Goal: Task Accomplishment & Management: Manage account settings

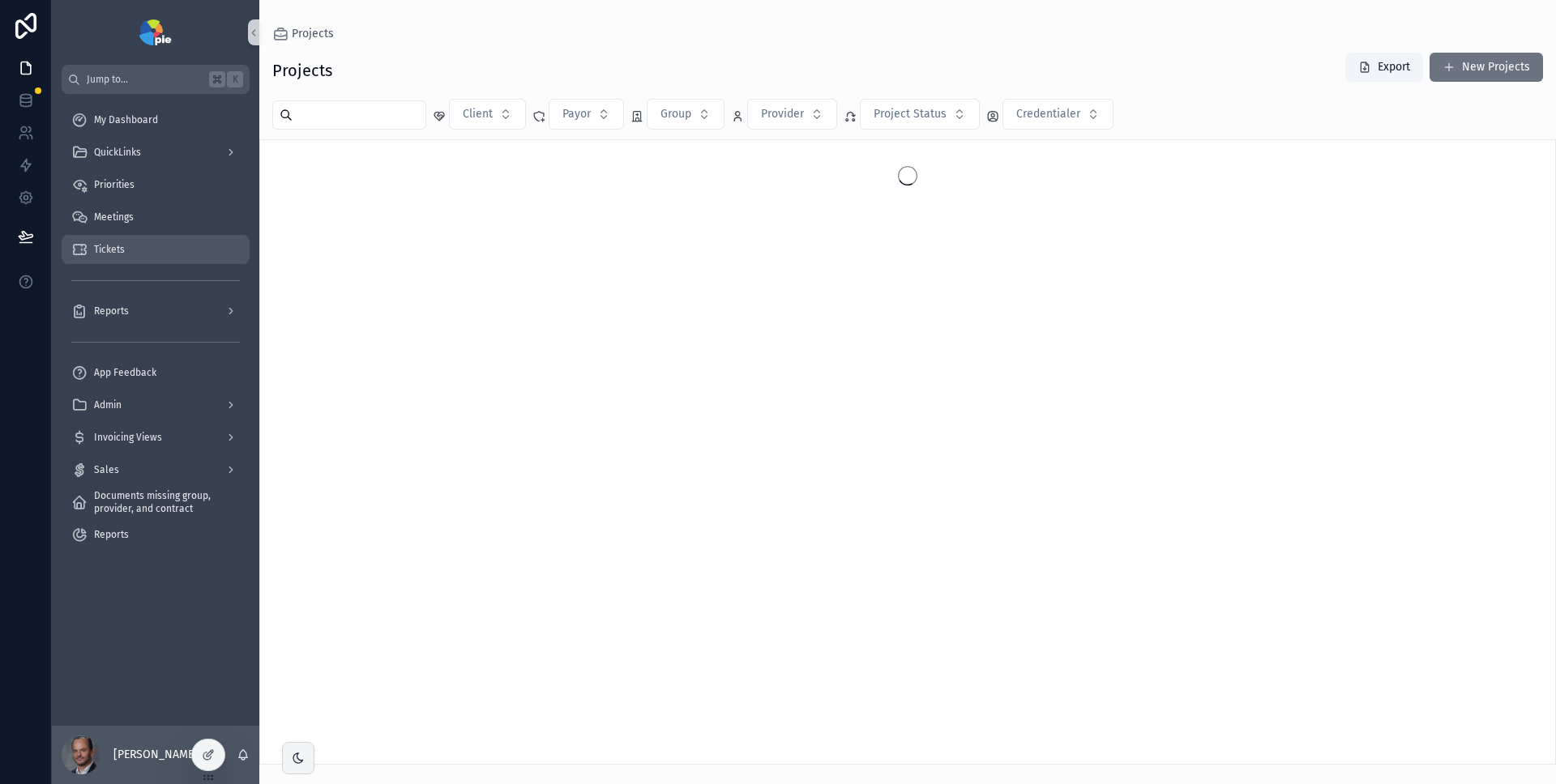
click at [108, 246] on span "Tickets" at bounding box center [109, 249] width 31 height 13
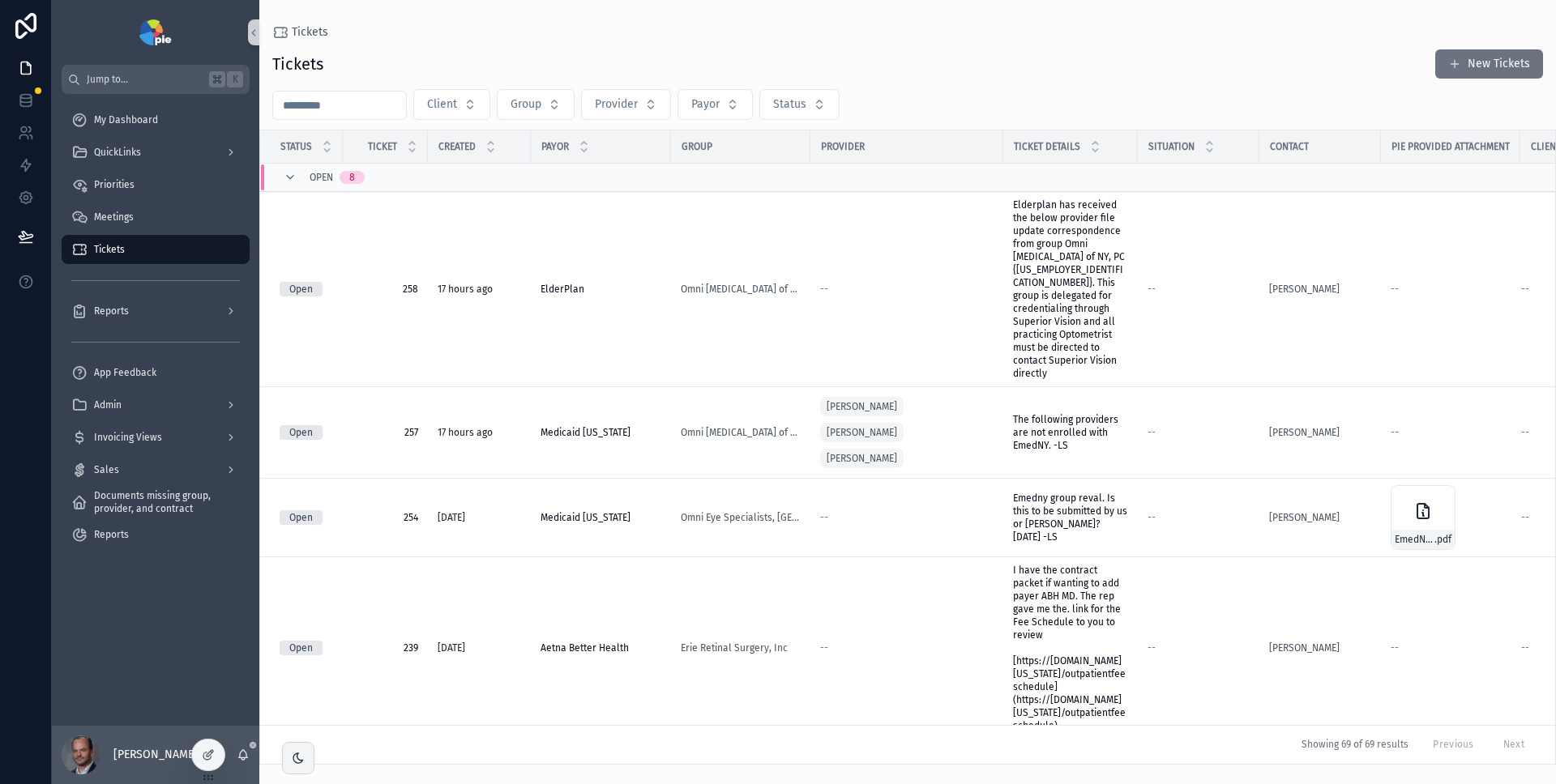
click at [344, 107] on input "scrollable content" at bounding box center [340, 105] width 133 height 23
click at [456, 103] on span "Client" at bounding box center [442, 104] width 30 height 16
type input "****"
click at [417, 169] on div "OOMC" at bounding box center [456, 171] width 194 height 26
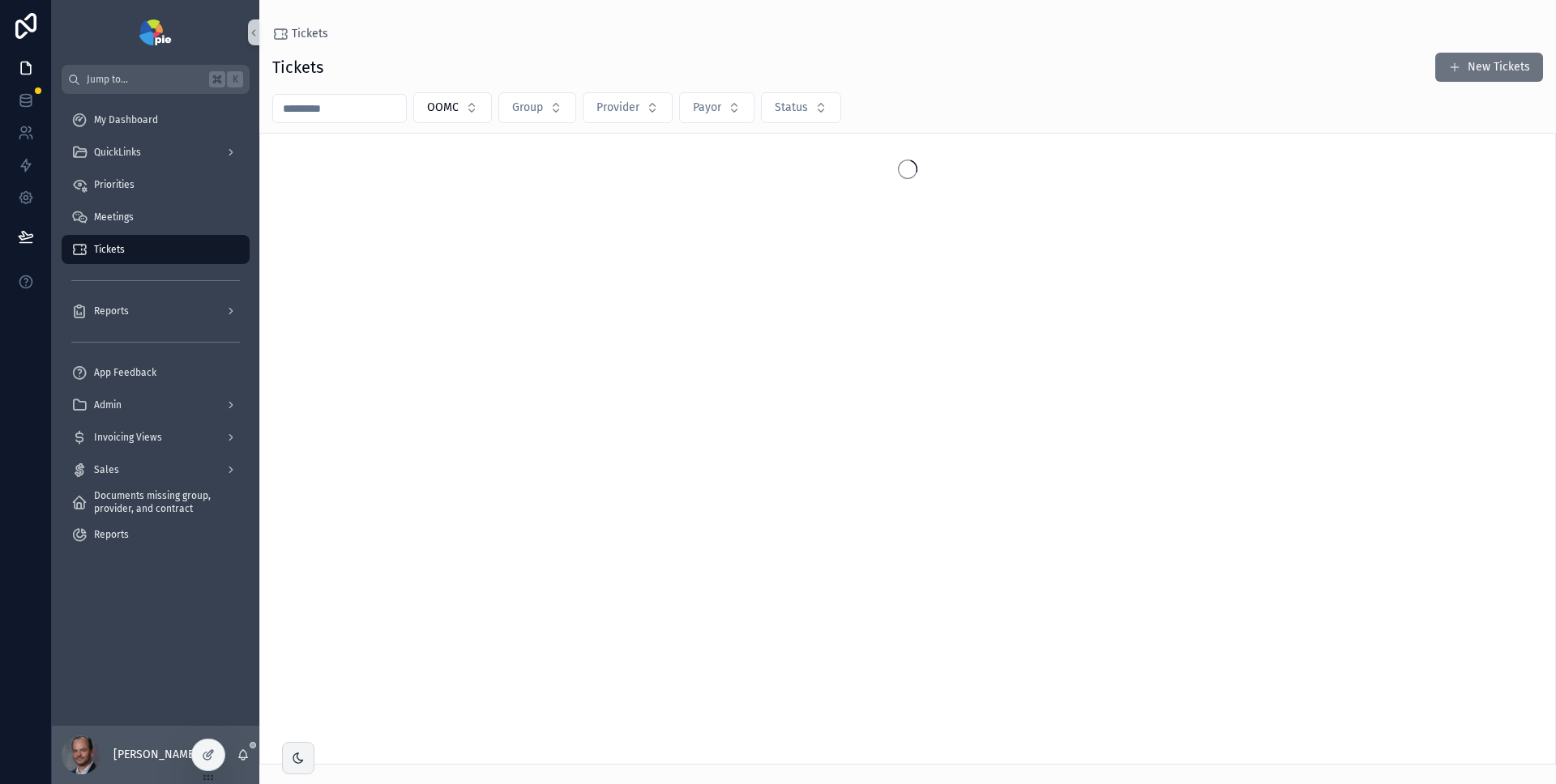
click at [506, 59] on div "Tickets New Tickets" at bounding box center [907, 67] width 1271 height 31
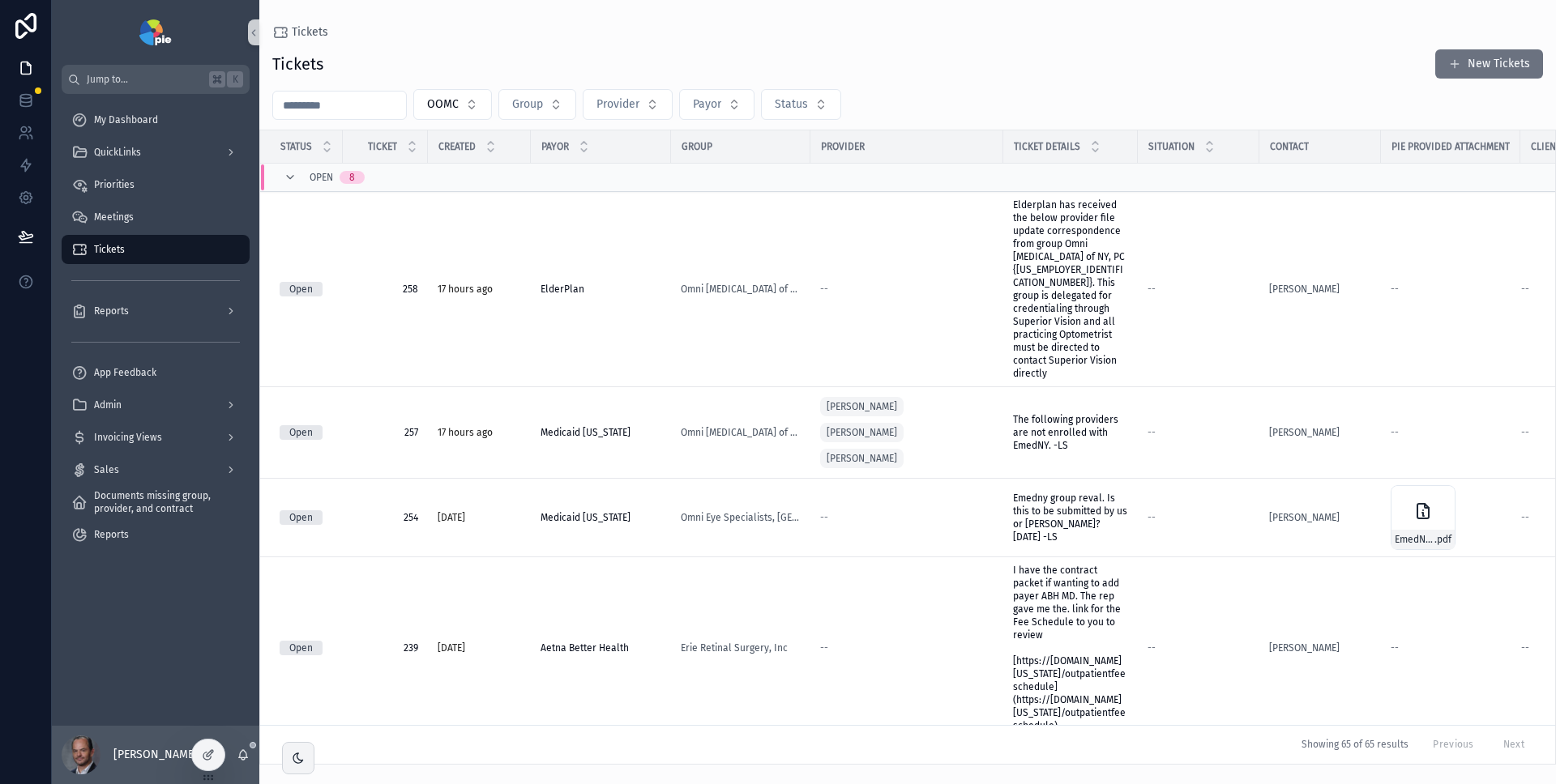
click at [296, 175] on div "Open 8" at bounding box center [324, 177] width 81 height 26
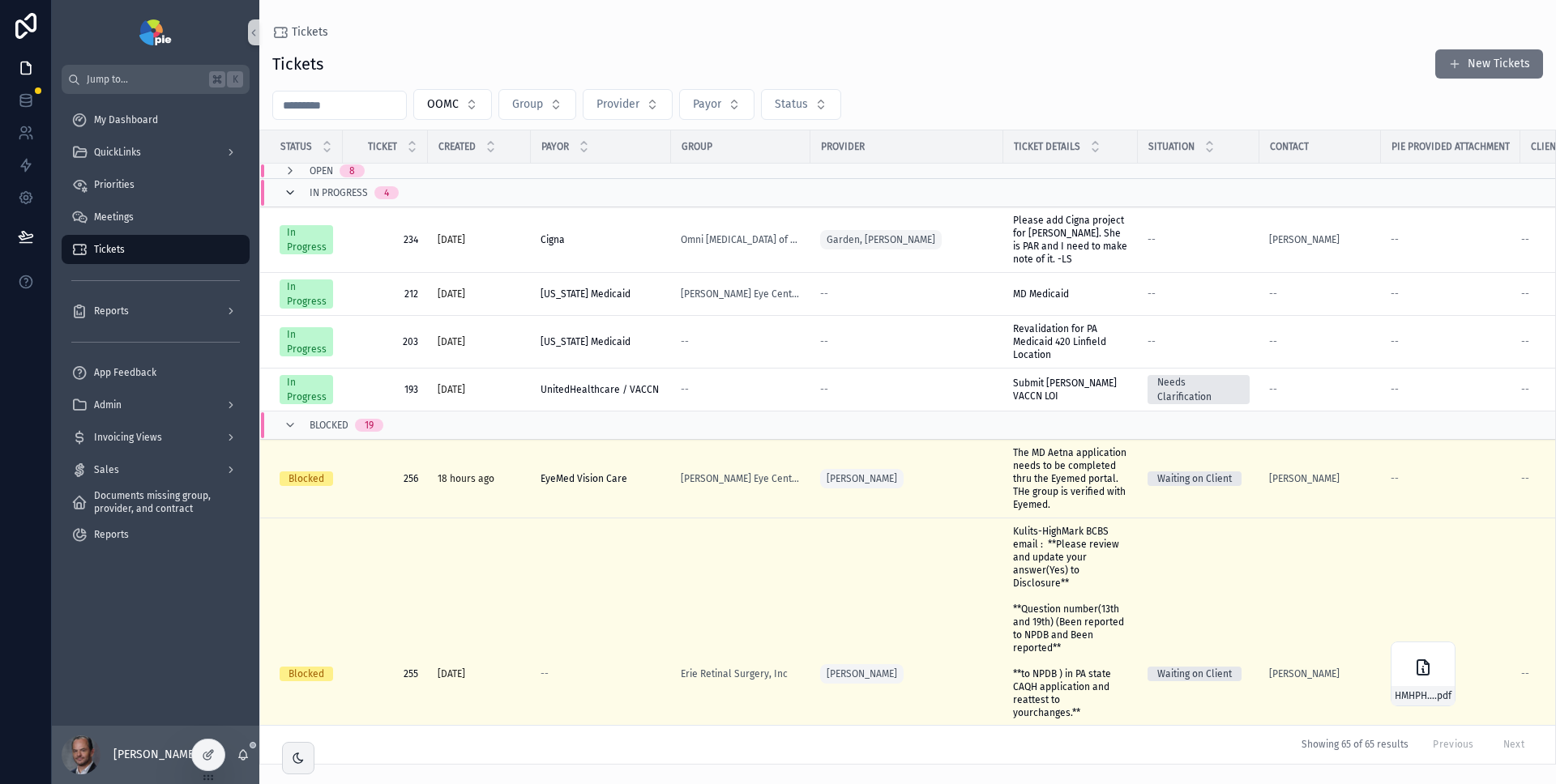
click at [295, 188] on icon "scrollable content" at bounding box center [290, 193] width 13 height 13
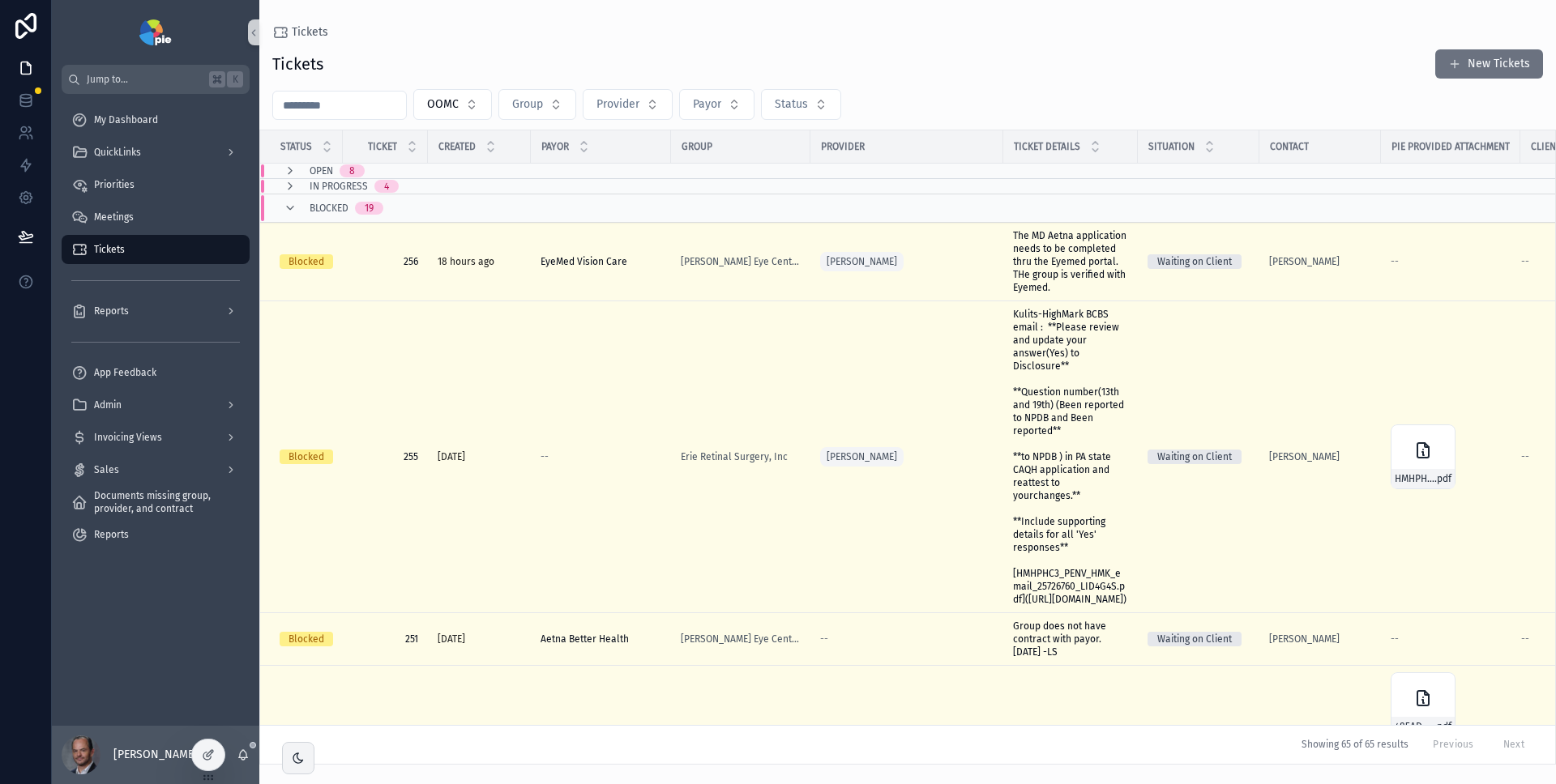
click at [296, 204] on div "Blocked 19" at bounding box center [333, 208] width 99 height 26
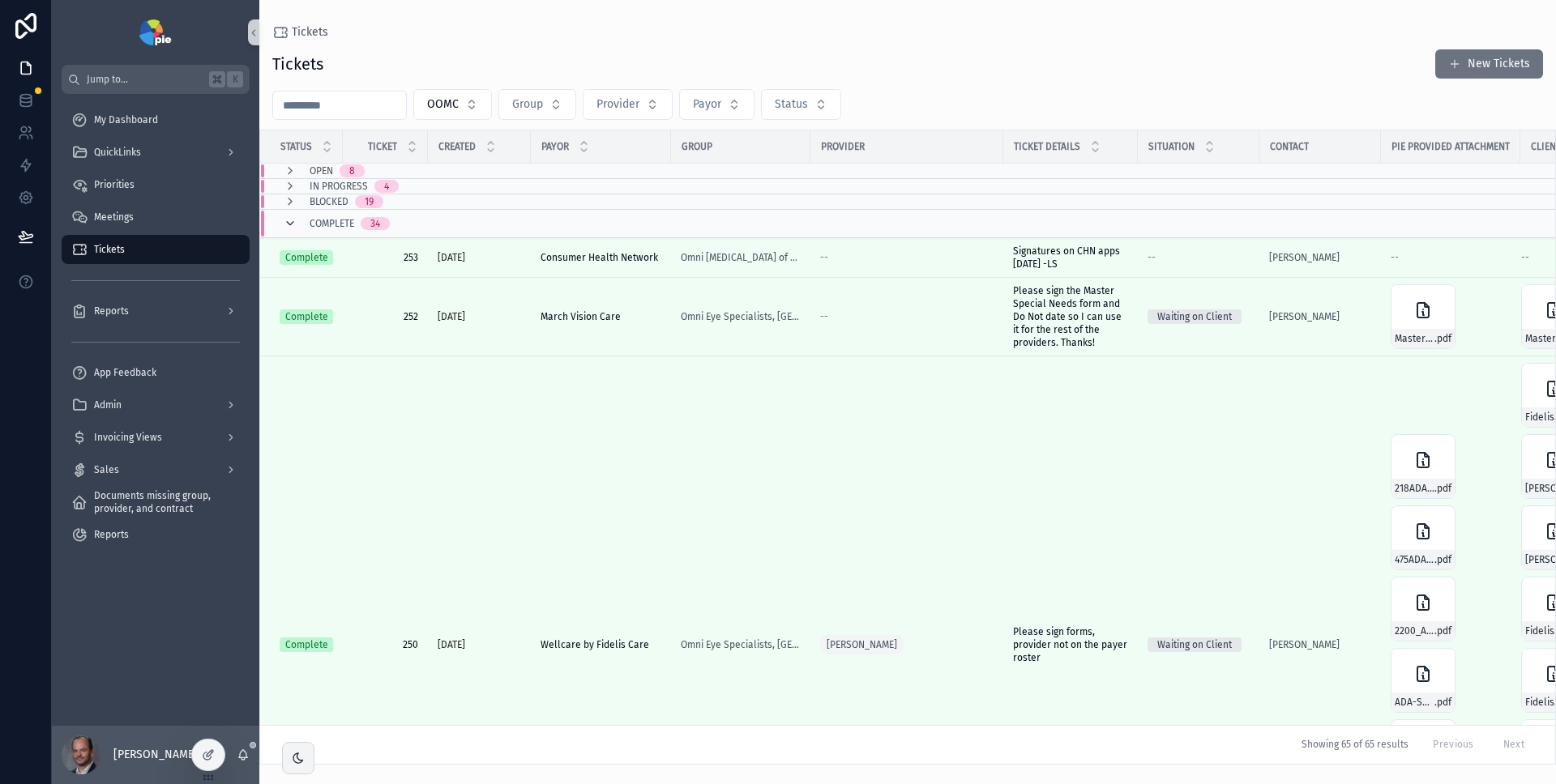
click at [295, 220] on icon "scrollable content" at bounding box center [290, 224] width 13 height 13
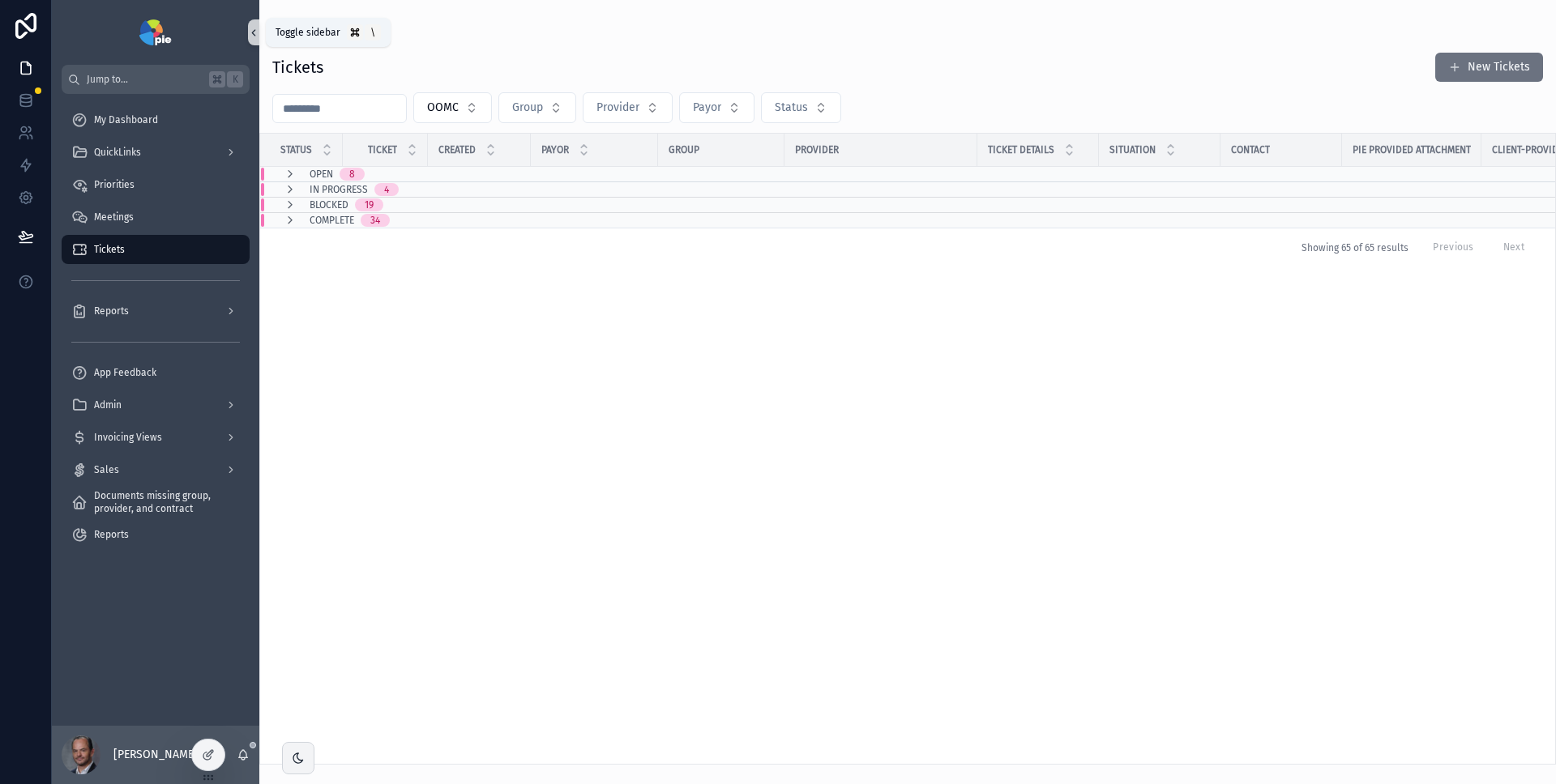
click at [249, 27] on icon "scrollable content" at bounding box center [253, 33] width 11 height 12
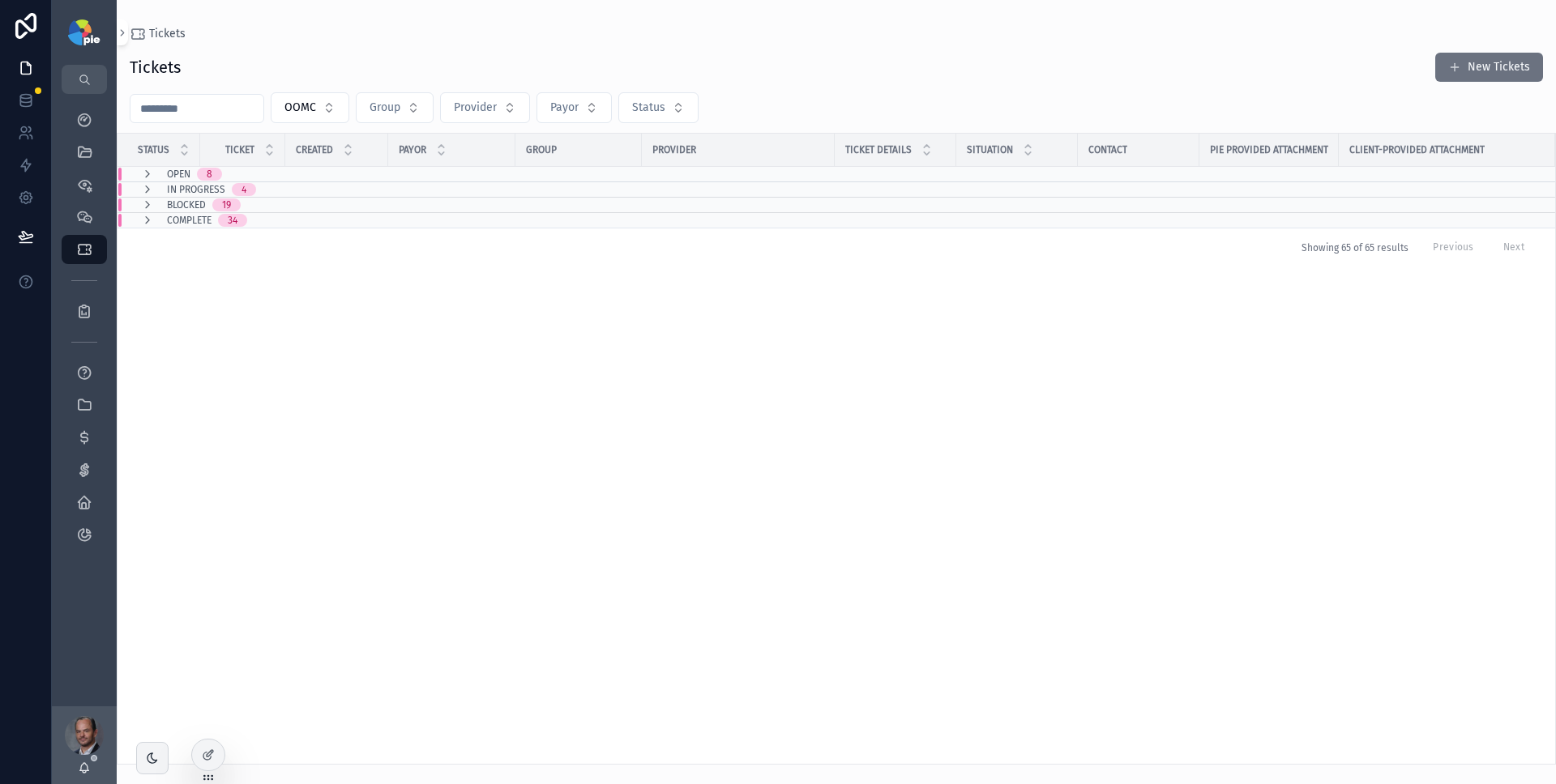
click at [554, 48] on div "Tickets New Tickets OOMC Group Provider Payor Status Status Ticket Created Payo…" at bounding box center [836, 403] width 1439 height 723
click at [150, 204] on icon "scrollable content" at bounding box center [147, 205] width 13 height 13
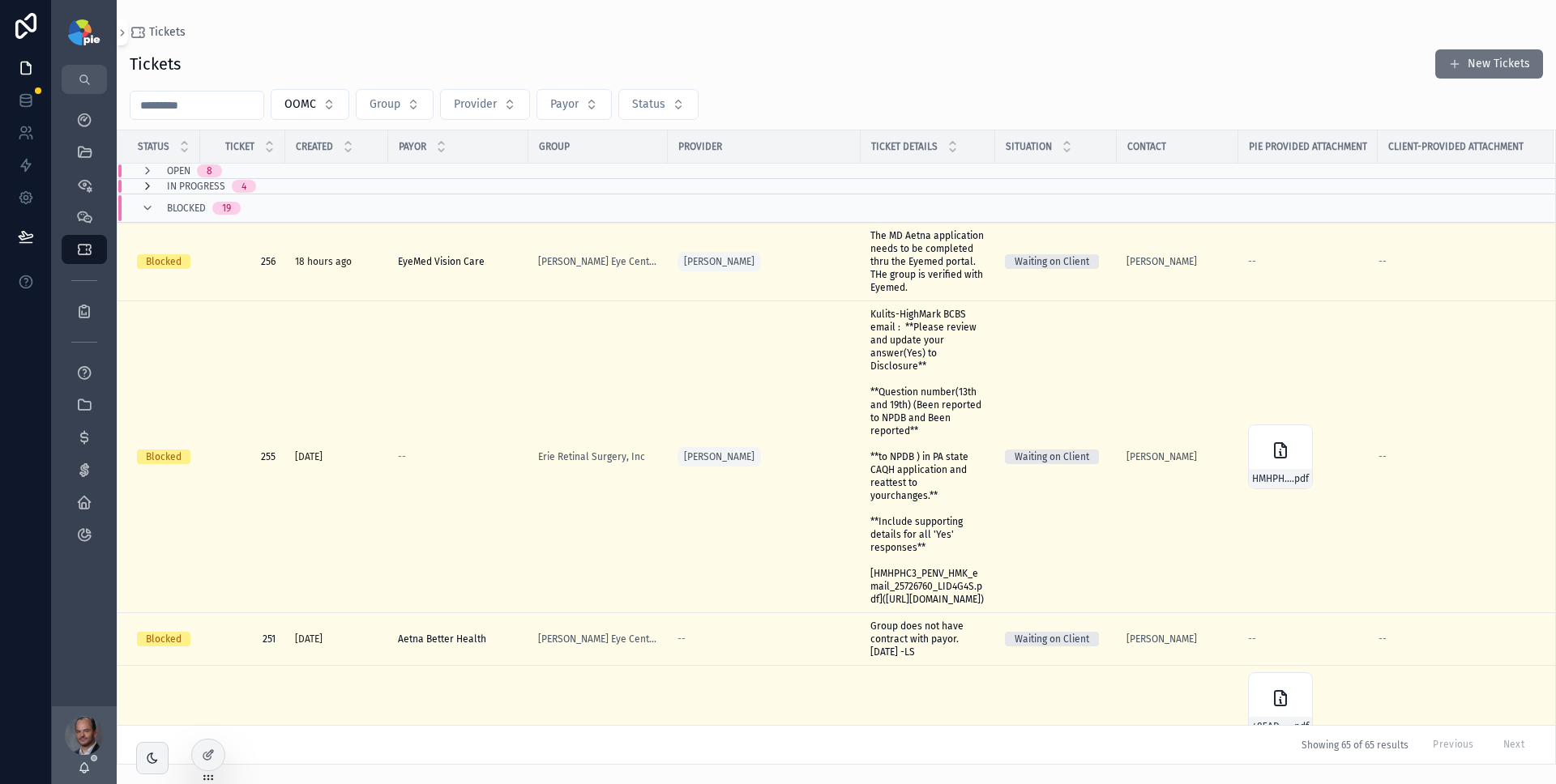
click at [150, 188] on icon "scrollable content" at bounding box center [147, 187] width 13 height 13
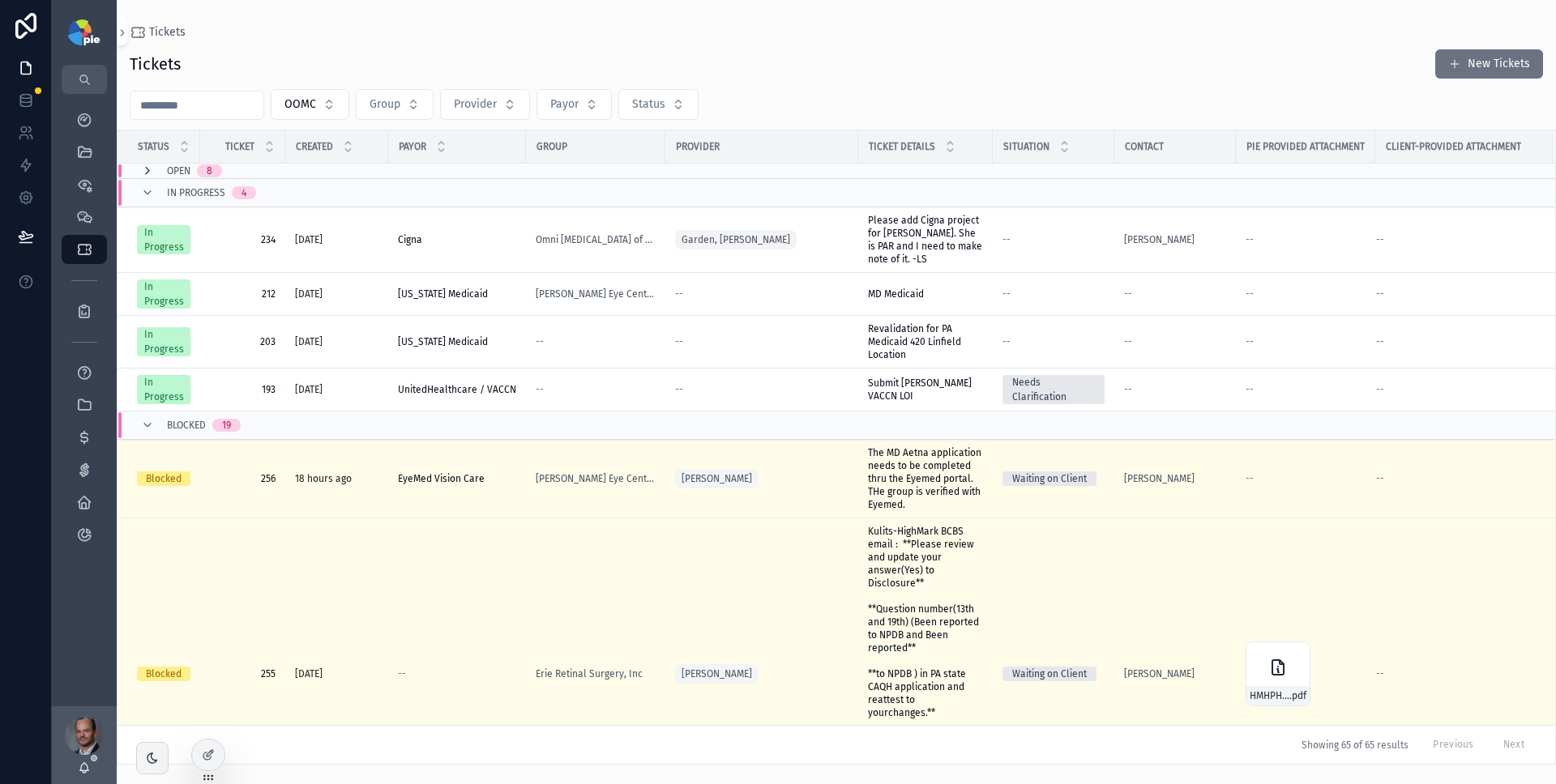
click at [152, 172] on icon "scrollable content" at bounding box center [147, 171] width 13 height 13
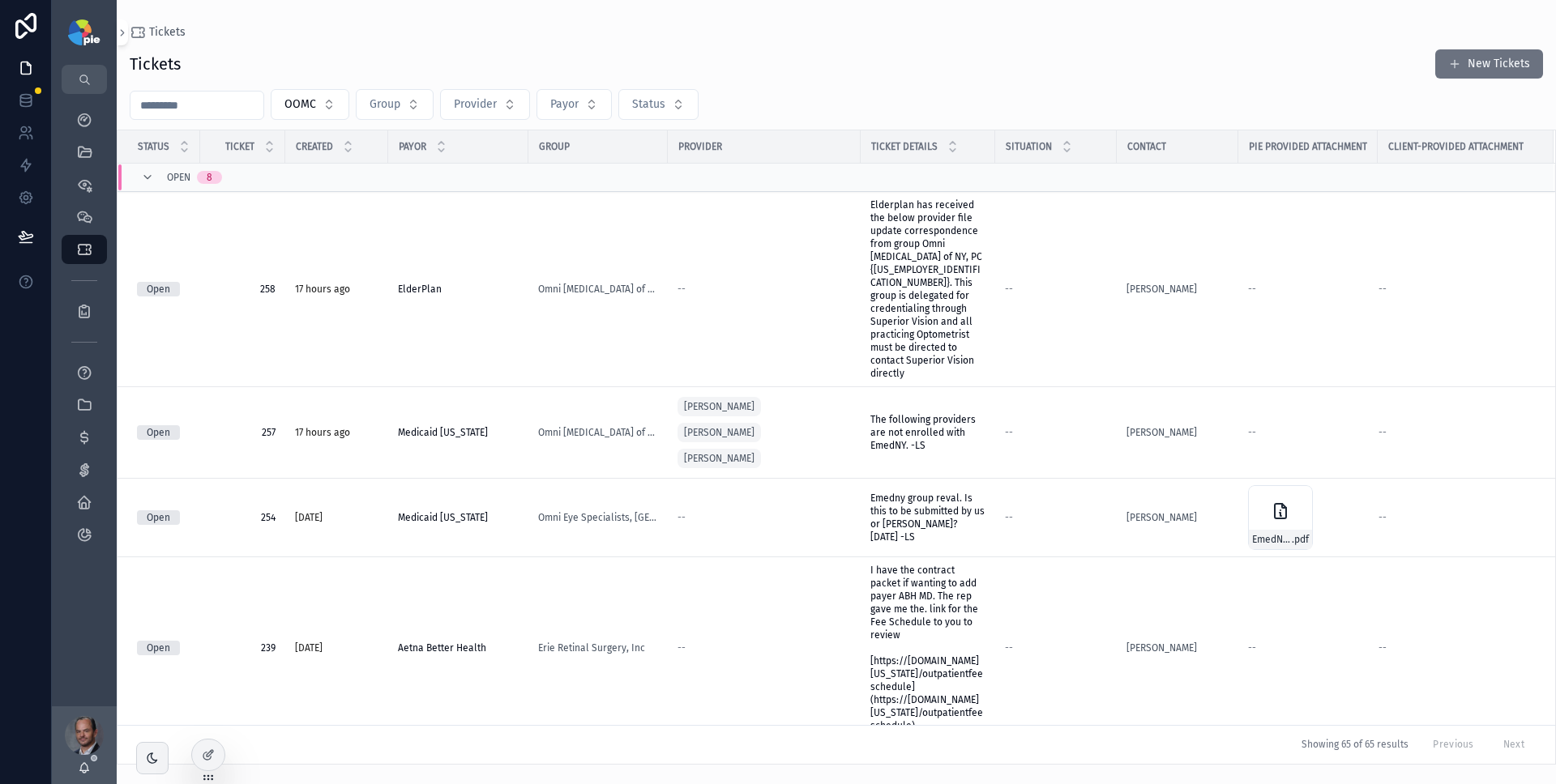
click at [846, 71] on div "Tickets New Tickets" at bounding box center [836, 64] width 1413 height 31
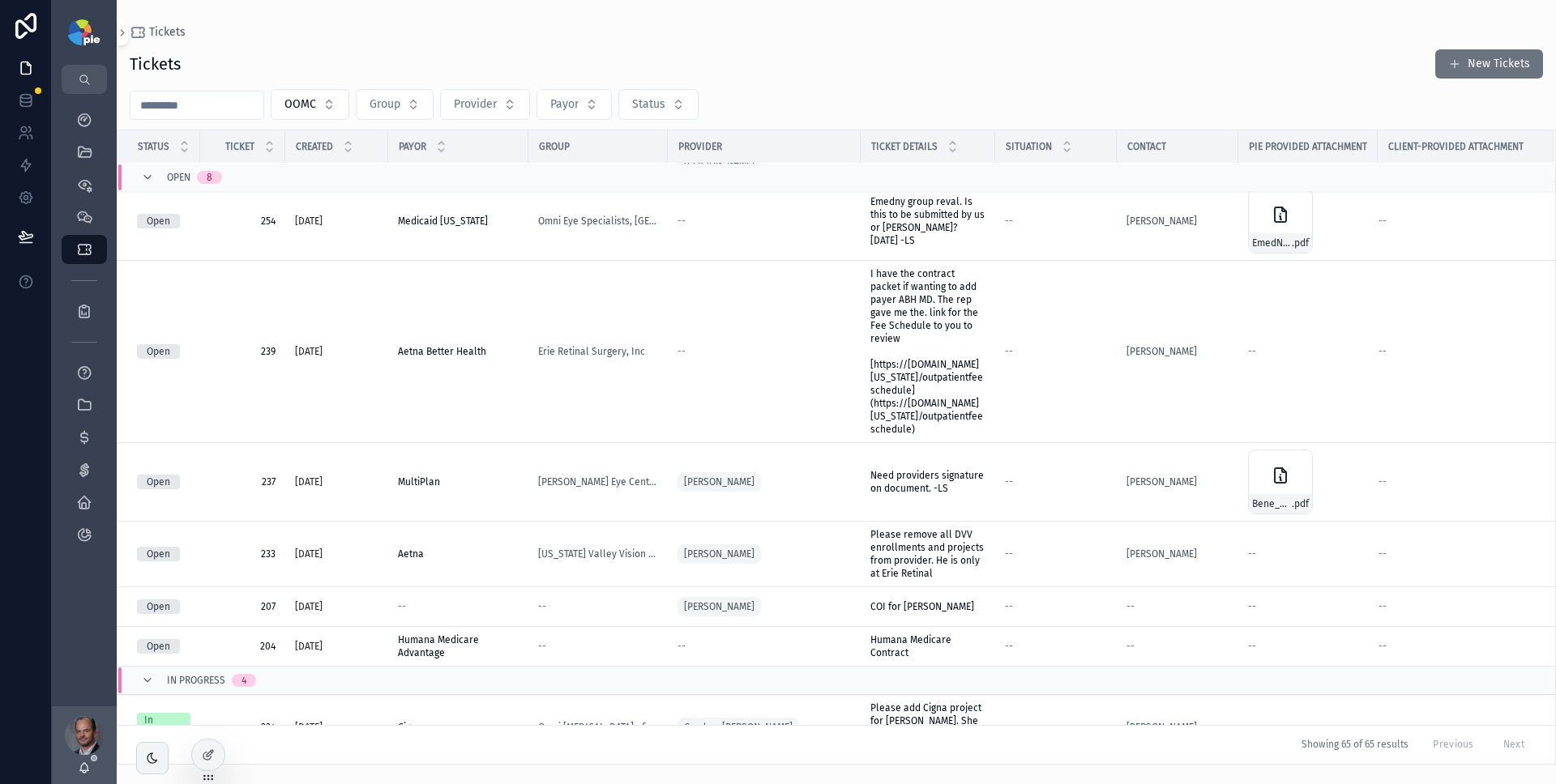
scroll to position [129, 0]
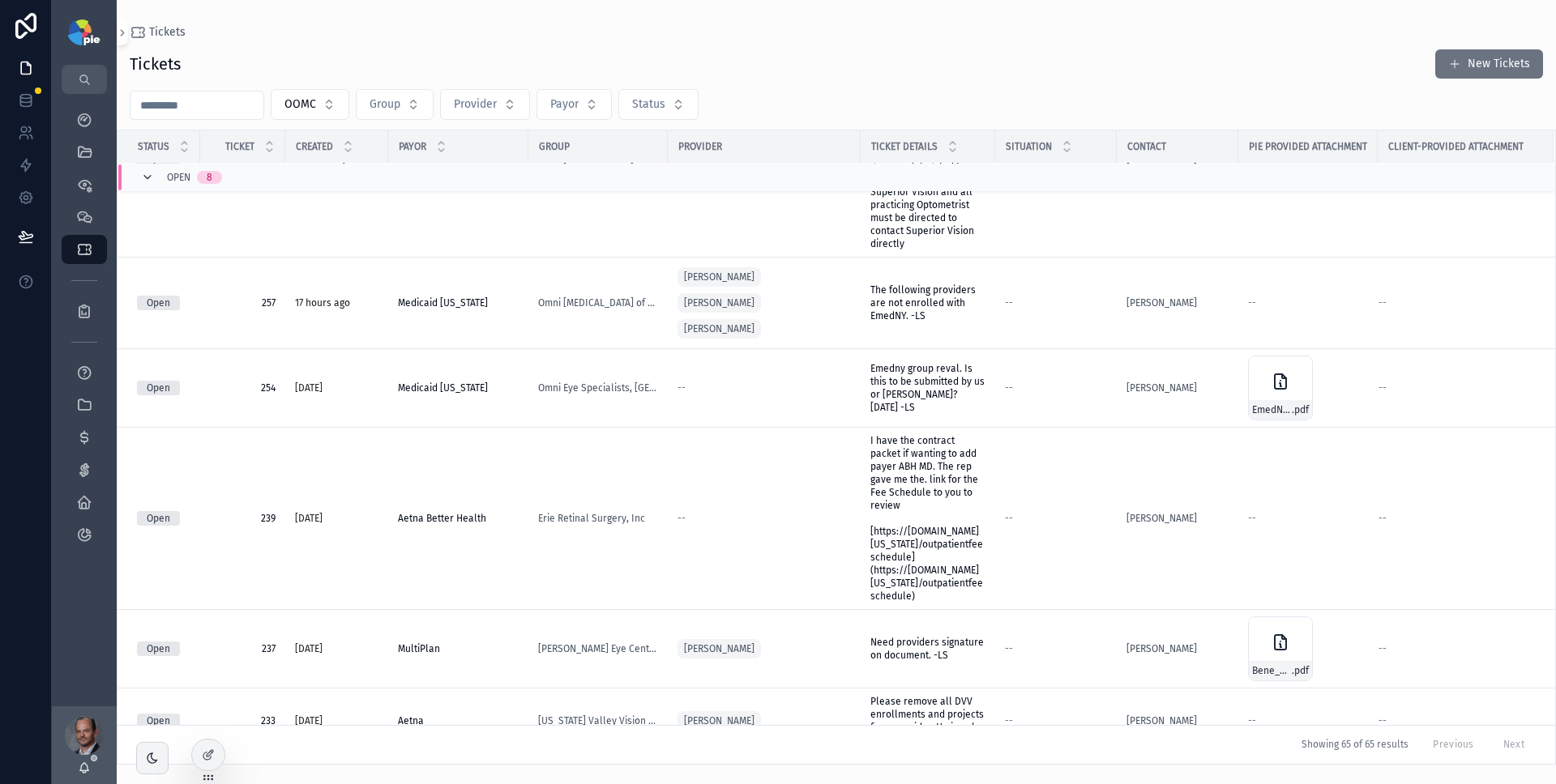
click at [147, 179] on icon "scrollable content" at bounding box center [147, 177] width 13 height 13
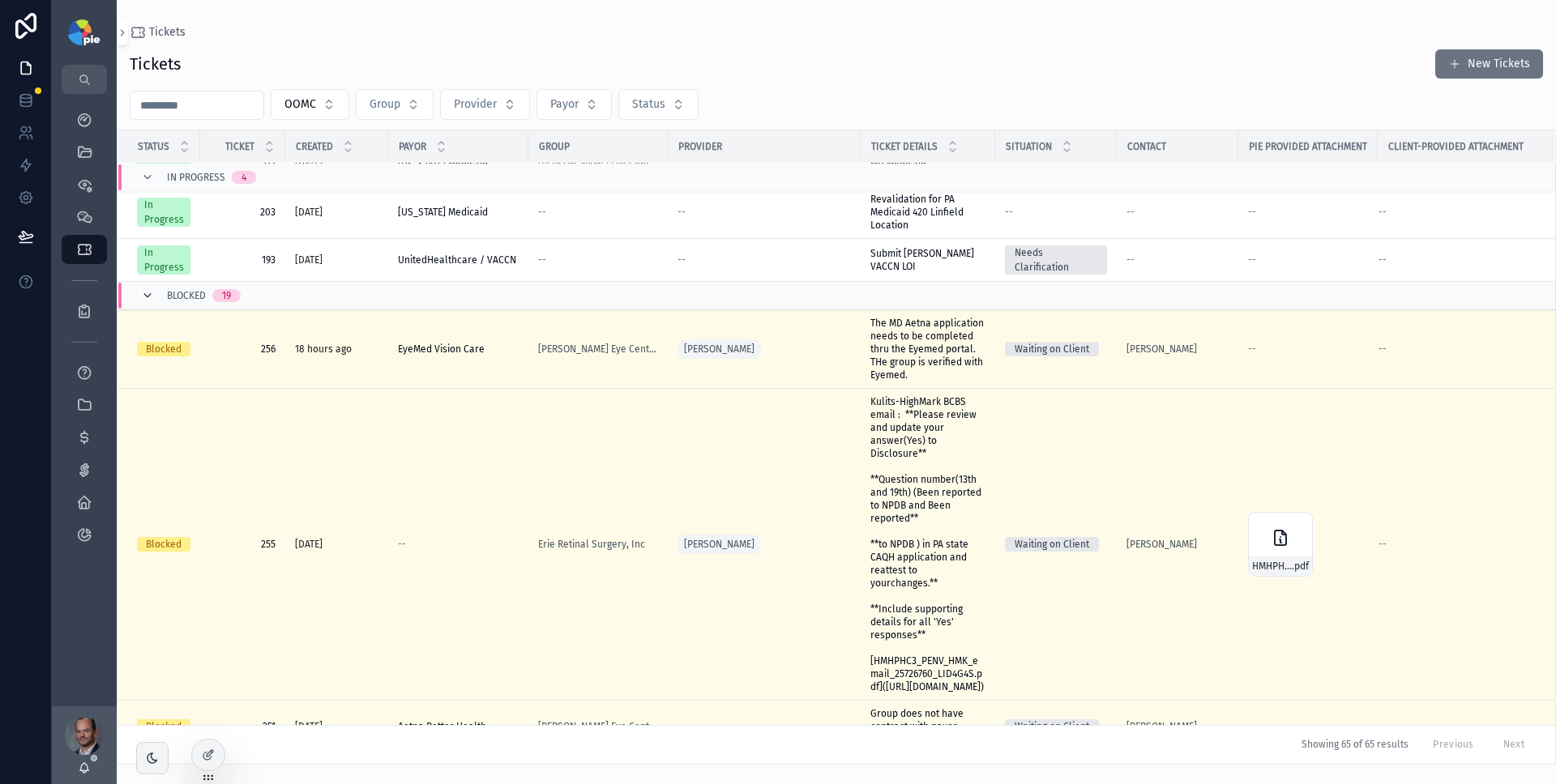
click at [148, 293] on icon "scrollable content" at bounding box center [147, 295] width 13 height 13
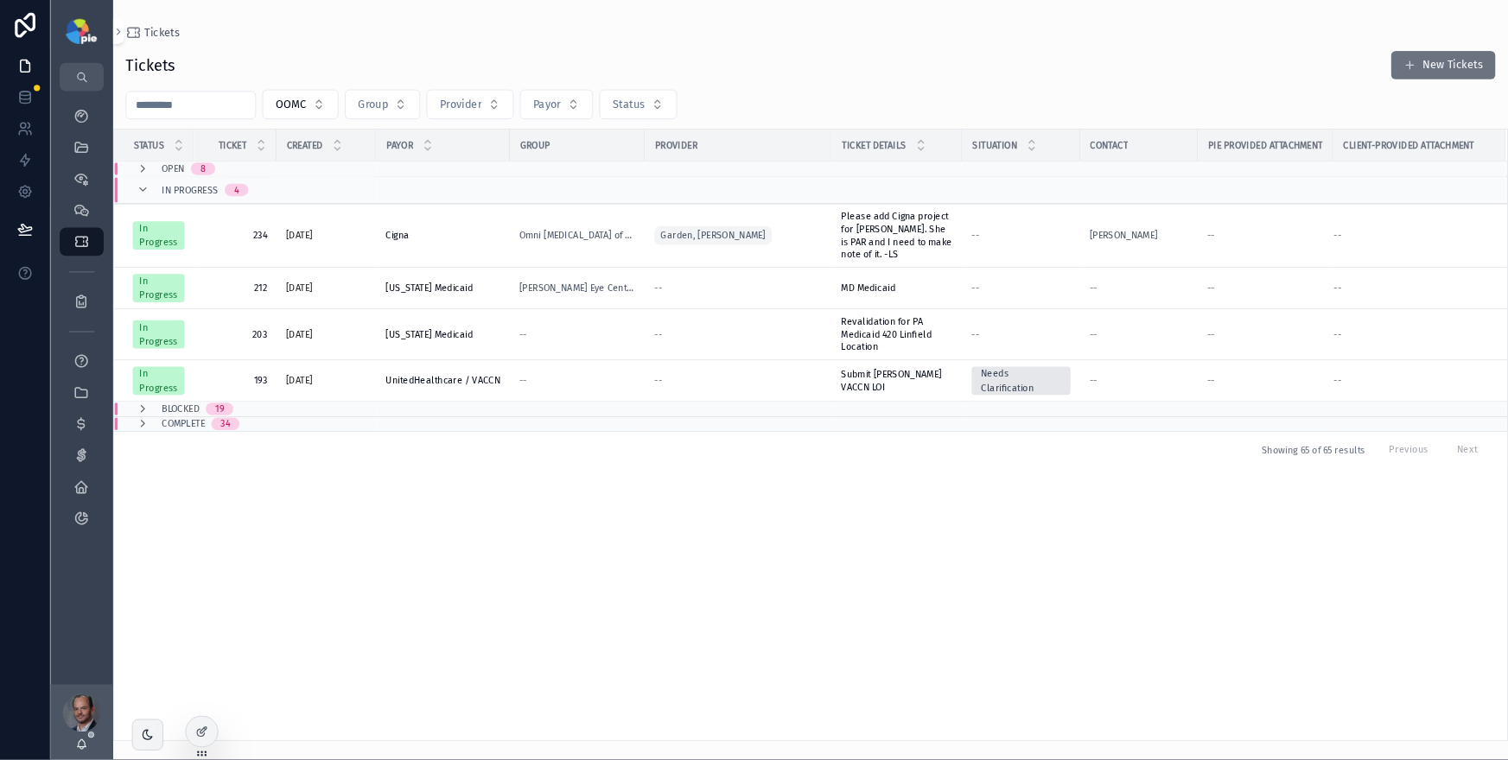
scroll to position [0, 0]
click at [163, 212] on icon "scrollable content" at bounding box center [157, 209] width 14 height 14
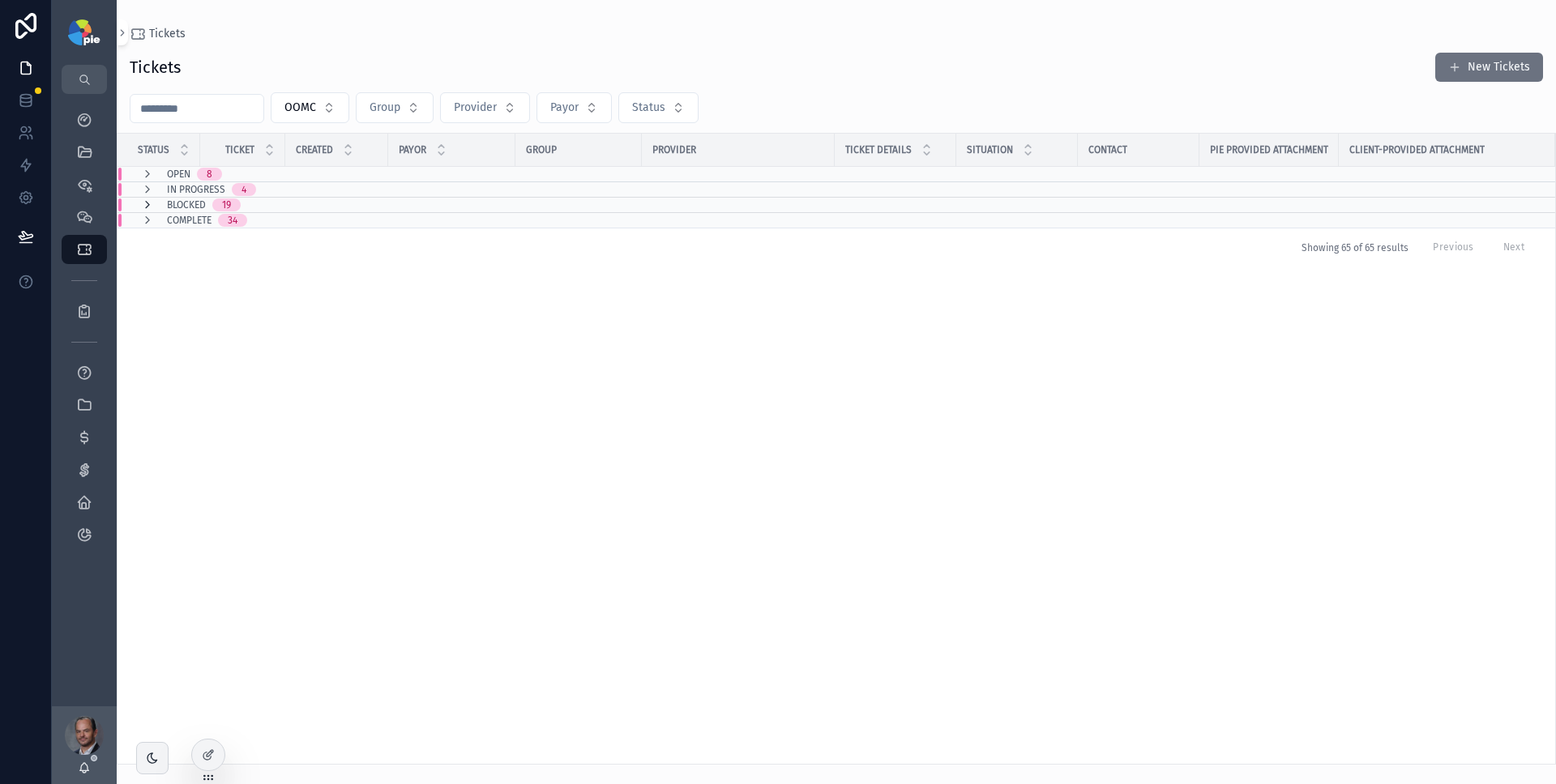
click at [148, 206] on icon "scrollable content" at bounding box center [147, 205] width 13 height 13
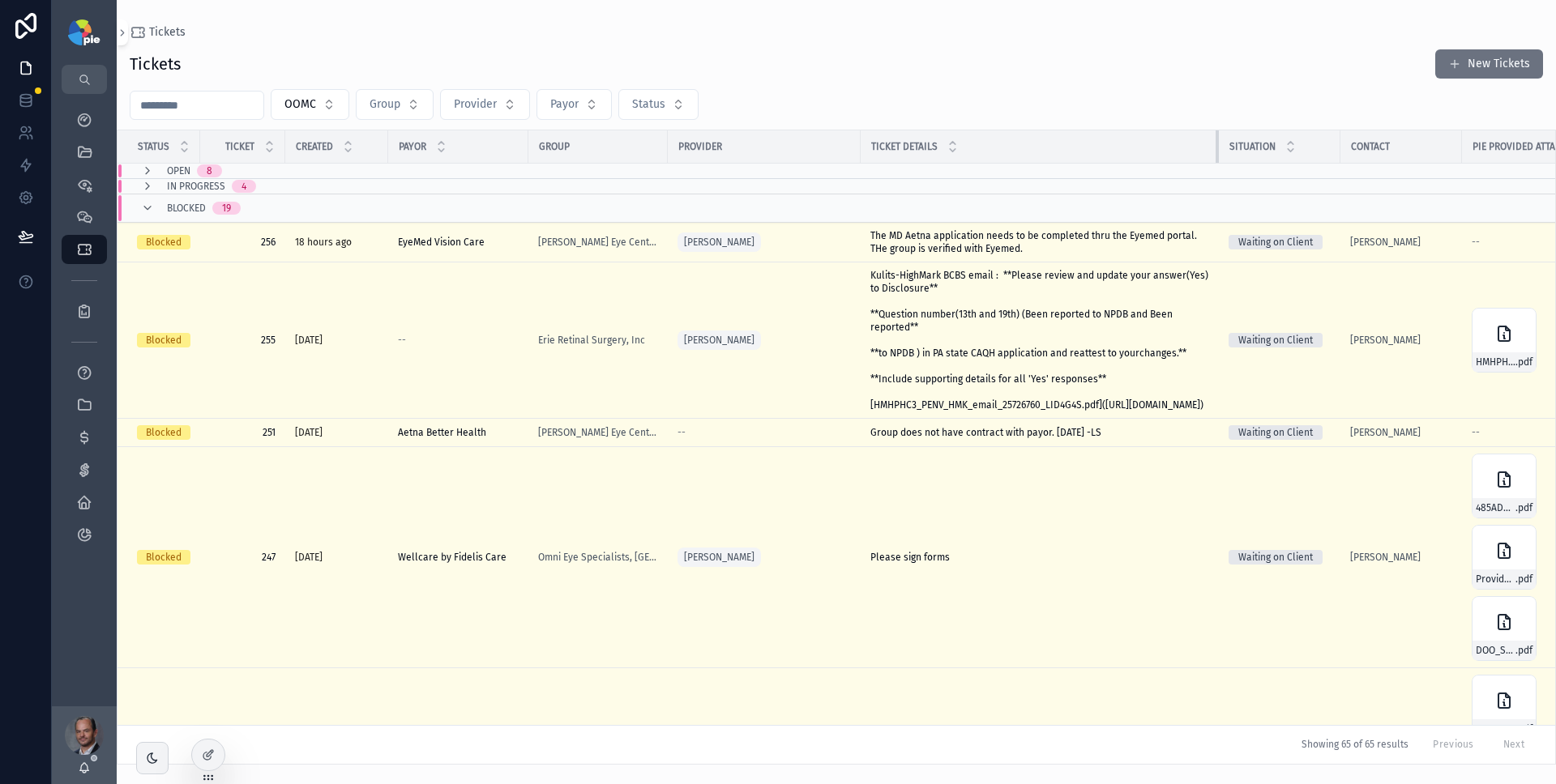
drag, startPoint x: 987, startPoint y: 145, endPoint x: 1236, endPoint y: 148, distance: 249.0
click at [1222, 146] on div "scrollable content" at bounding box center [1218, 146] width 7 height 33
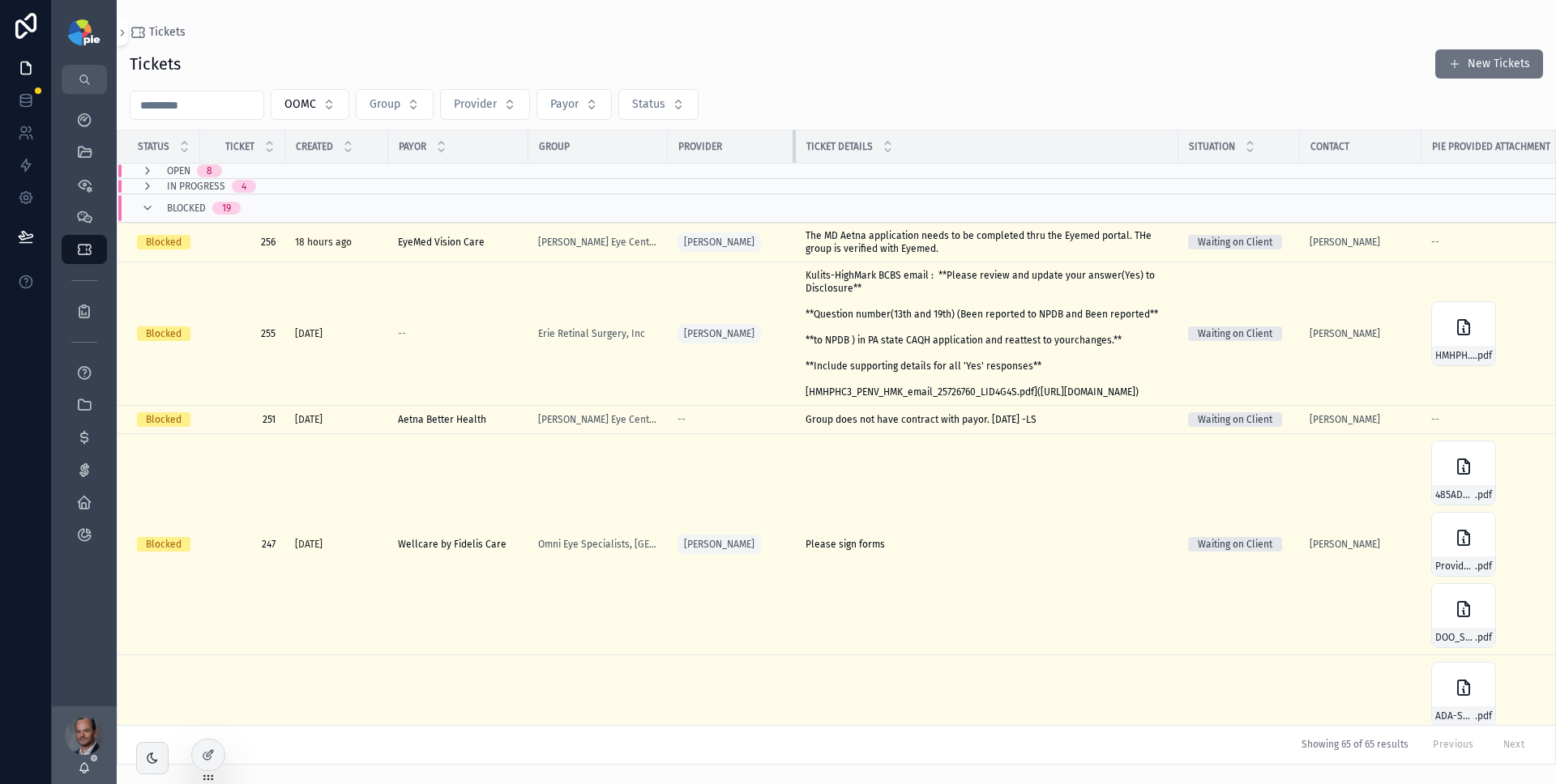
drag, startPoint x: 853, startPoint y: 146, endPoint x: 785, endPoint y: 153, distance: 68.4
click at [793, 153] on div "scrollable content" at bounding box center [795, 146] width 7 height 33
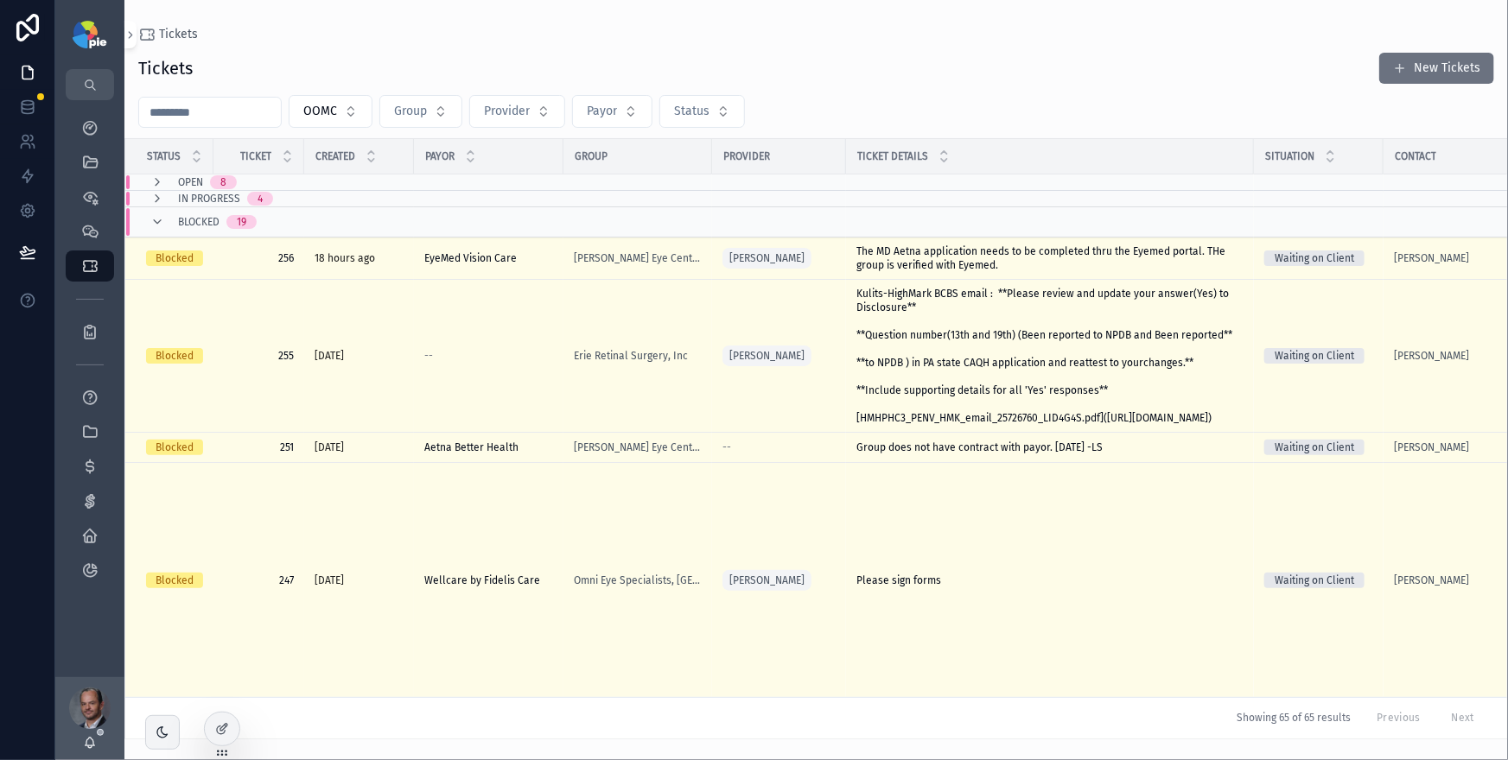
click at [1081, 95] on div "OOMC Group Provider Payor Status" at bounding box center [815, 111] width 1383 height 33
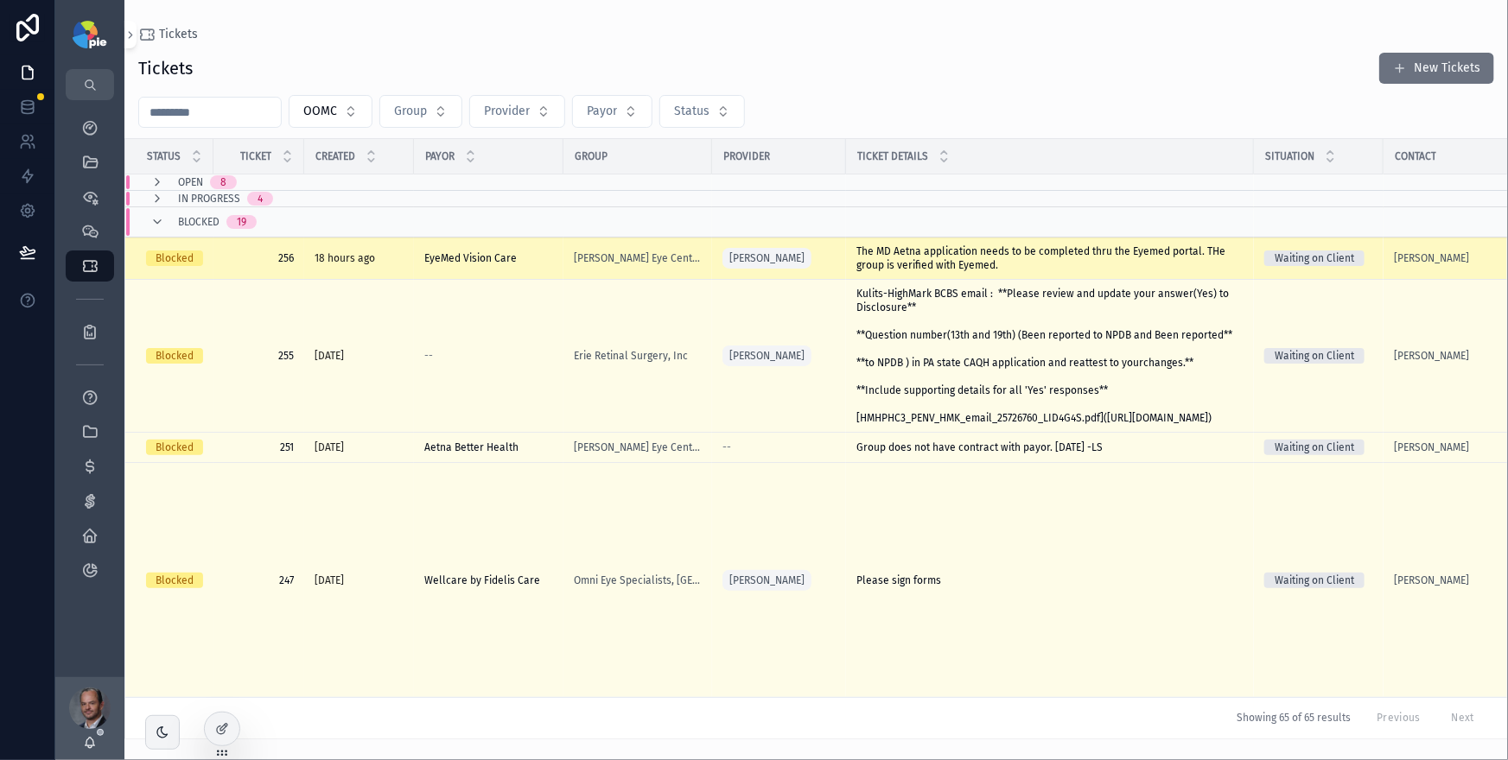
click at [923, 265] on span "The MD Aetna application needs to be completed thru the Eyemed portal. THe grou…" at bounding box center [1049, 258] width 387 height 28
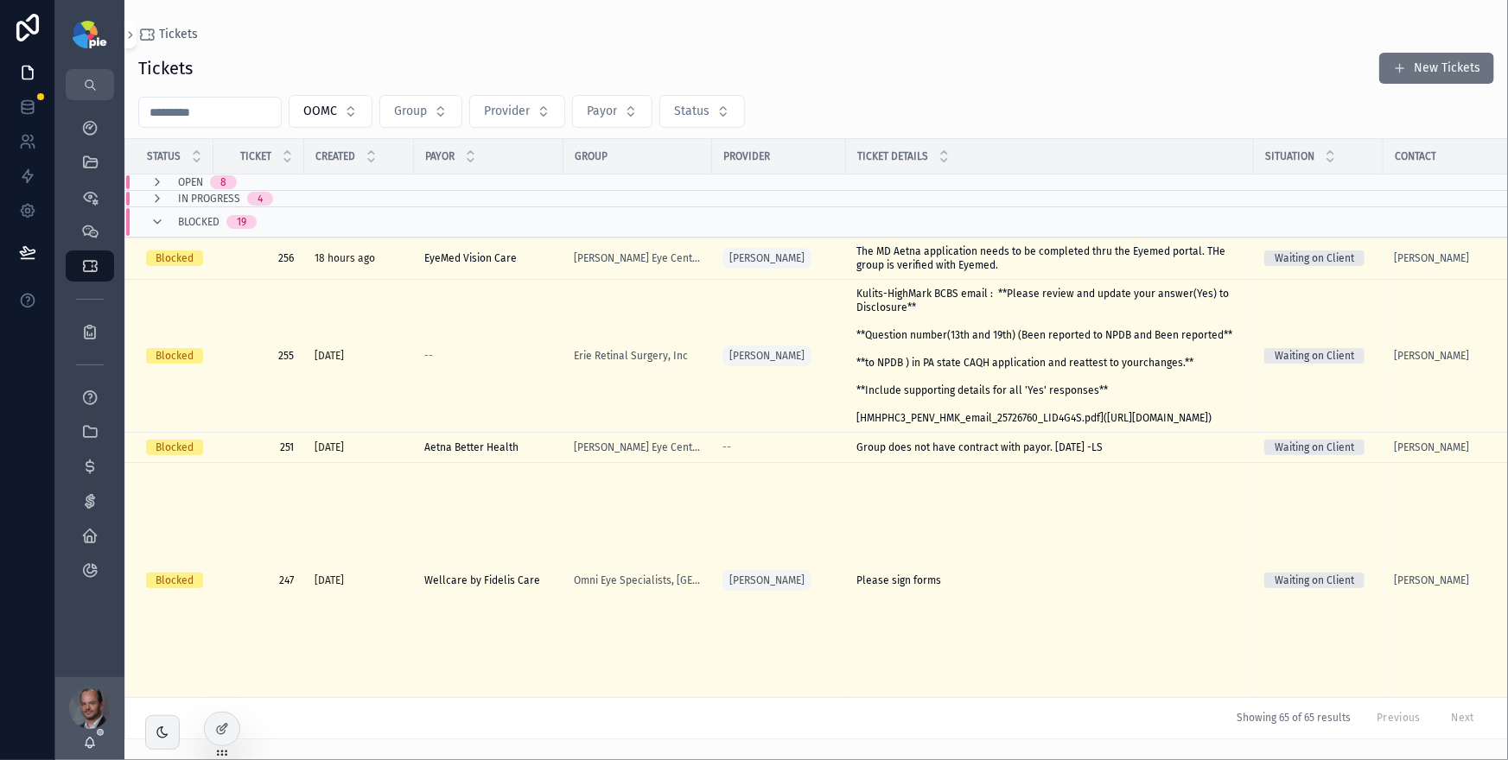
scroll to position [0, 292]
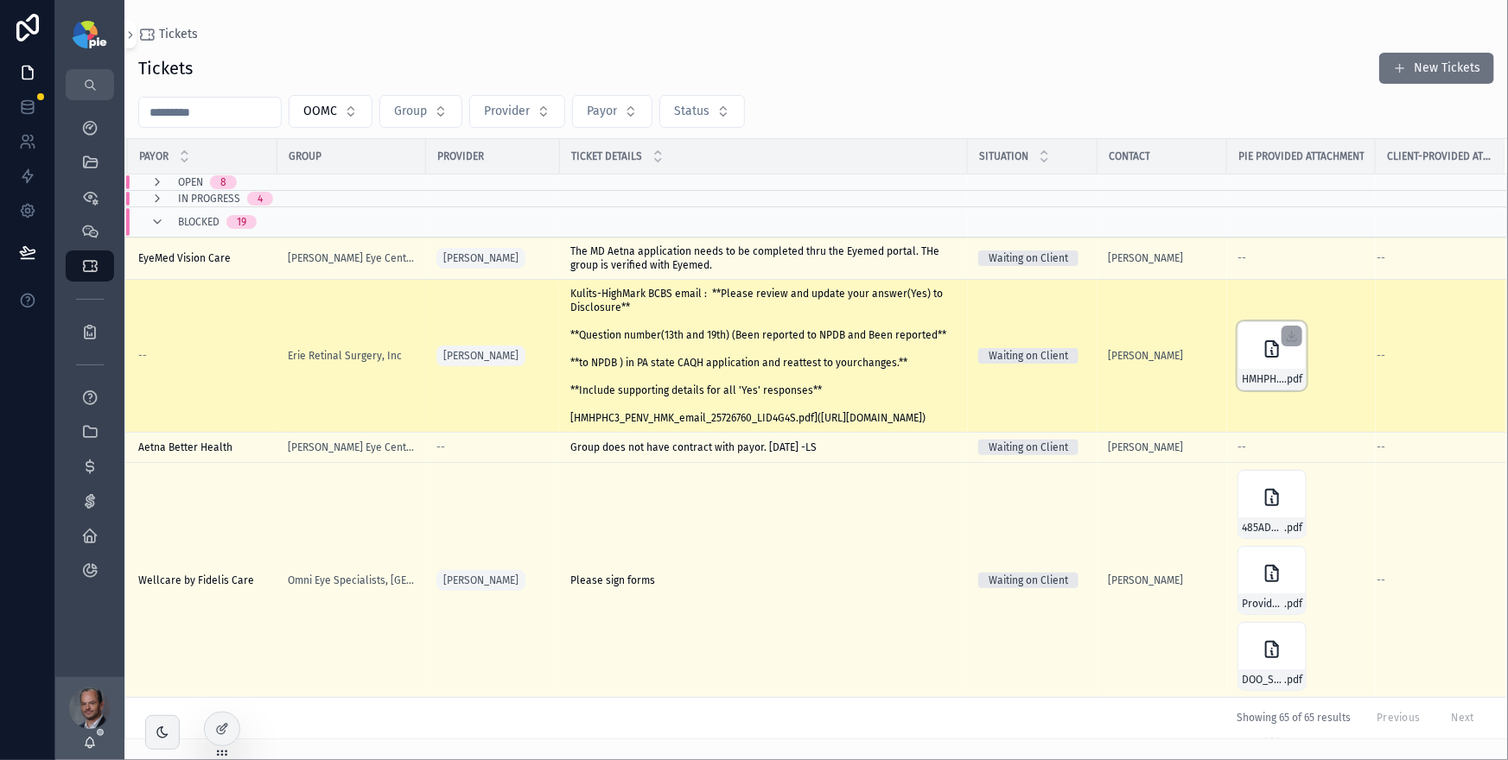
click at [1272, 348] on icon "scrollable content" at bounding box center [1272, 348] width 0 height 0
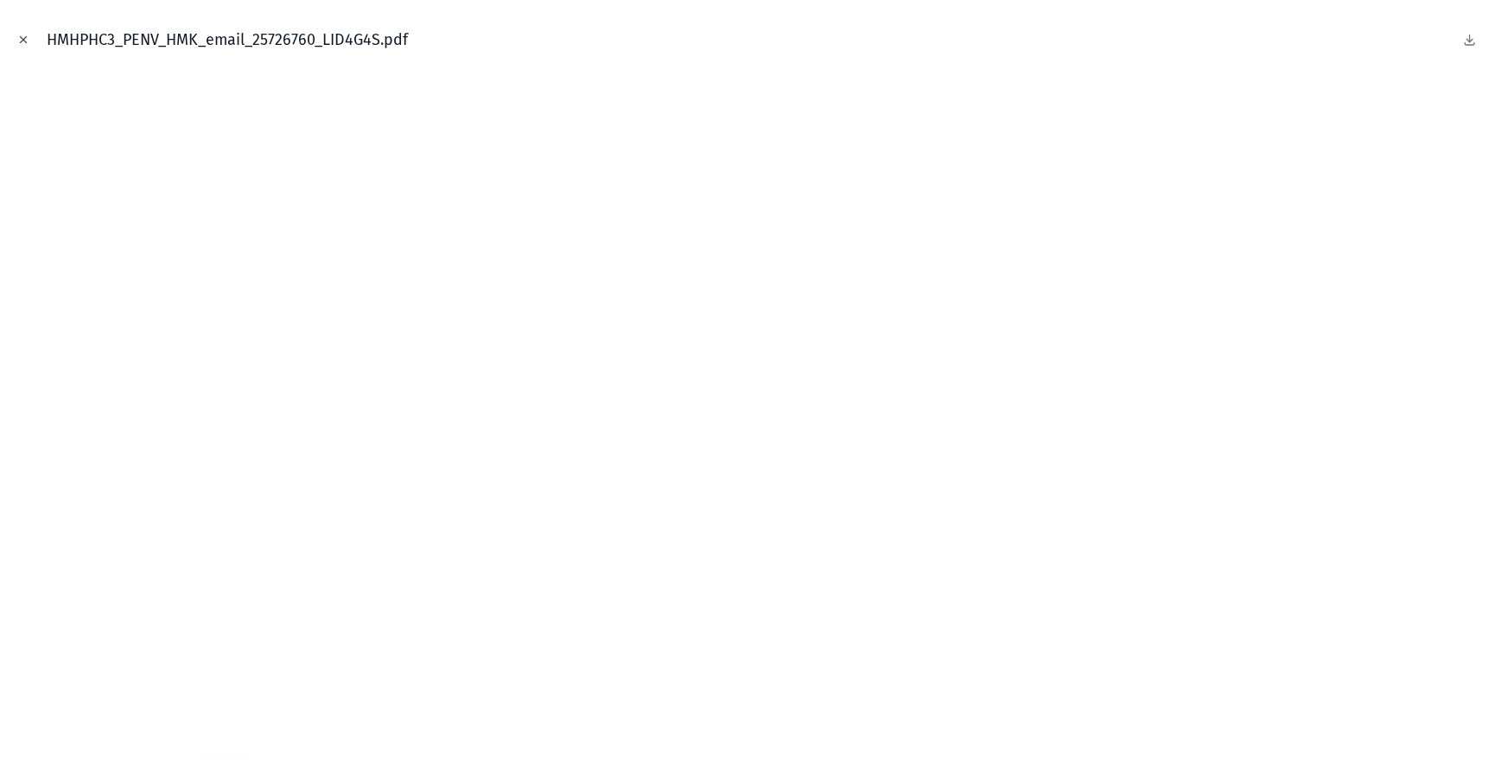
click at [28, 39] on icon "Close modal" at bounding box center [23, 40] width 12 height 12
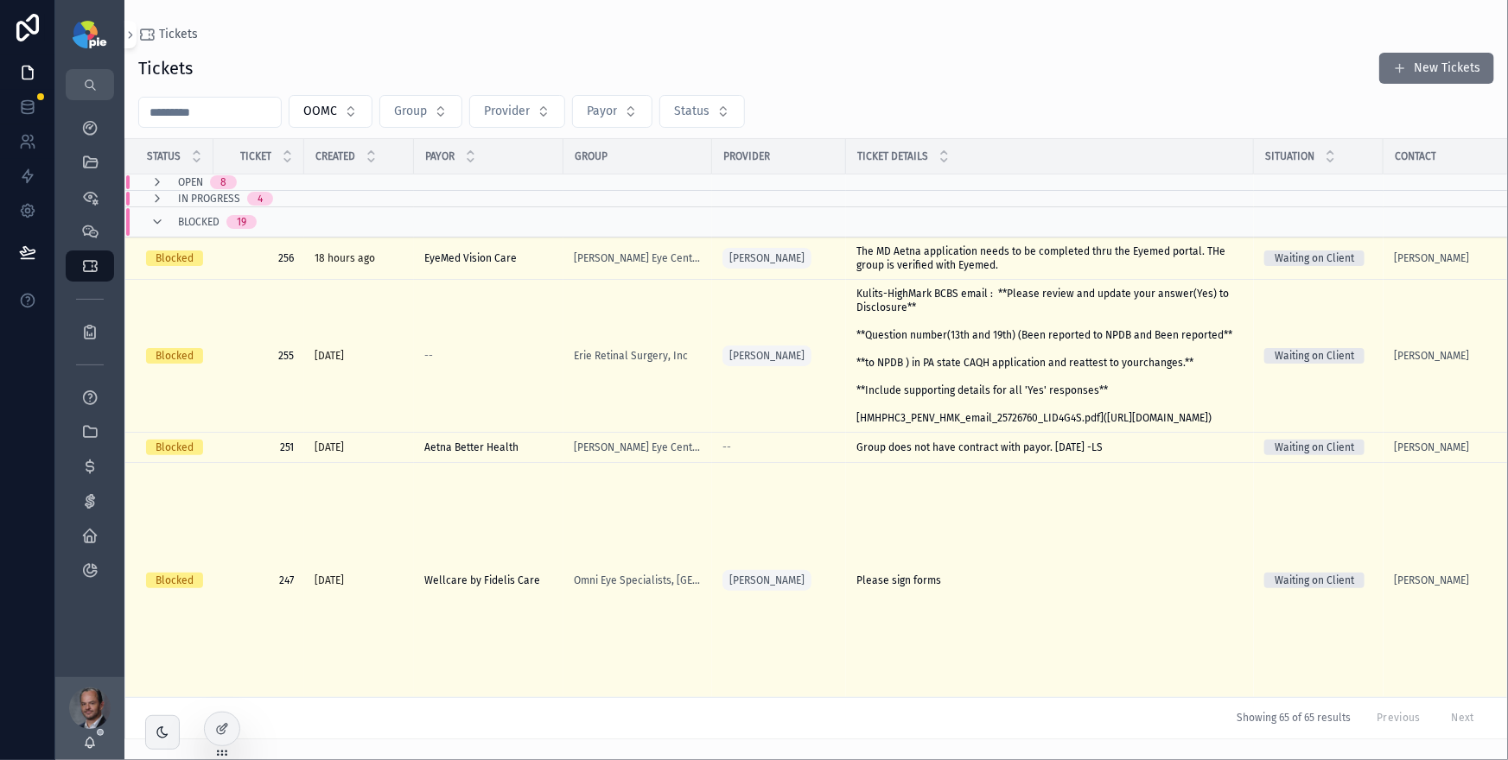
scroll to position [0, 292]
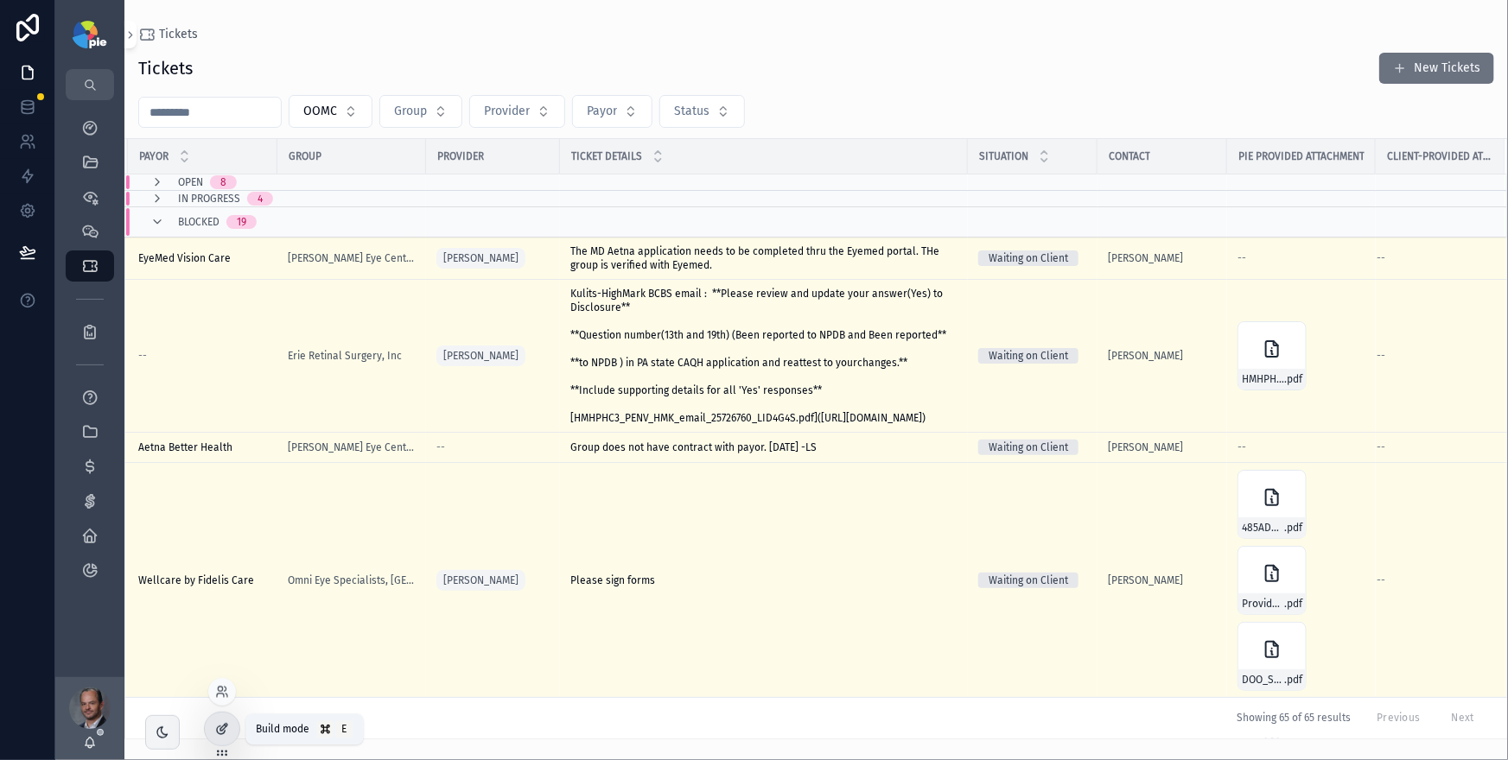
click at [222, 729] on icon at bounding box center [222, 729] width 14 height 14
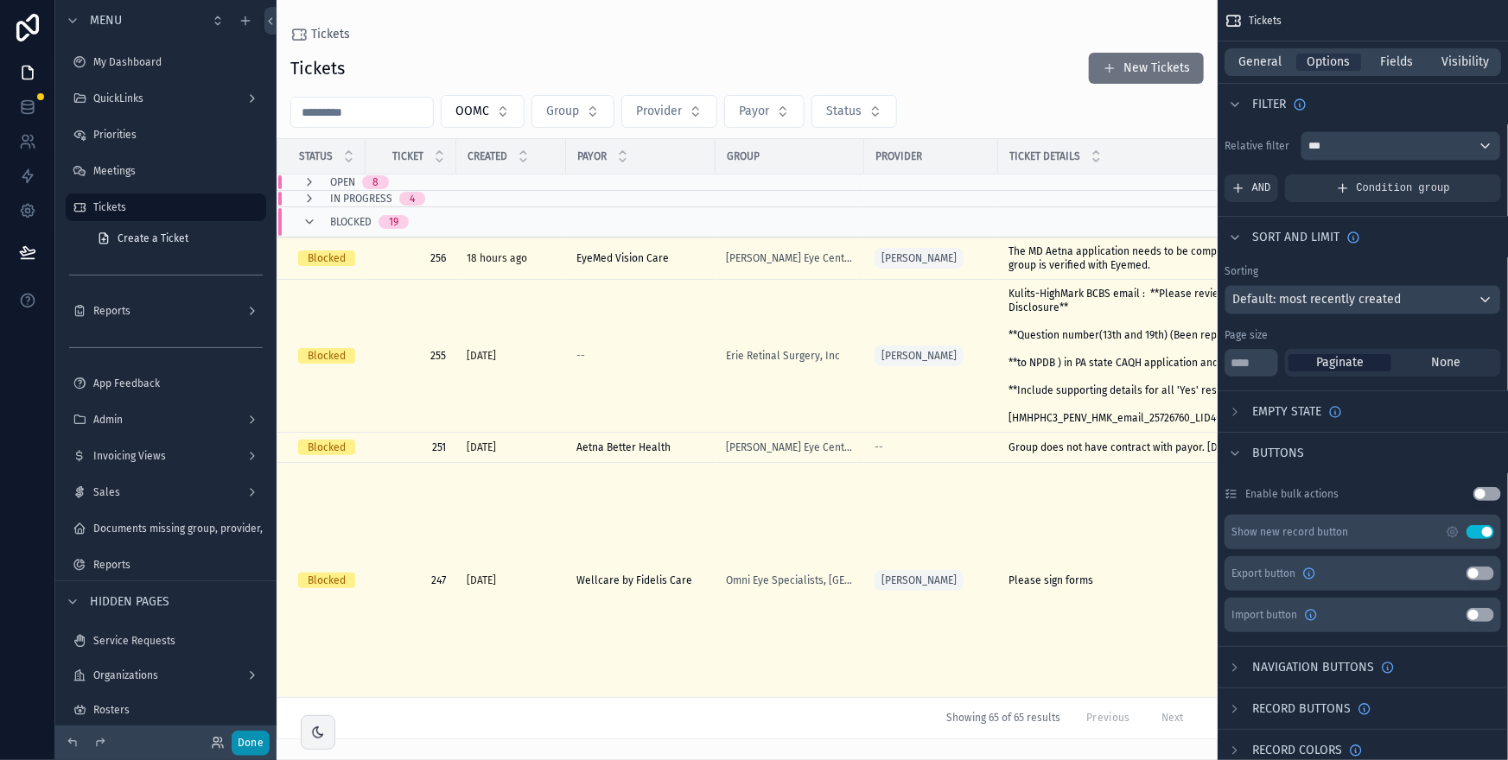
click at [241, 754] on button "Done" at bounding box center [251, 743] width 38 height 25
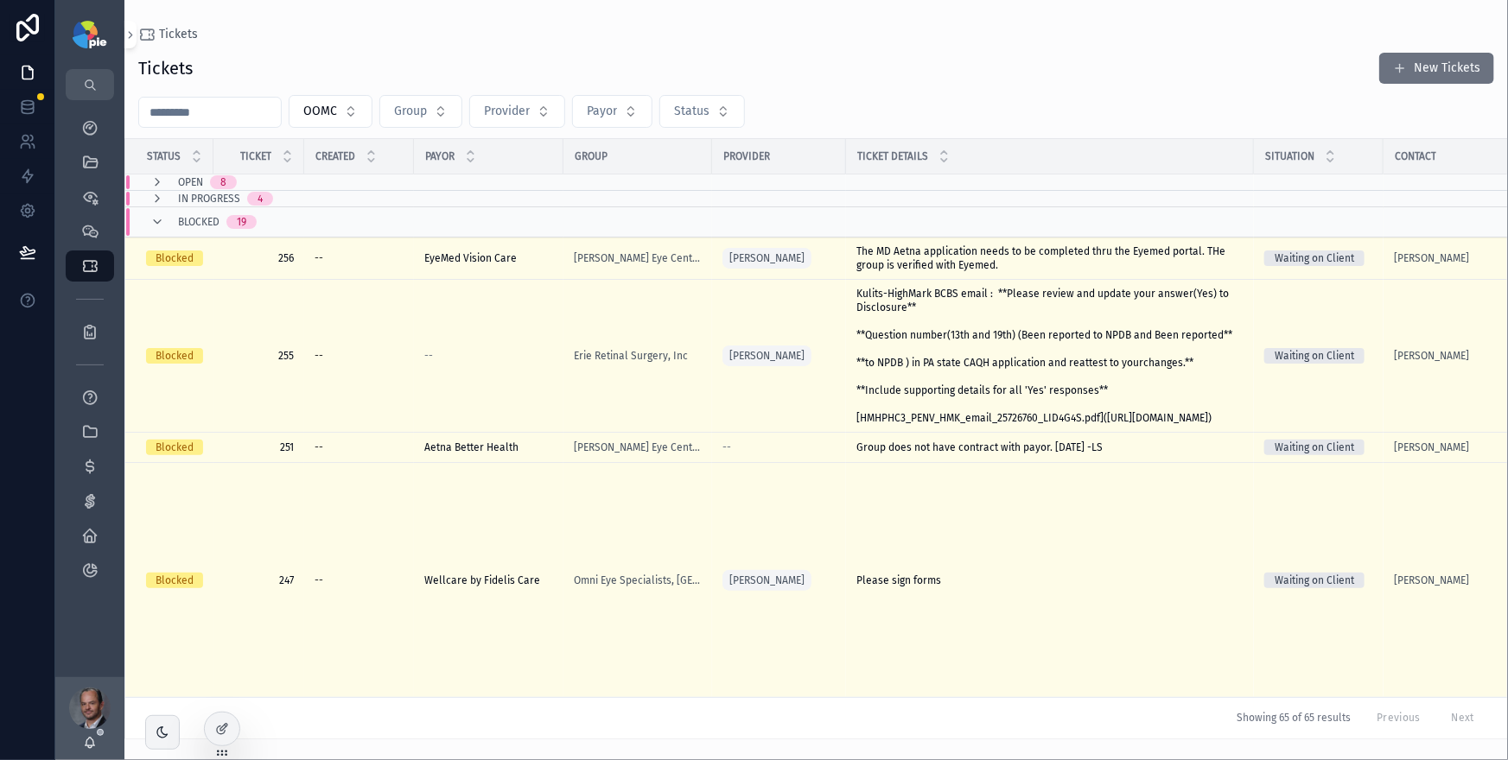
click at [244, 747] on div "Tickets Tickets New Tickets OOMC Group Provider Payor Status Status Ticket Crea…" at bounding box center [815, 380] width 1383 height 760
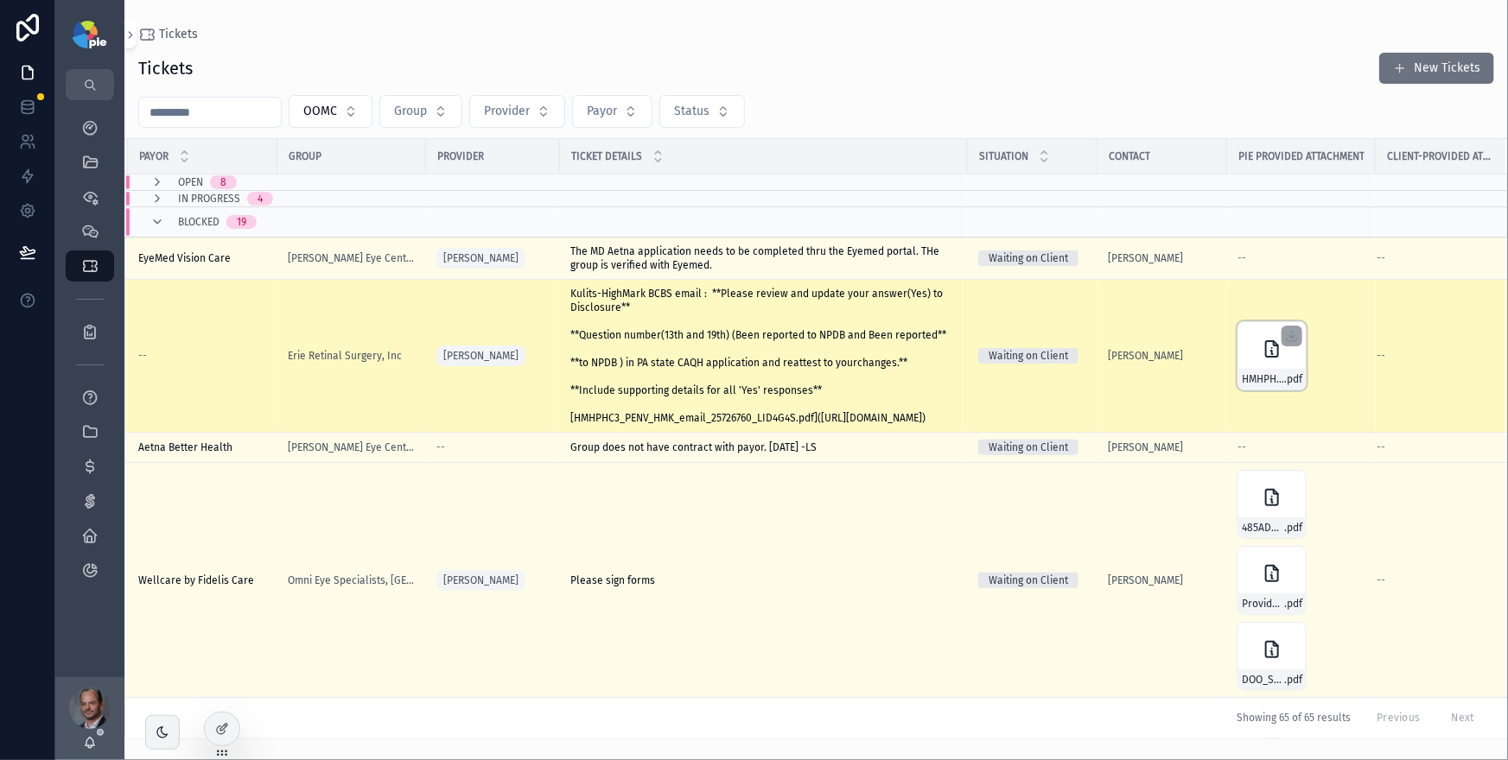
click at [1245, 354] on div "HMHPHC3_PENV_HMK_email_25726760_LID4G4S .pdf" at bounding box center [1271, 355] width 69 height 69
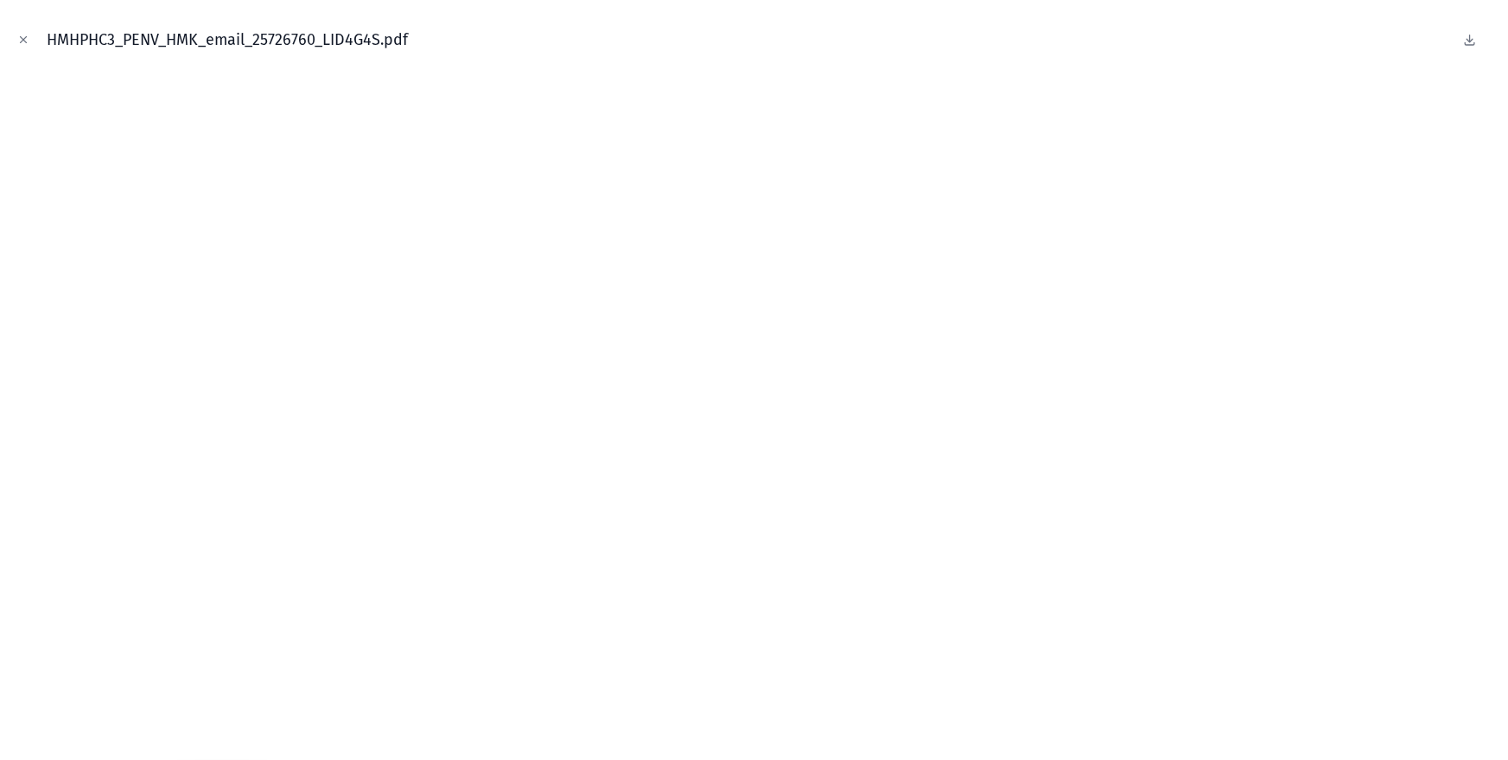
click at [29, 41] on button "Close modal" at bounding box center [23, 39] width 19 height 19
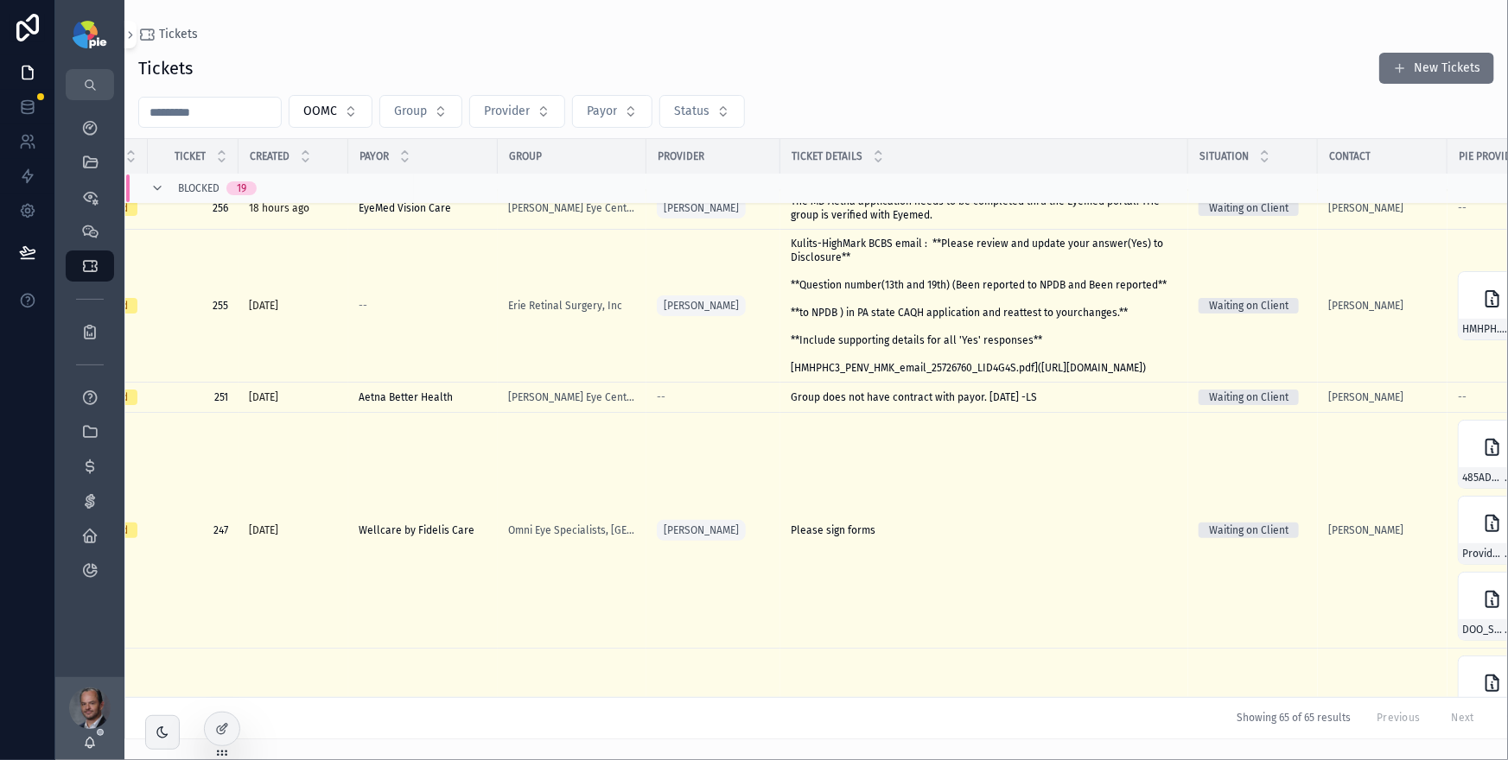
scroll to position [50, 0]
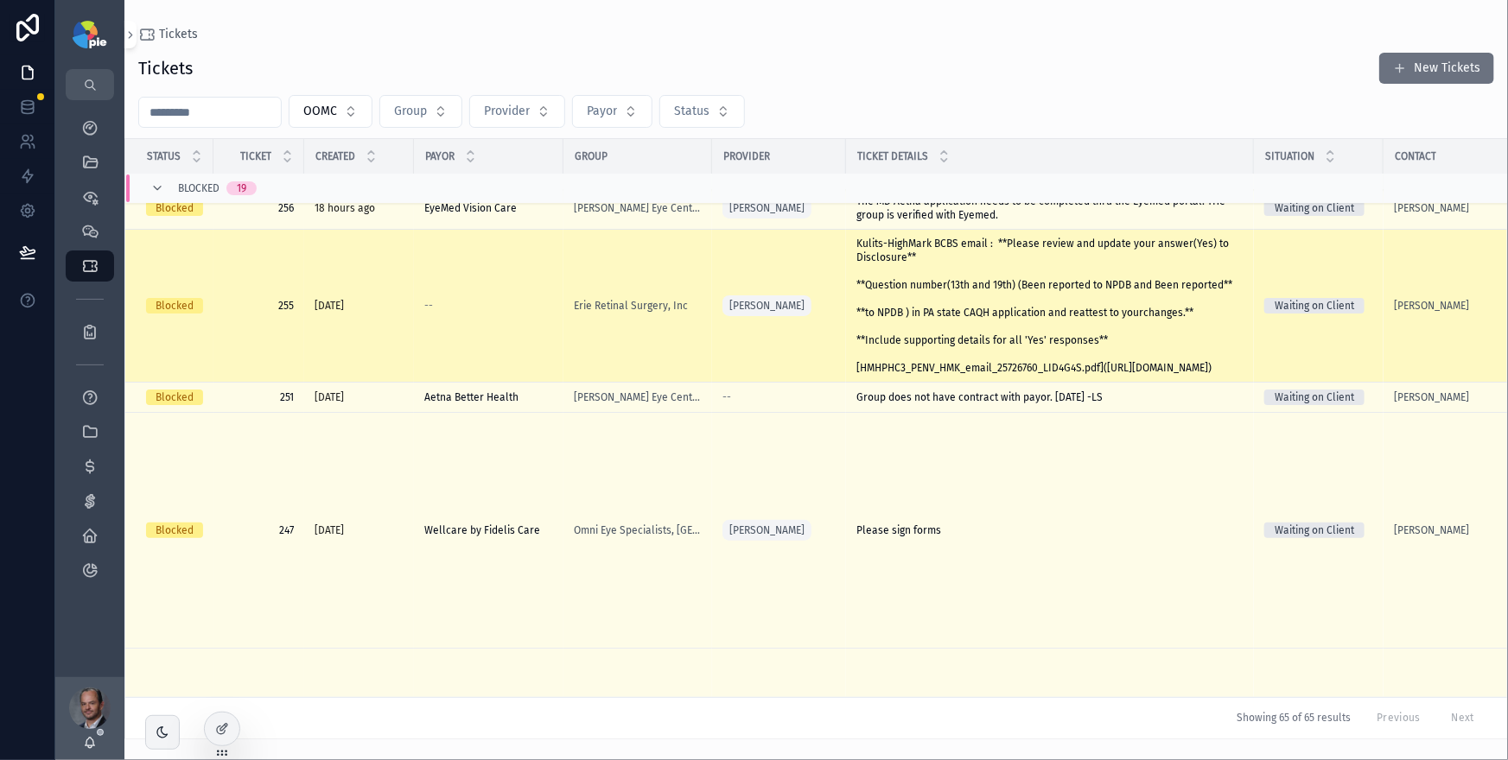
click at [837, 291] on td "[PERSON_NAME]" at bounding box center [779, 306] width 134 height 153
click at [882, 350] on span "Kulits-HighMark BCBS email : **Please review and update your answer(Yes) to Dis…" at bounding box center [1049, 306] width 387 height 138
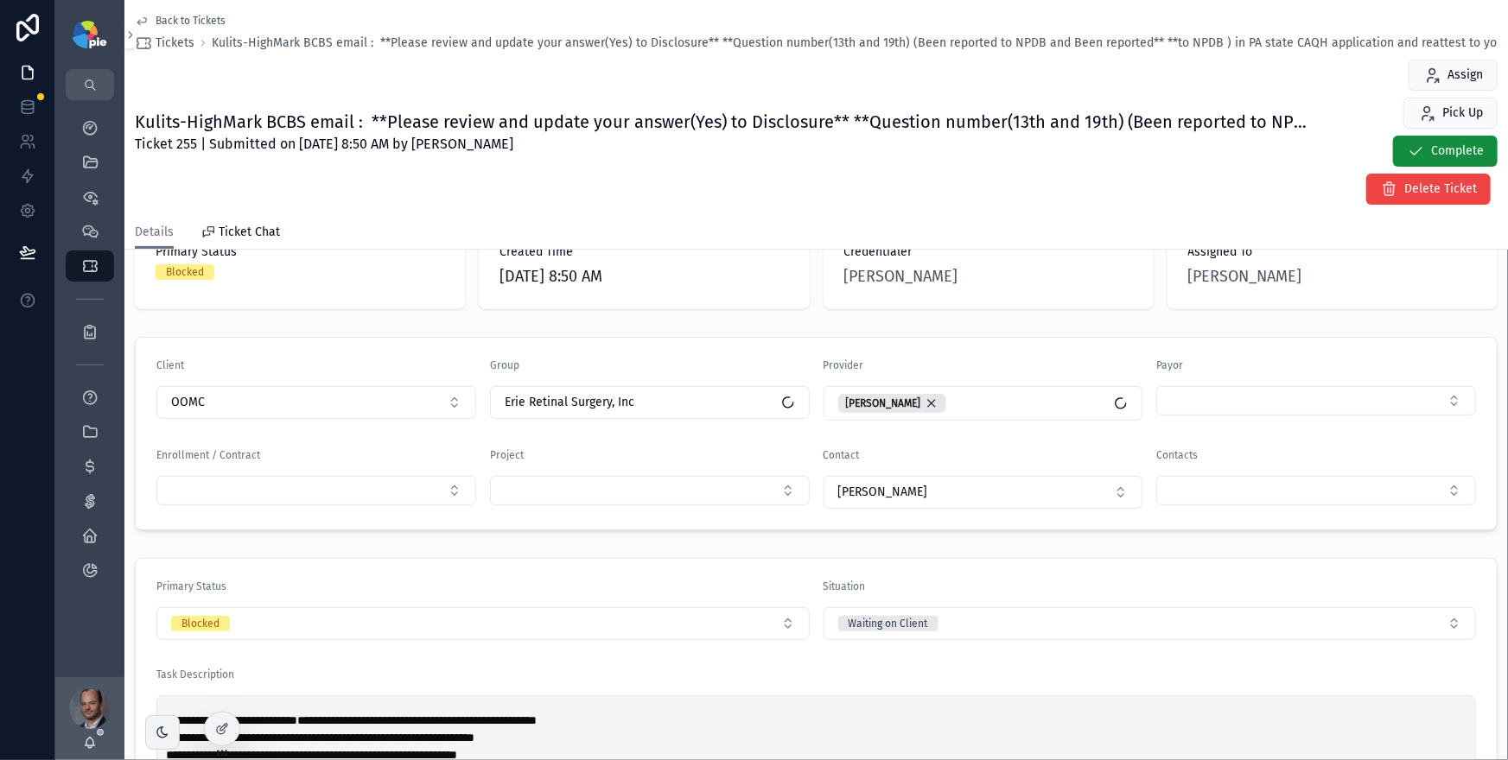
scroll to position [138, 0]
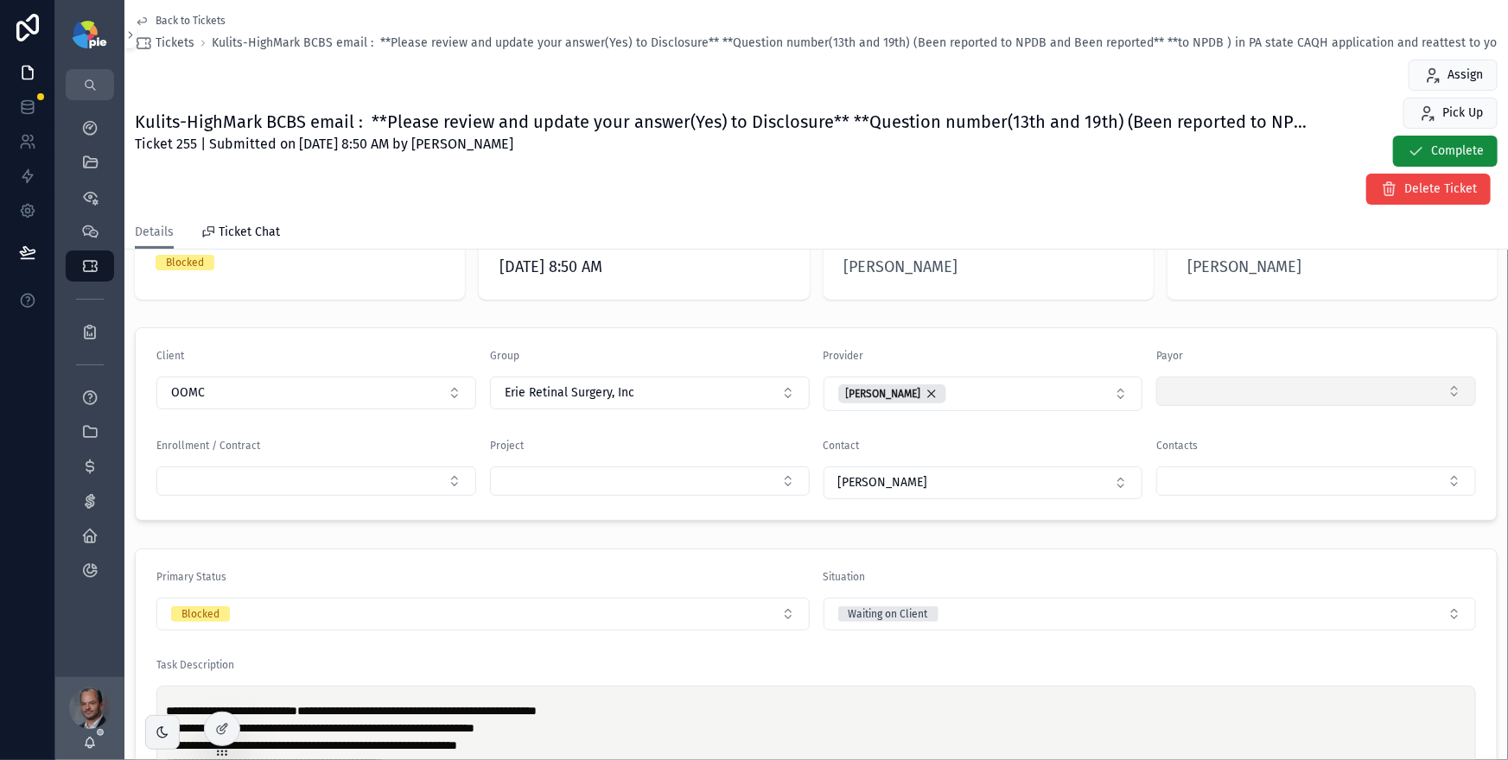
click at [1235, 394] on button "Select Button" at bounding box center [1316, 391] width 320 height 29
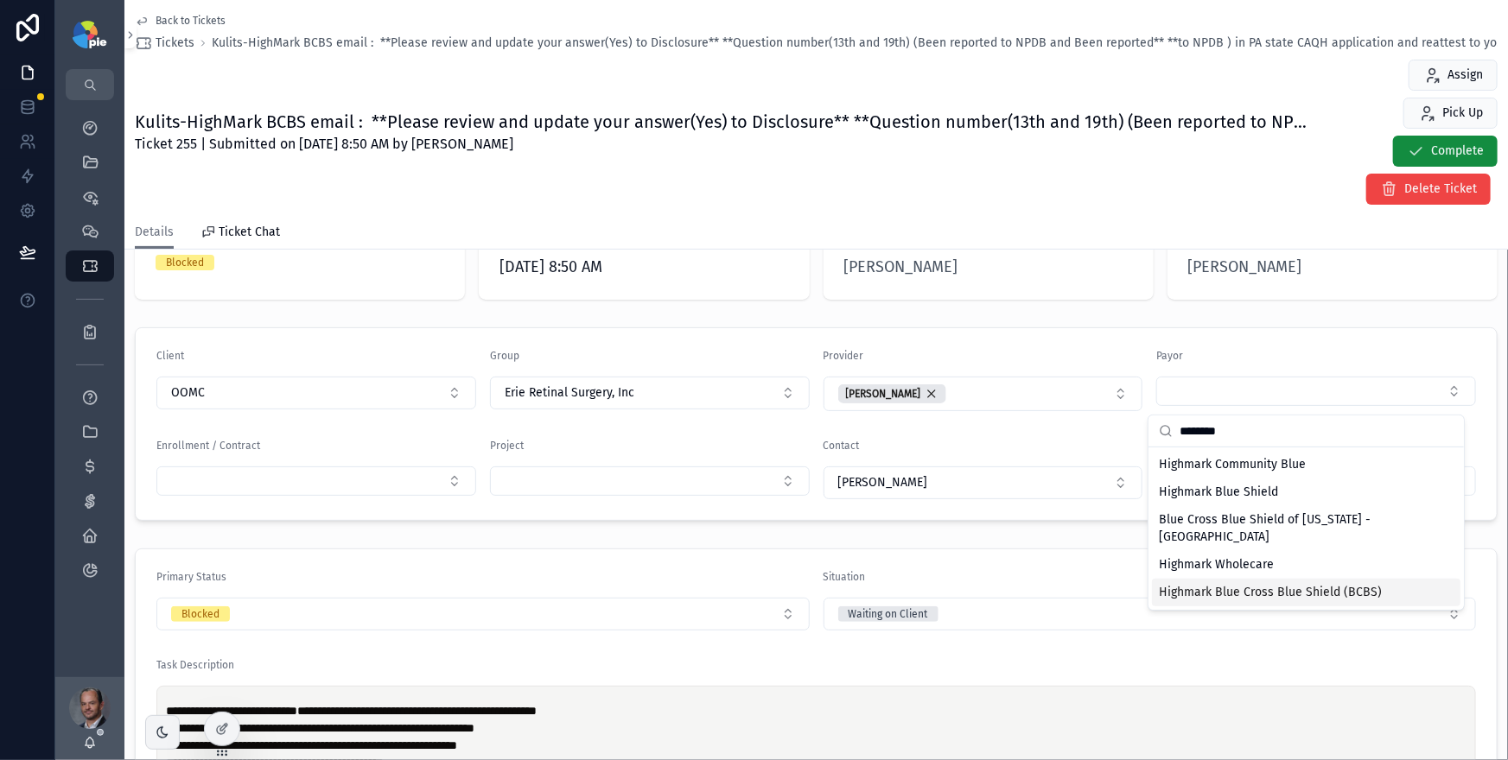
type input "********"
click at [1279, 588] on span "Highmark Blue Cross Blue Shield (BCBS)" at bounding box center [1270, 592] width 223 height 17
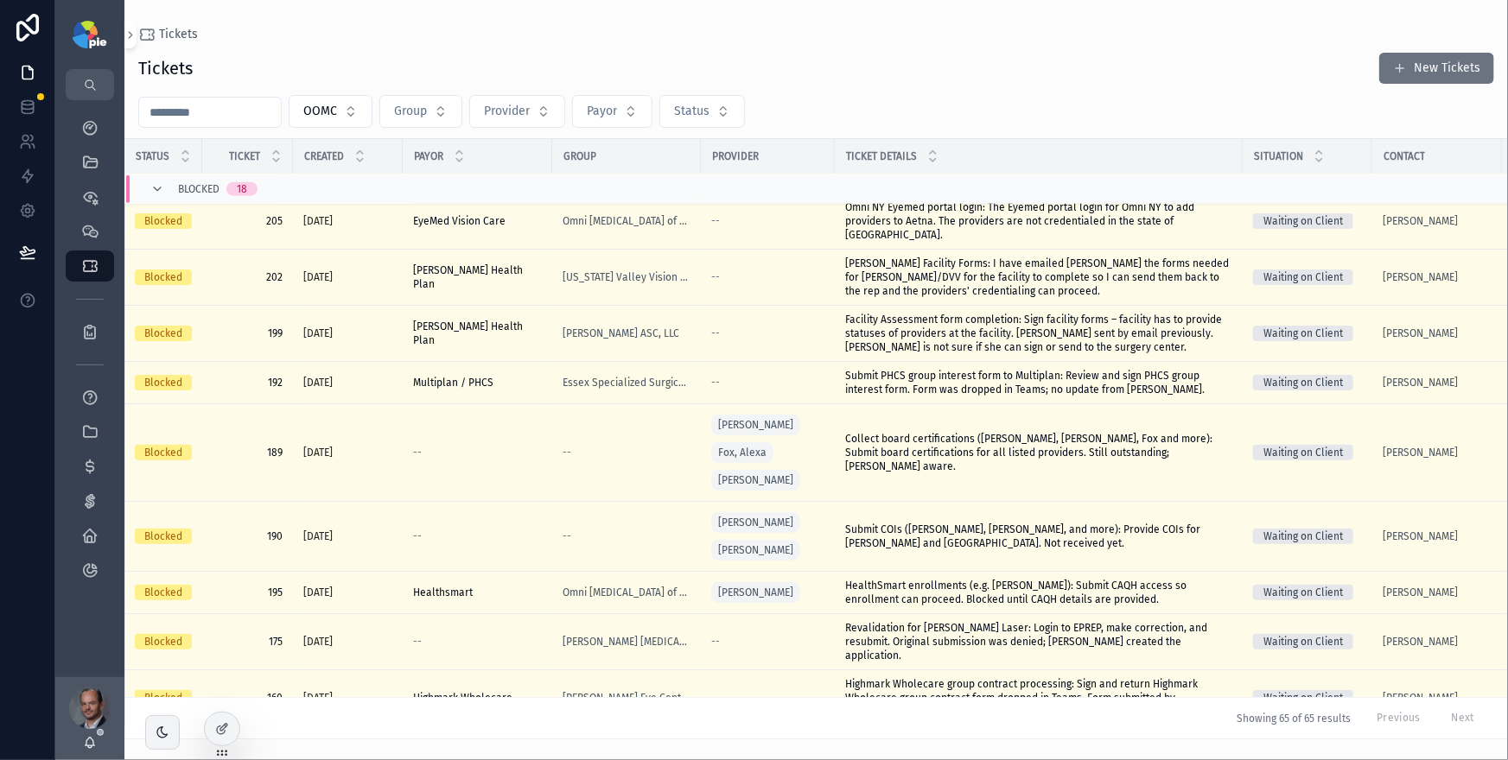
scroll to position [960, 0]
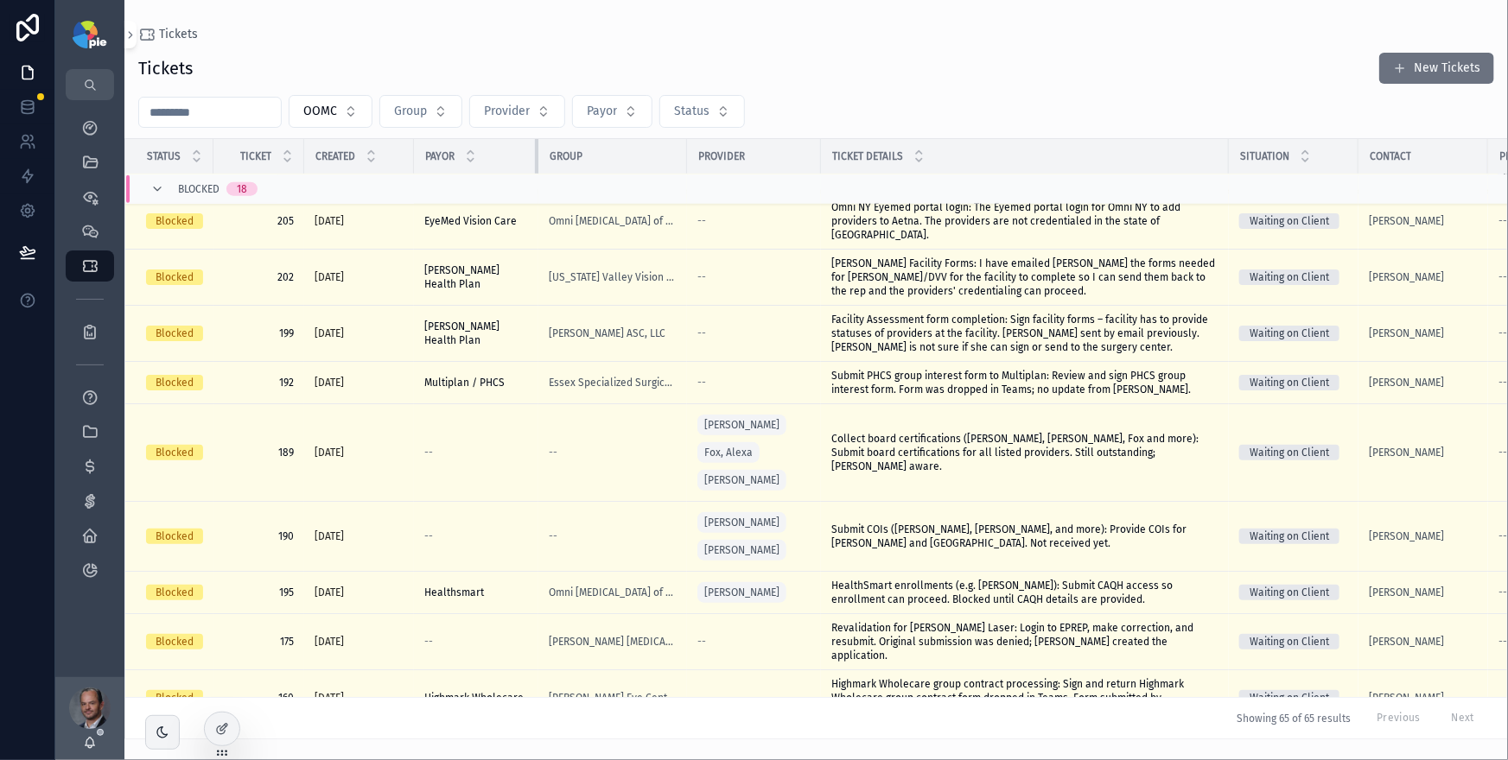
drag, startPoint x: 559, startPoint y: 152, endPoint x: 528, endPoint y: 158, distance: 31.7
click at [535, 158] on div "scrollable content" at bounding box center [538, 156] width 7 height 35
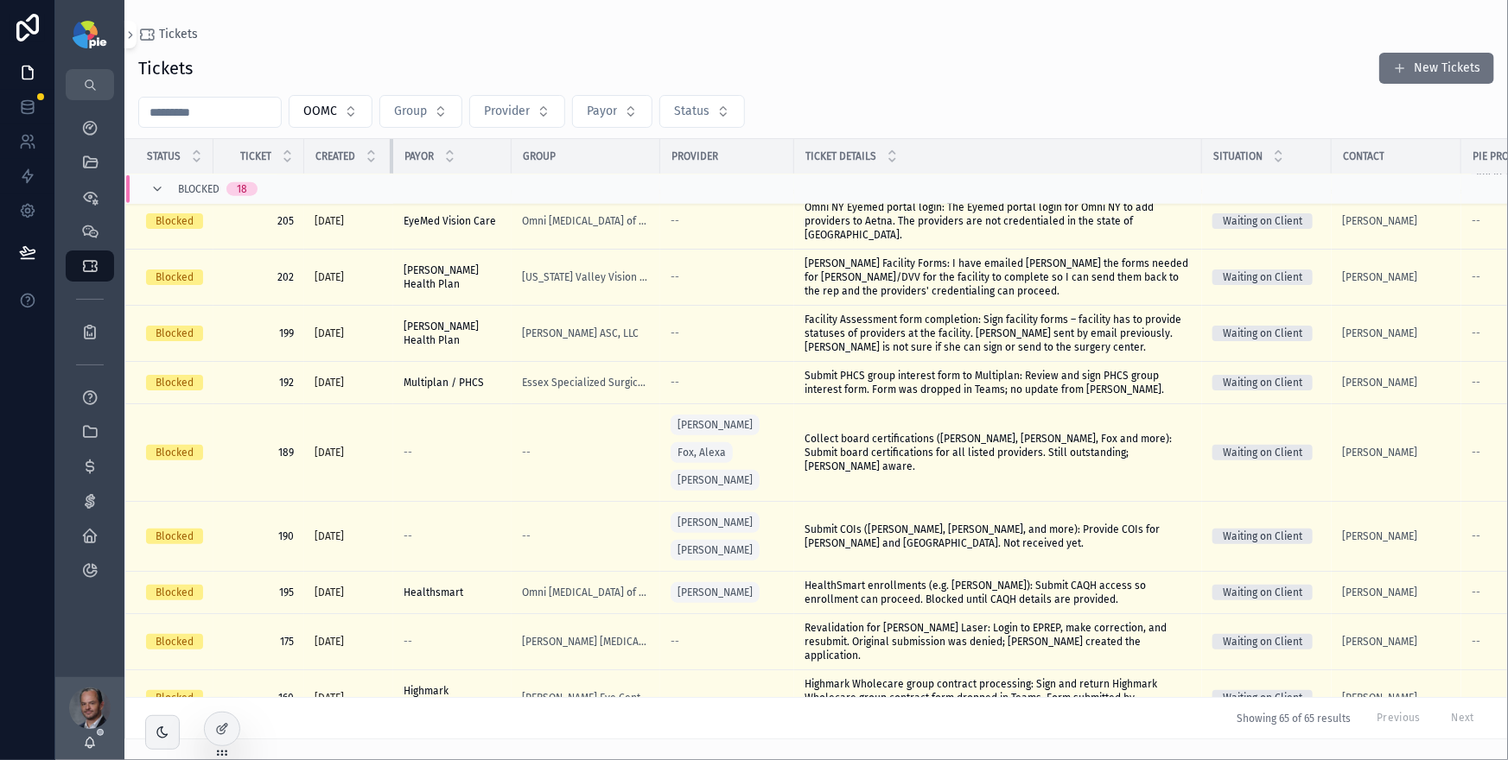
drag, startPoint x: 412, startPoint y: 157, endPoint x: 389, endPoint y: 160, distance: 23.5
click at [390, 160] on div "scrollable content" at bounding box center [393, 156] width 7 height 35
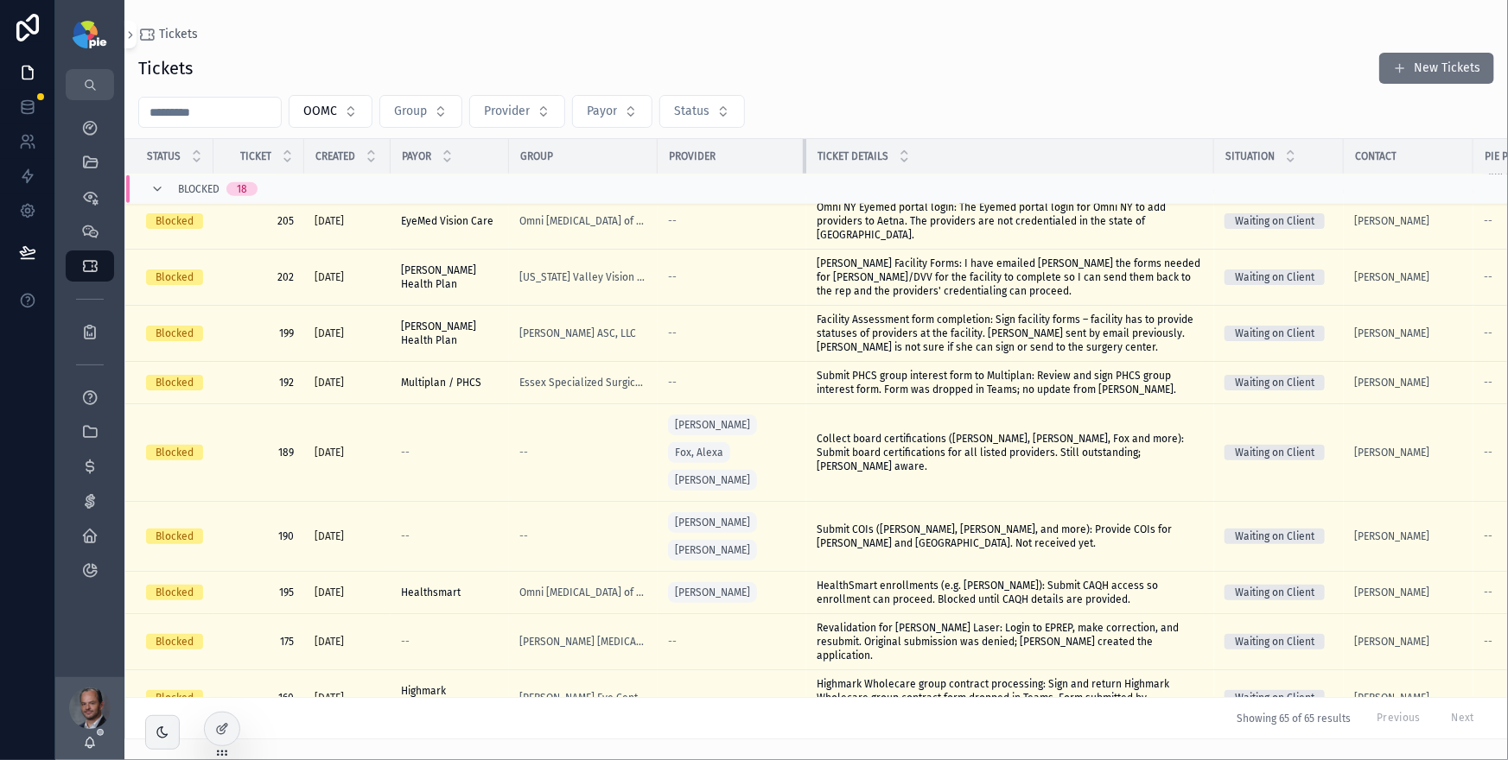
drag, startPoint x: 790, startPoint y: 161, endPoint x: 804, endPoint y: 162, distance: 14.8
click at [804, 162] on tr "Status Ticket Created Payor Group Provider Ticket Details Situation Contact Pie…" at bounding box center [939, 156] width 1628 height 35
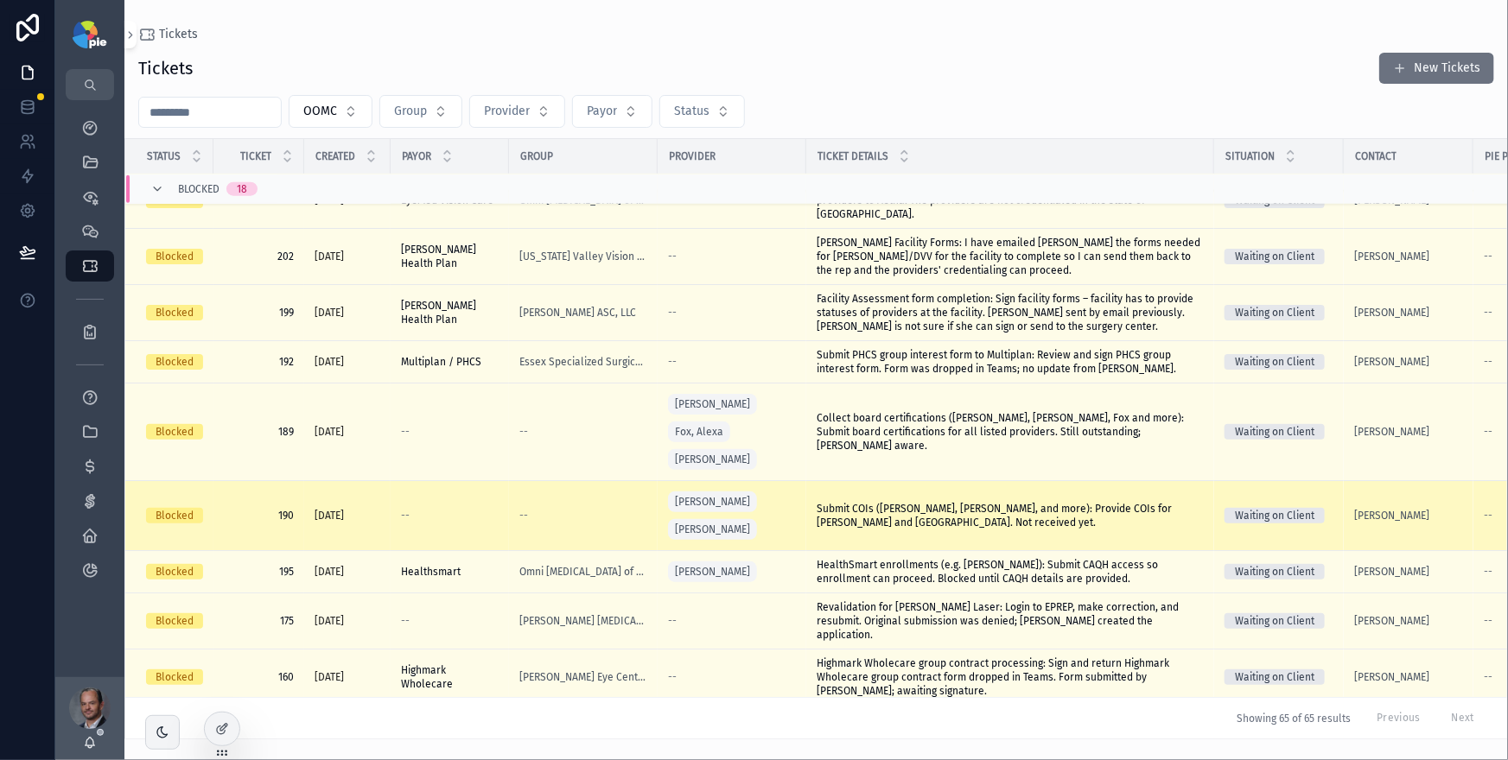
scroll to position [1001, 0]
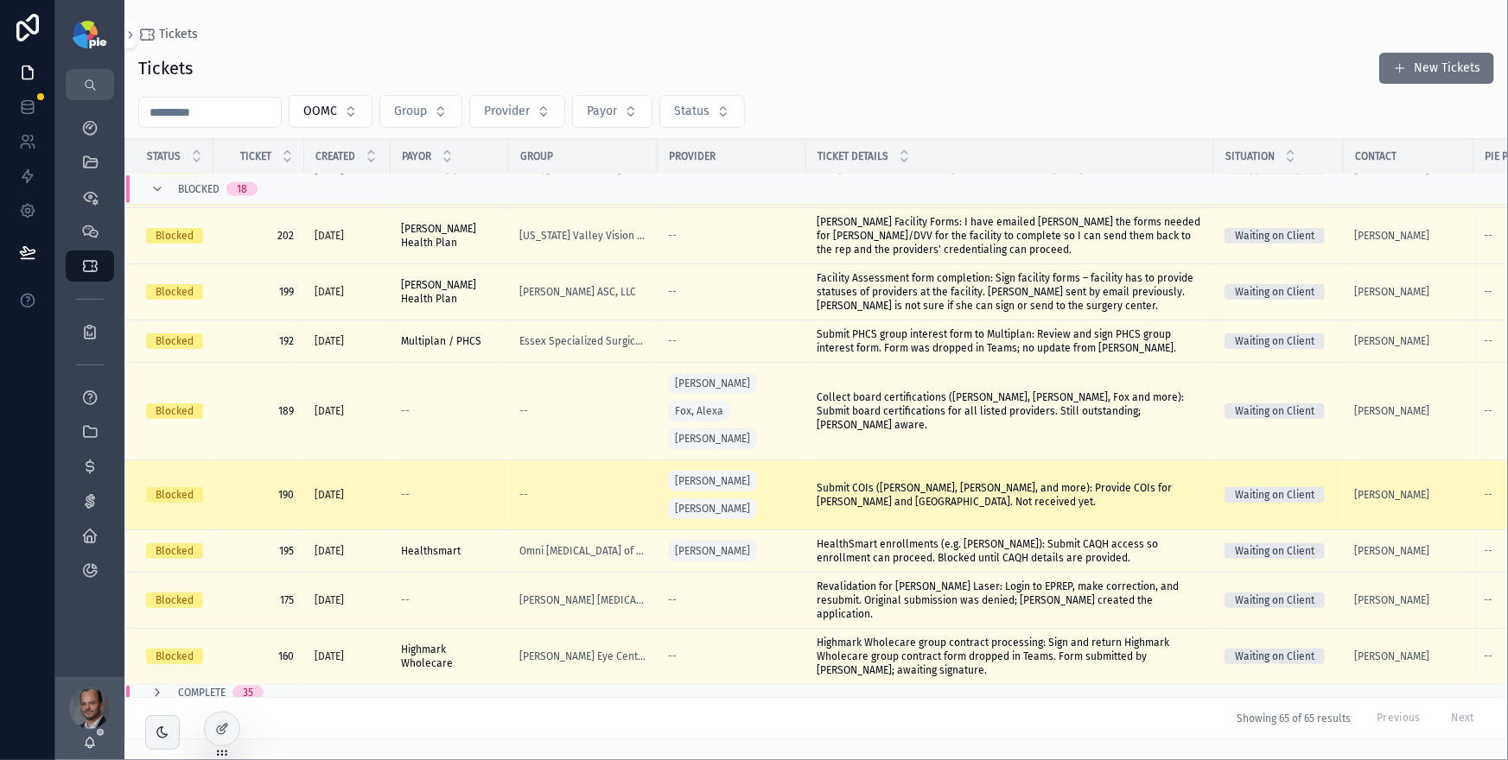
click at [924, 509] on span "Submit COIs ([PERSON_NAME], [PERSON_NAME], and more): Provide COIs for [PERSON_…" at bounding box center [1009, 495] width 387 height 28
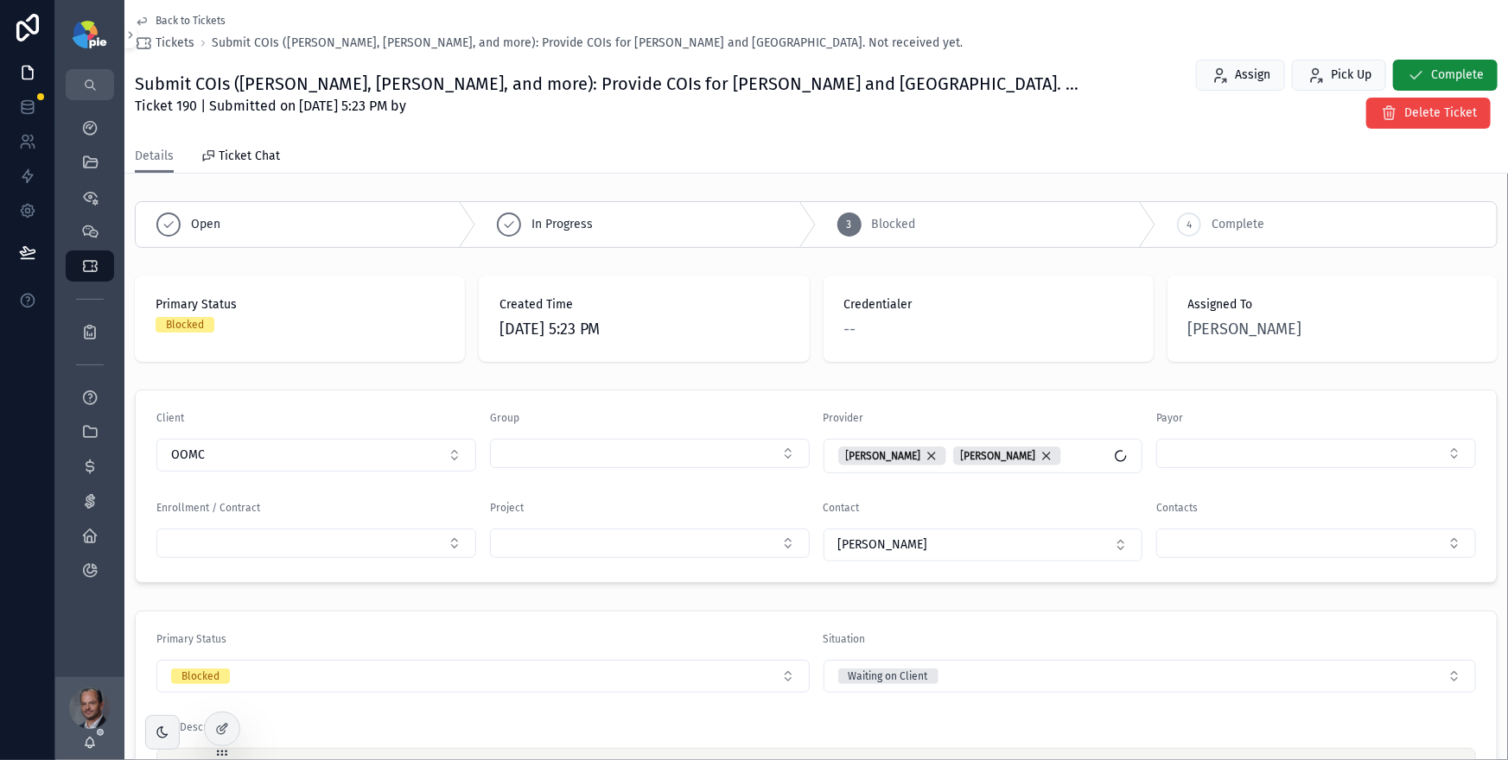
scroll to position [55, 0]
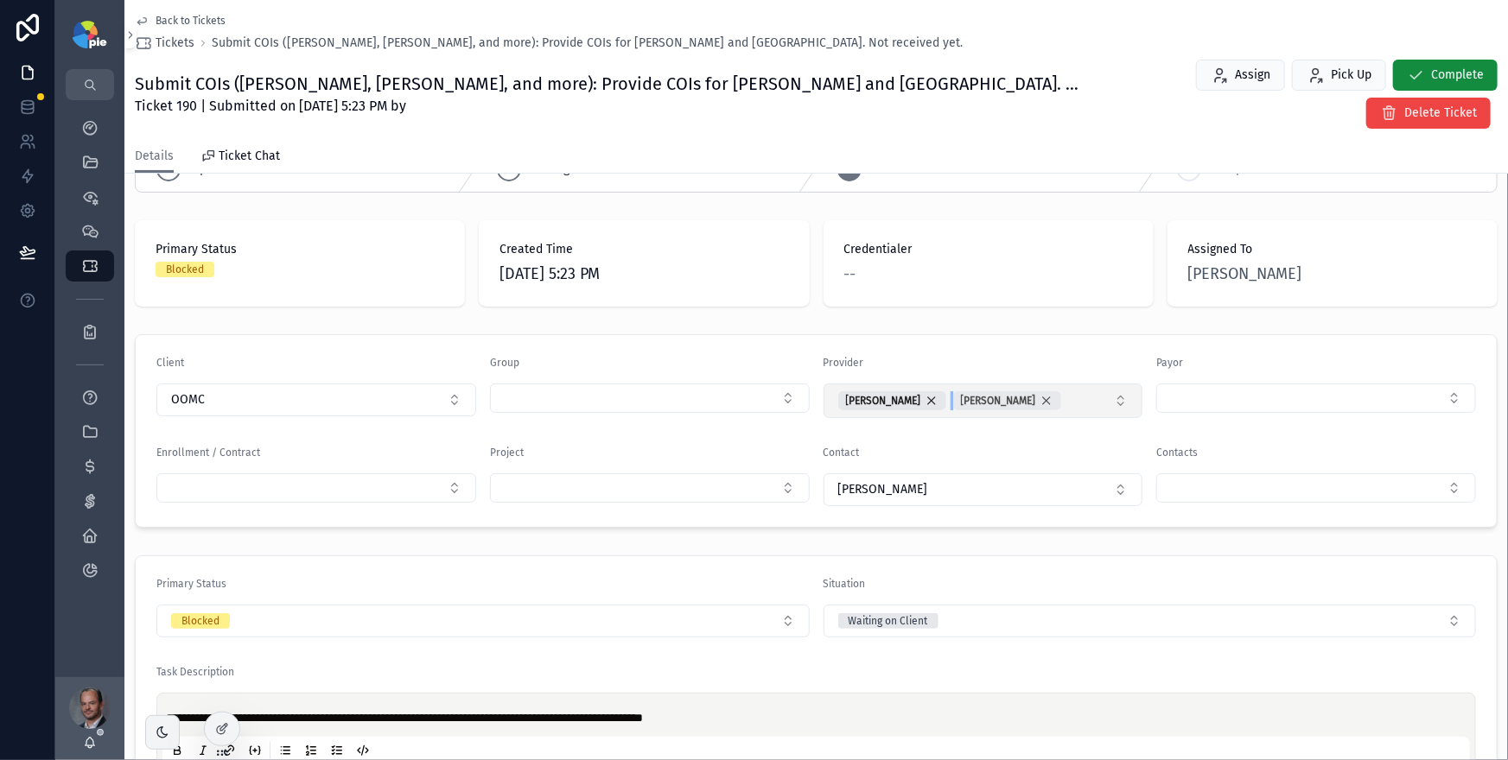
click at [1061, 391] on div "[PERSON_NAME]" at bounding box center [1007, 400] width 108 height 19
click at [1057, 384] on button "[PERSON_NAME]" at bounding box center [983, 401] width 320 height 35
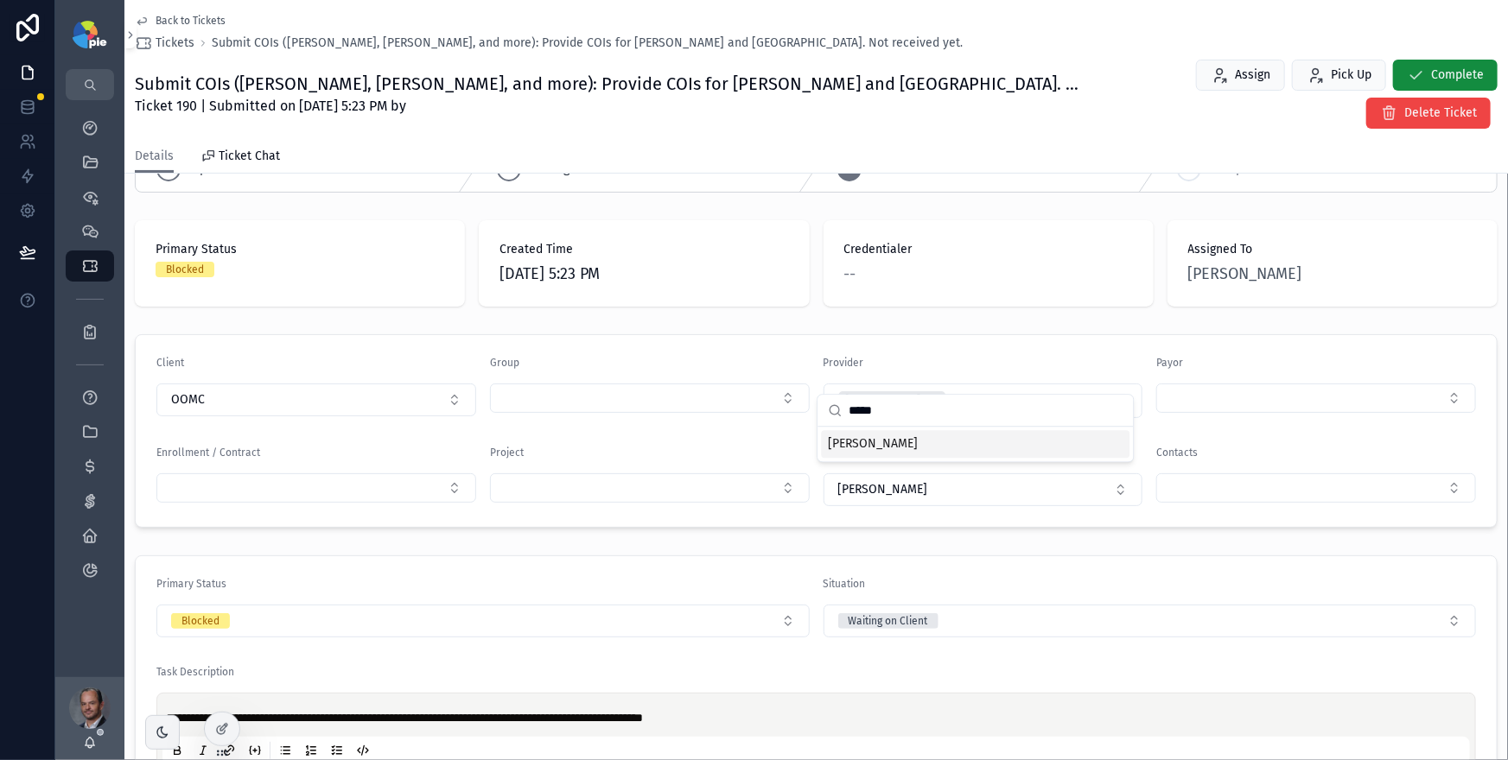
type input "*****"
click at [976, 440] on div "[PERSON_NAME]" at bounding box center [975, 444] width 308 height 28
click at [1095, 289] on div "**********" at bounding box center [815, 553] width 1383 height 828
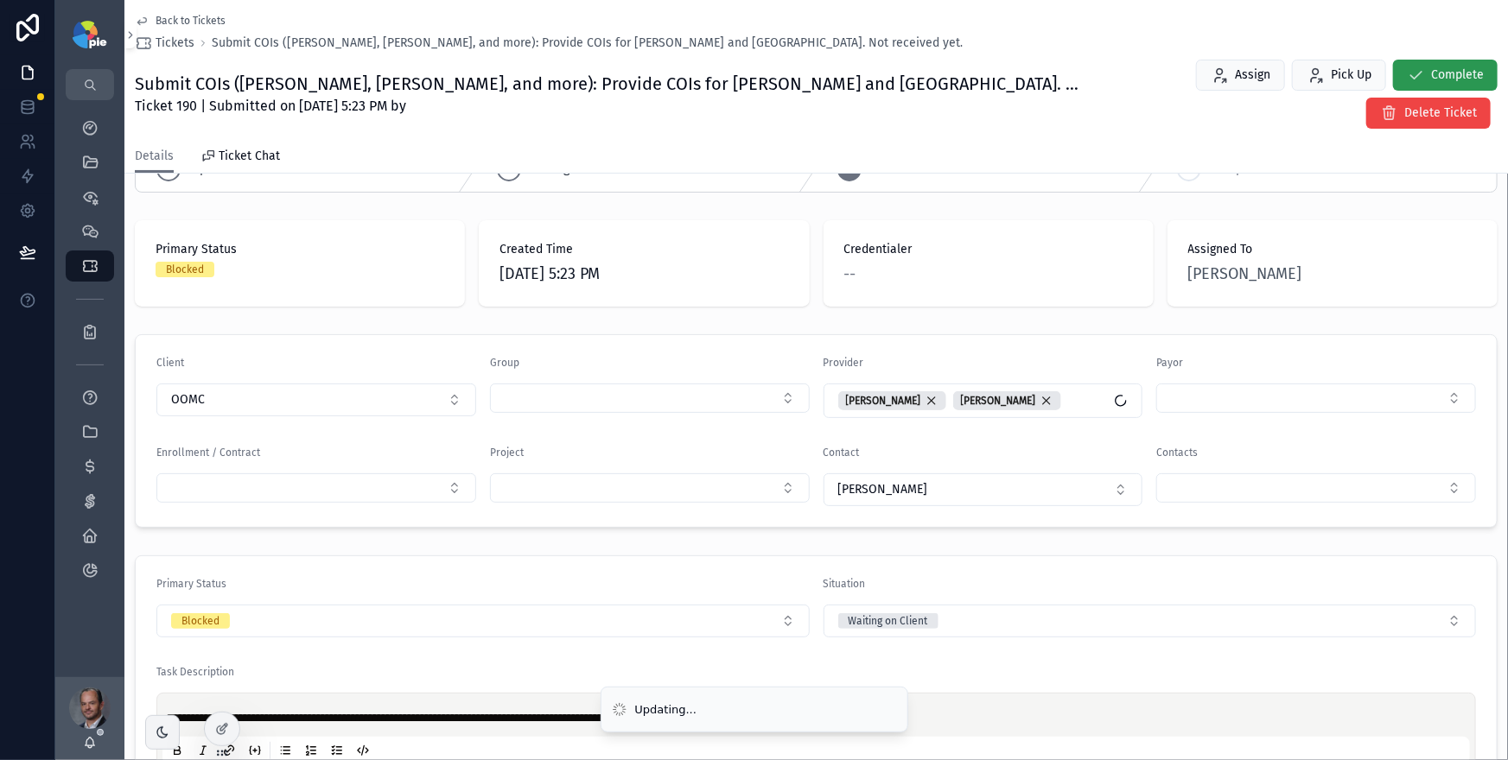
click at [1431, 74] on span "Complete" at bounding box center [1457, 75] width 53 height 17
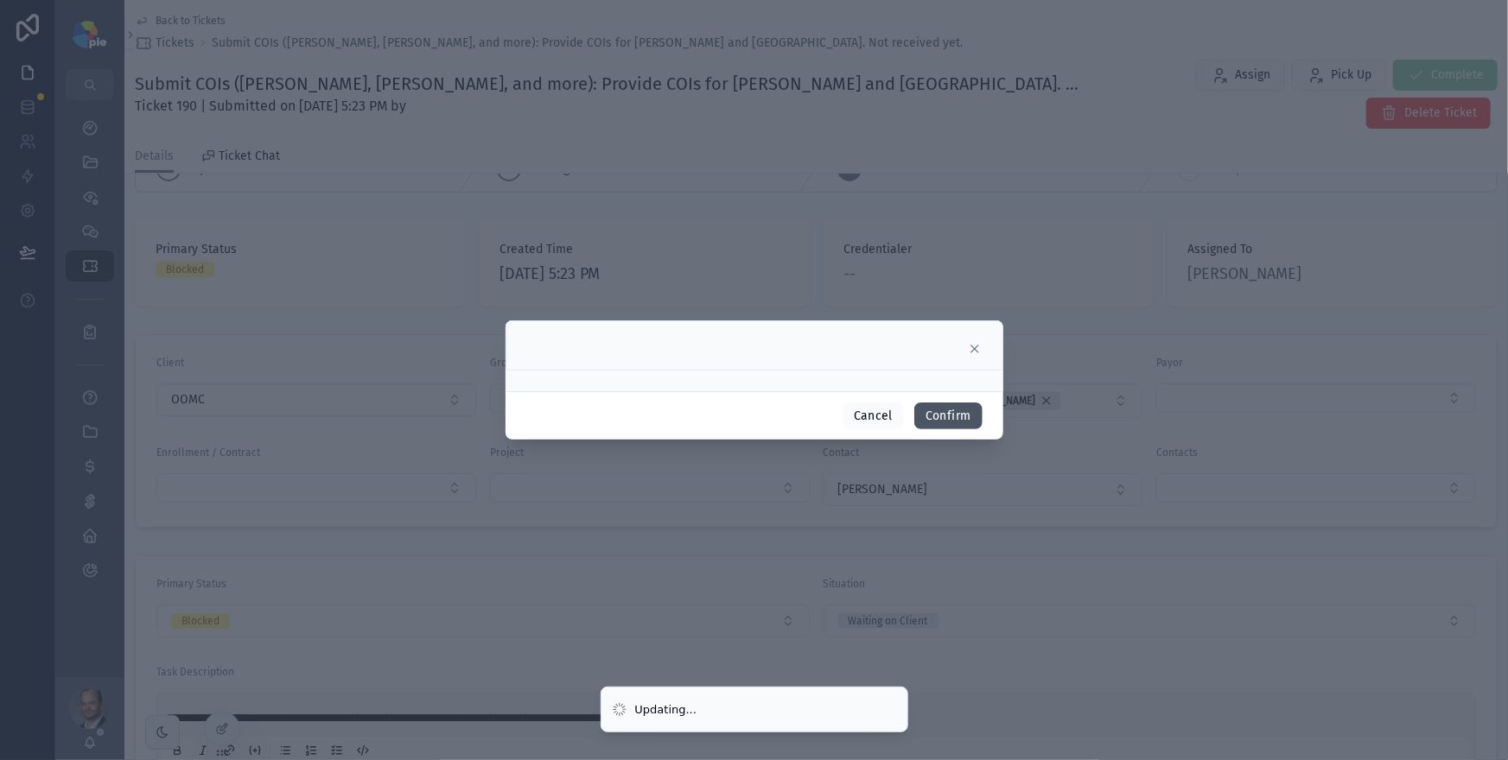
click at [966, 411] on button "Confirm" at bounding box center [947, 417] width 67 height 28
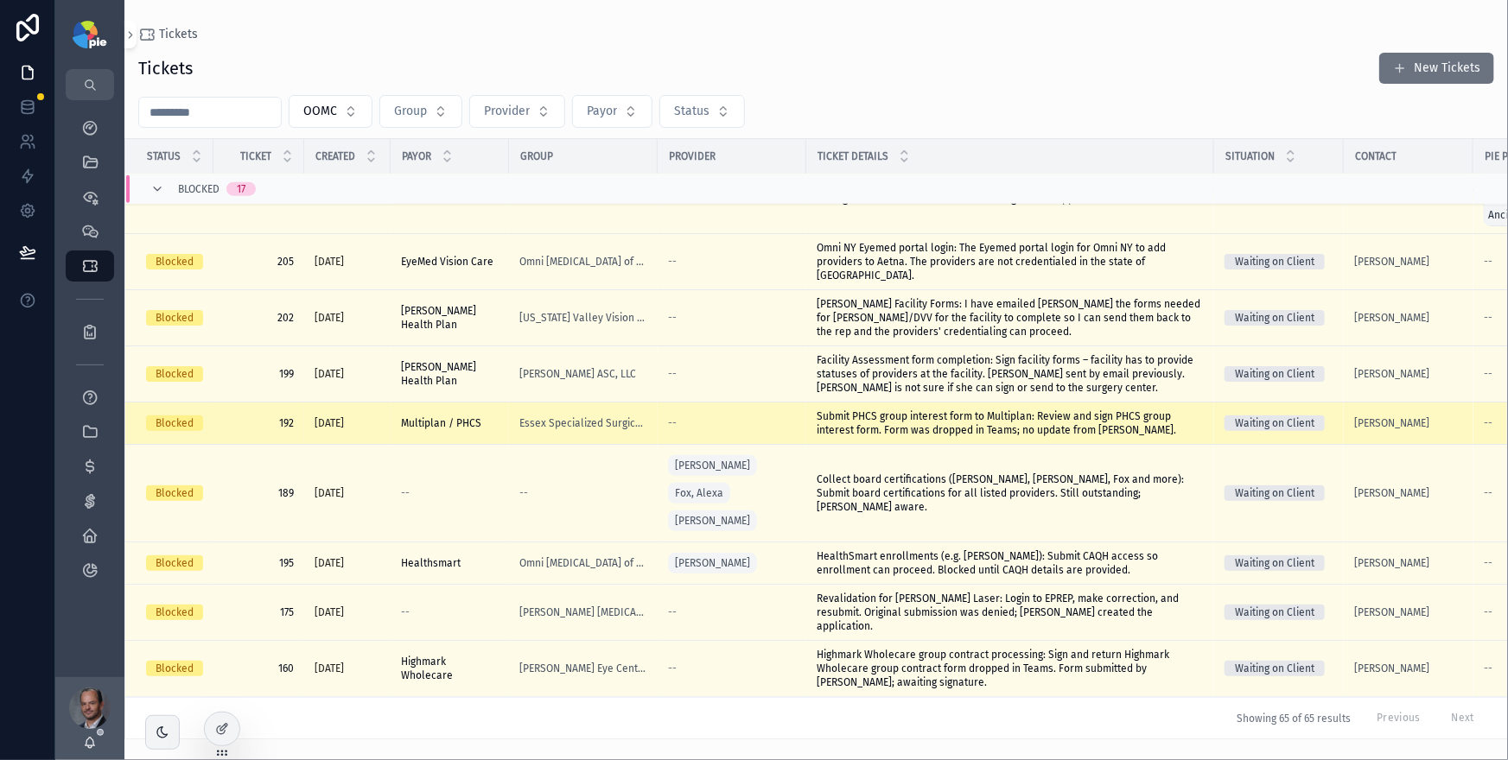
scroll to position [957, 0]
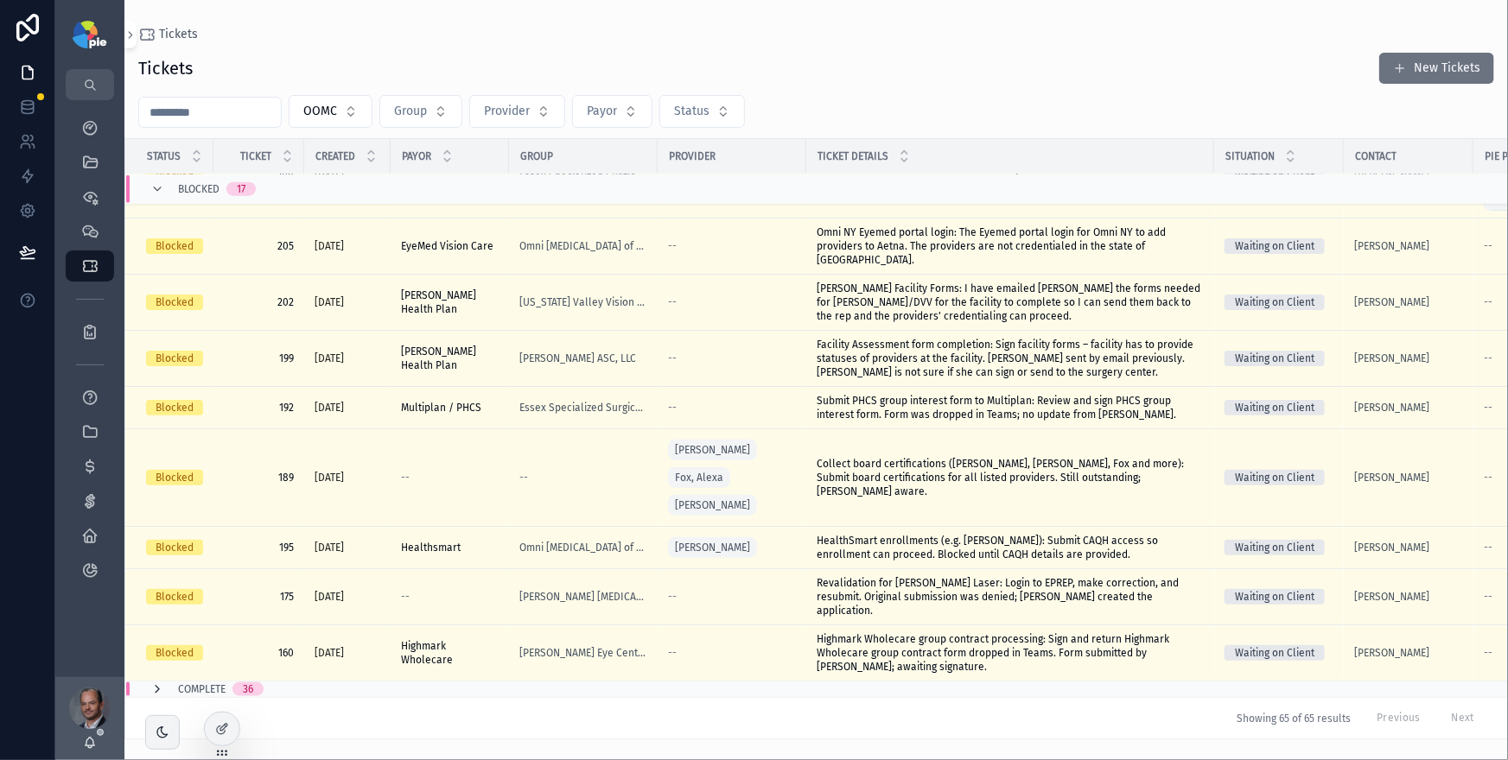
click at [159, 682] on icon "scrollable content" at bounding box center [157, 689] width 14 height 14
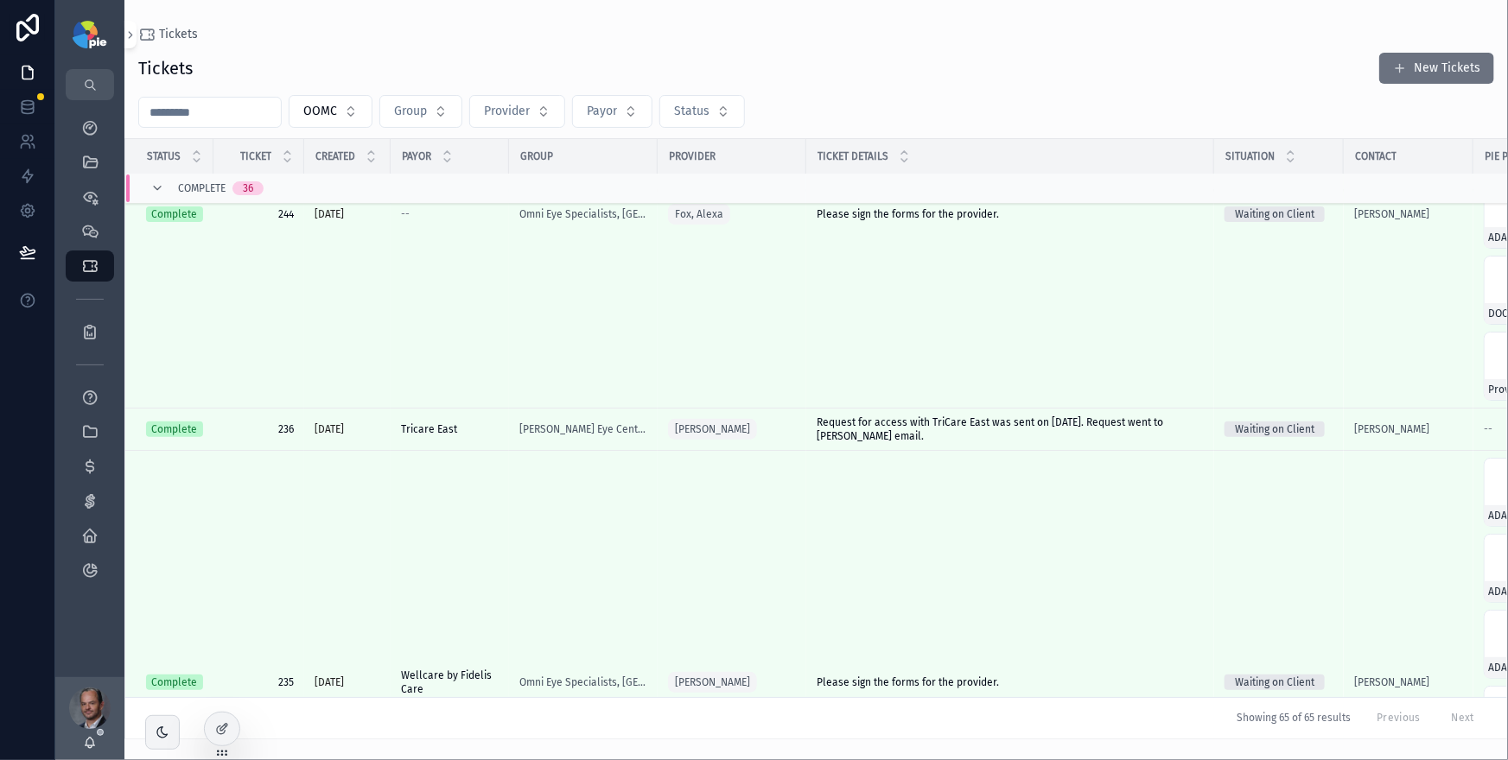
scroll to position [359, 0]
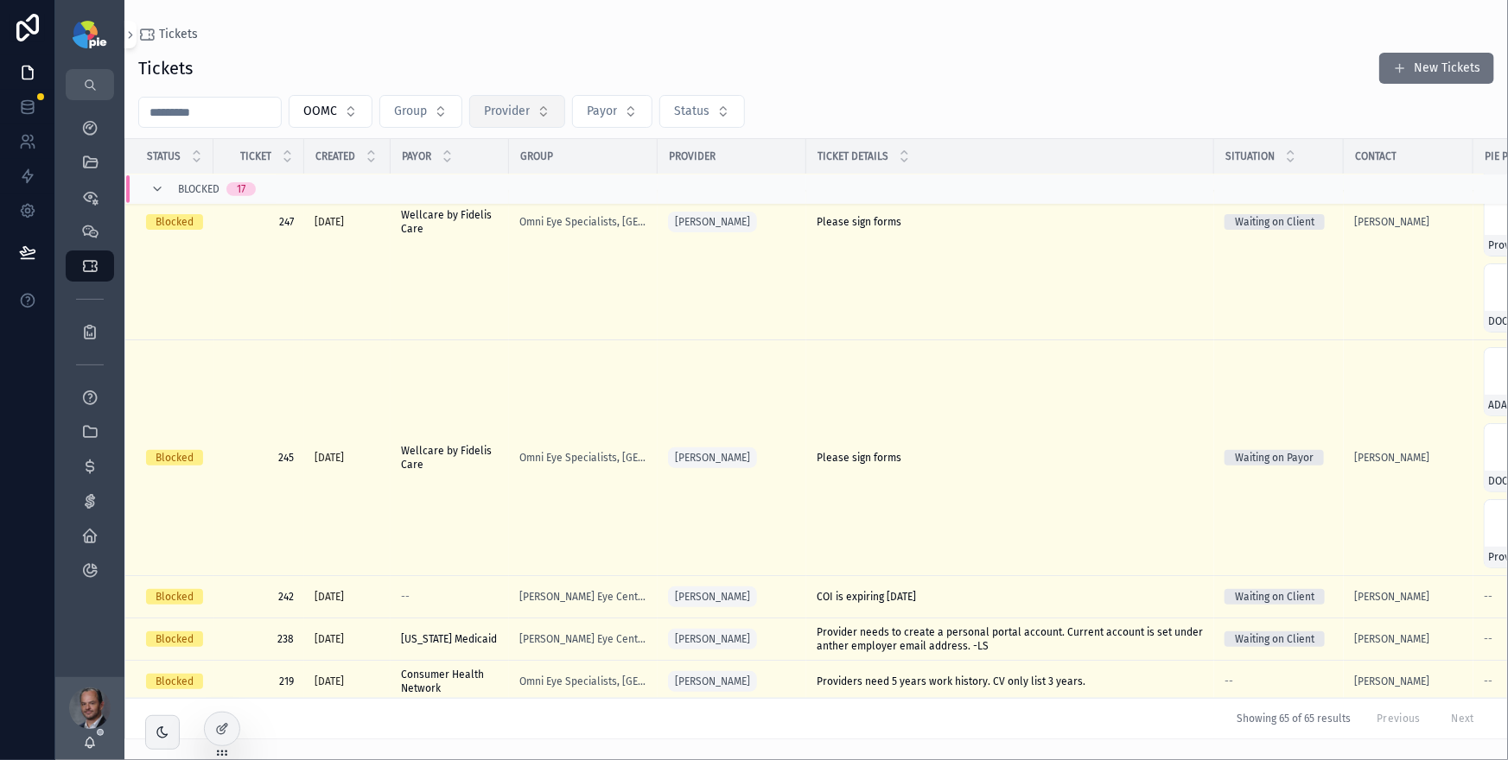
click at [501, 114] on span "Provider" at bounding box center [507, 111] width 46 height 17
type input "*****"
click at [494, 174] on span "[PERSON_NAME]" at bounding box center [466, 181] width 90 height 17
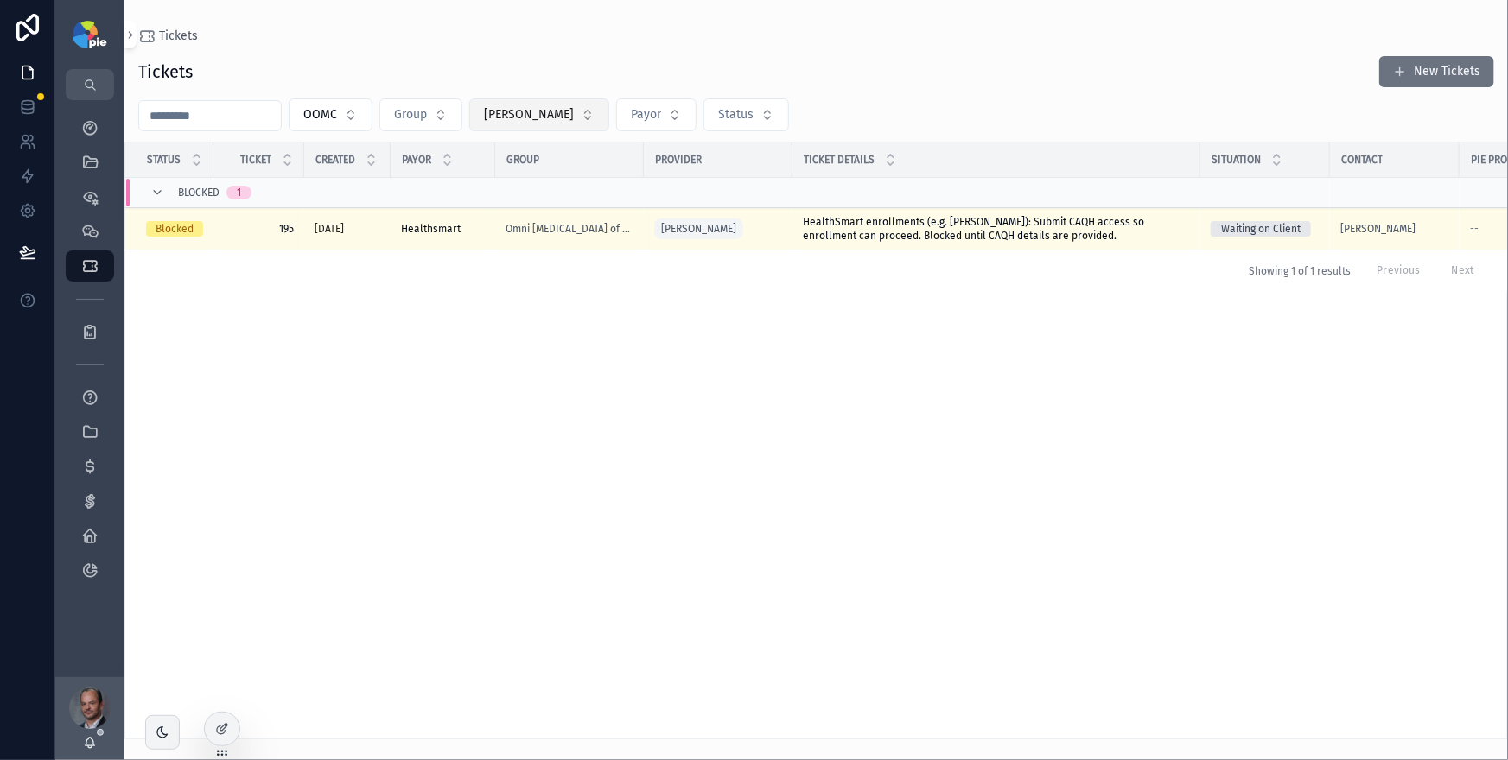
click at [536, 113] on span "[PERSON_NAME]" at bounding box center [529, 114] width 90 height 17
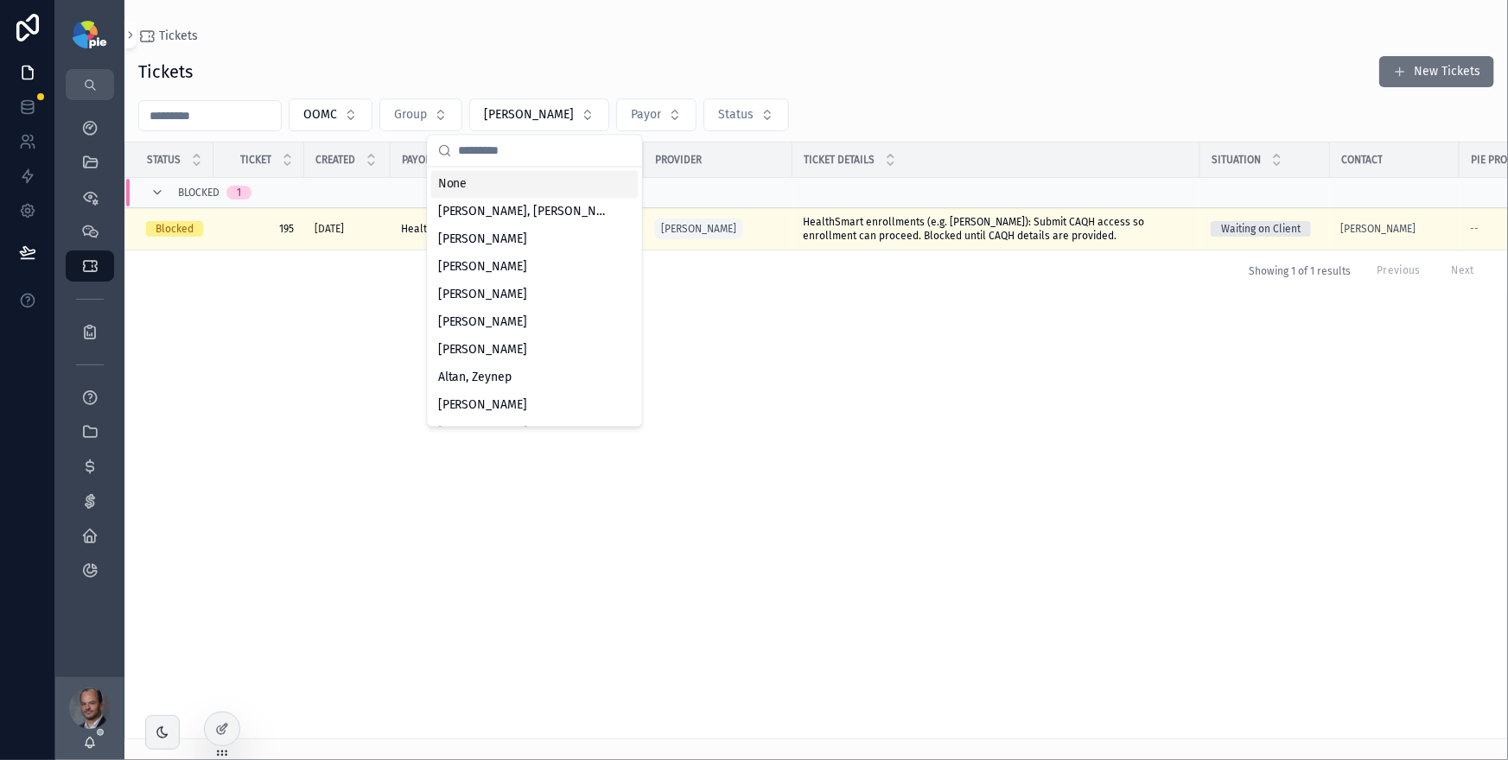
click at [529, 178] on div "None" at bounding box center [534, 184] width 207 height 28
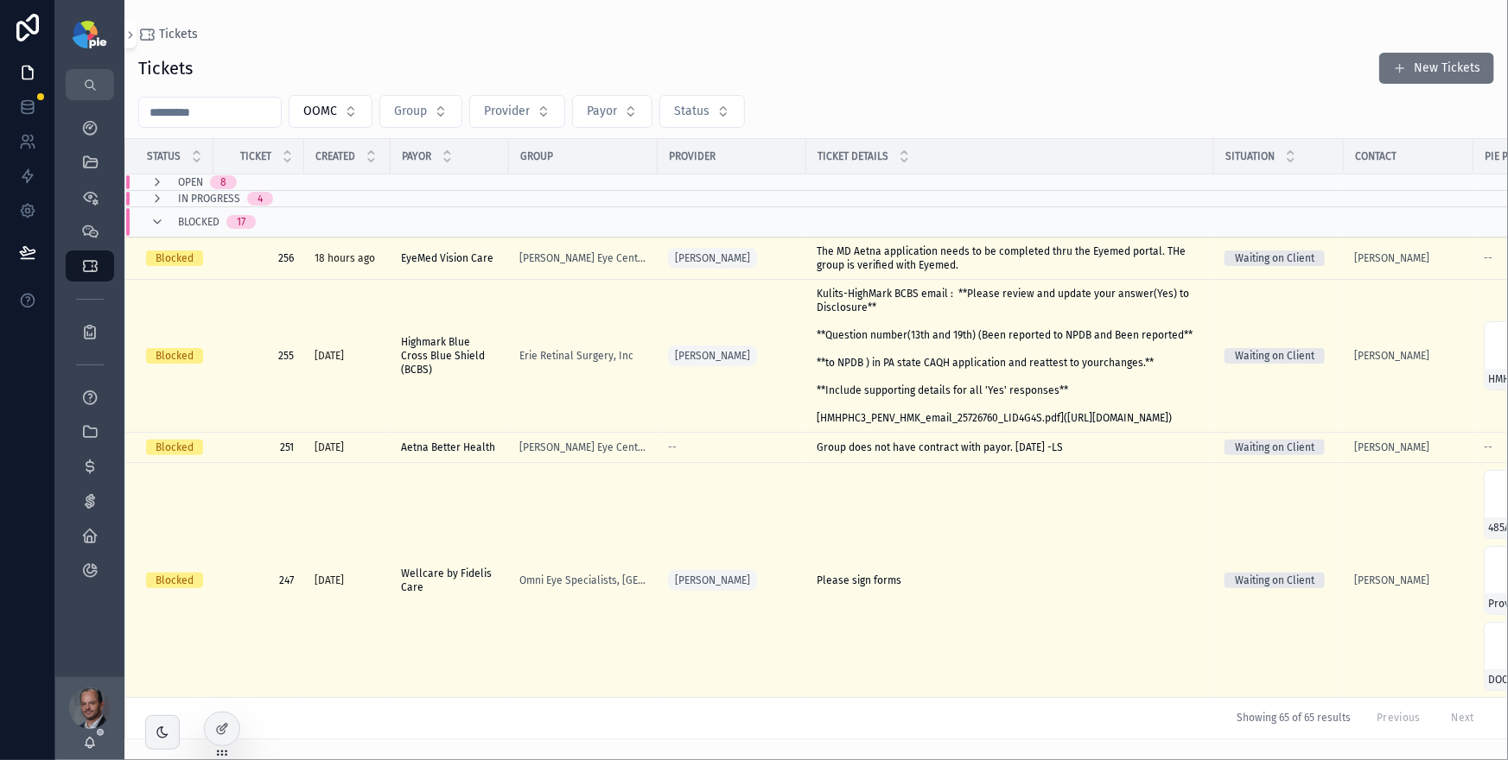
click at [930, 112] on div "OOMC Group Provider Payor Status" at bounding box center [815, 111] width 1383 height 33
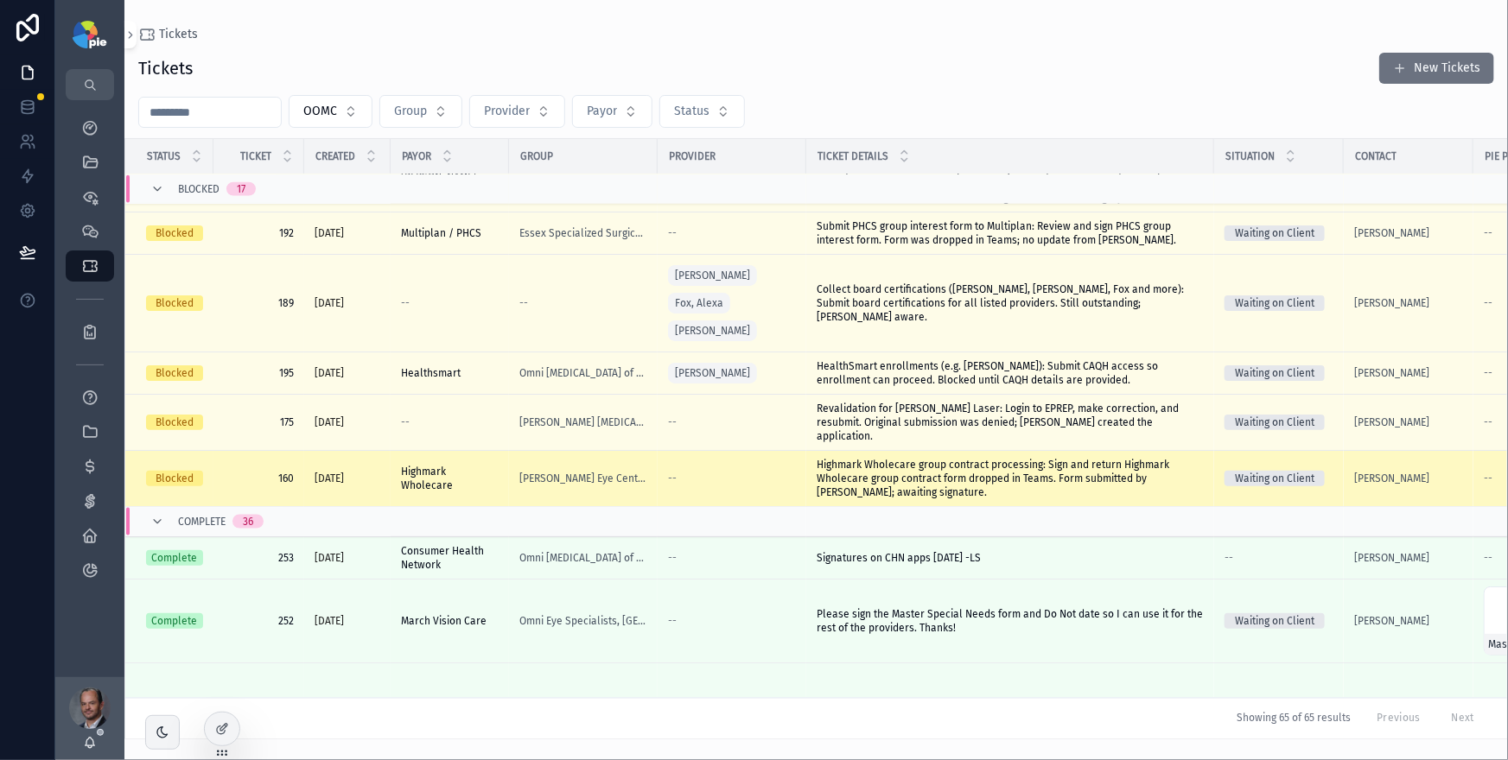
scroll to position [1219, 0]
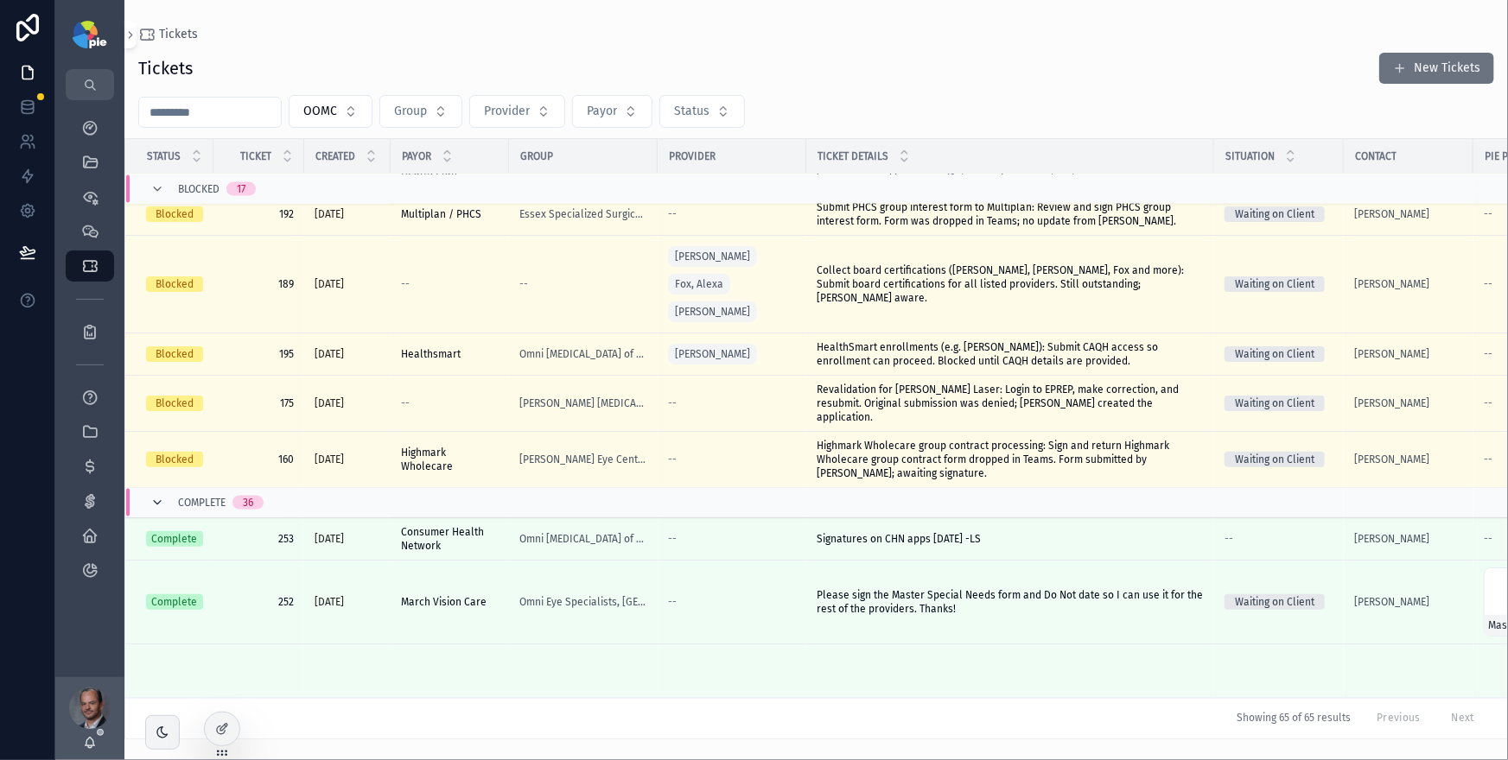
click at [157, 496] on icon "scrollable content" at bounding box center [157, 503] width 14 height 14
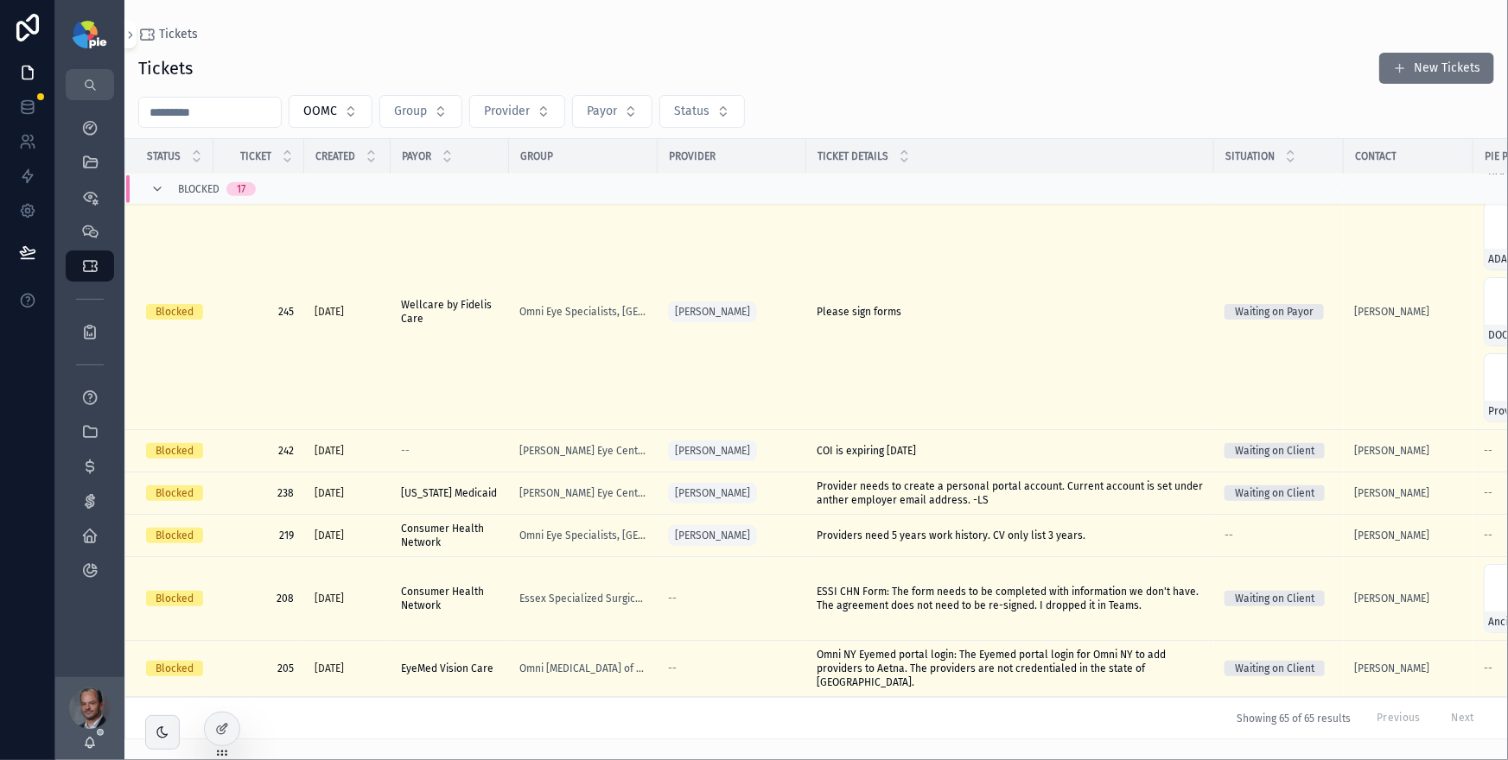
scroll to position [279, 0]
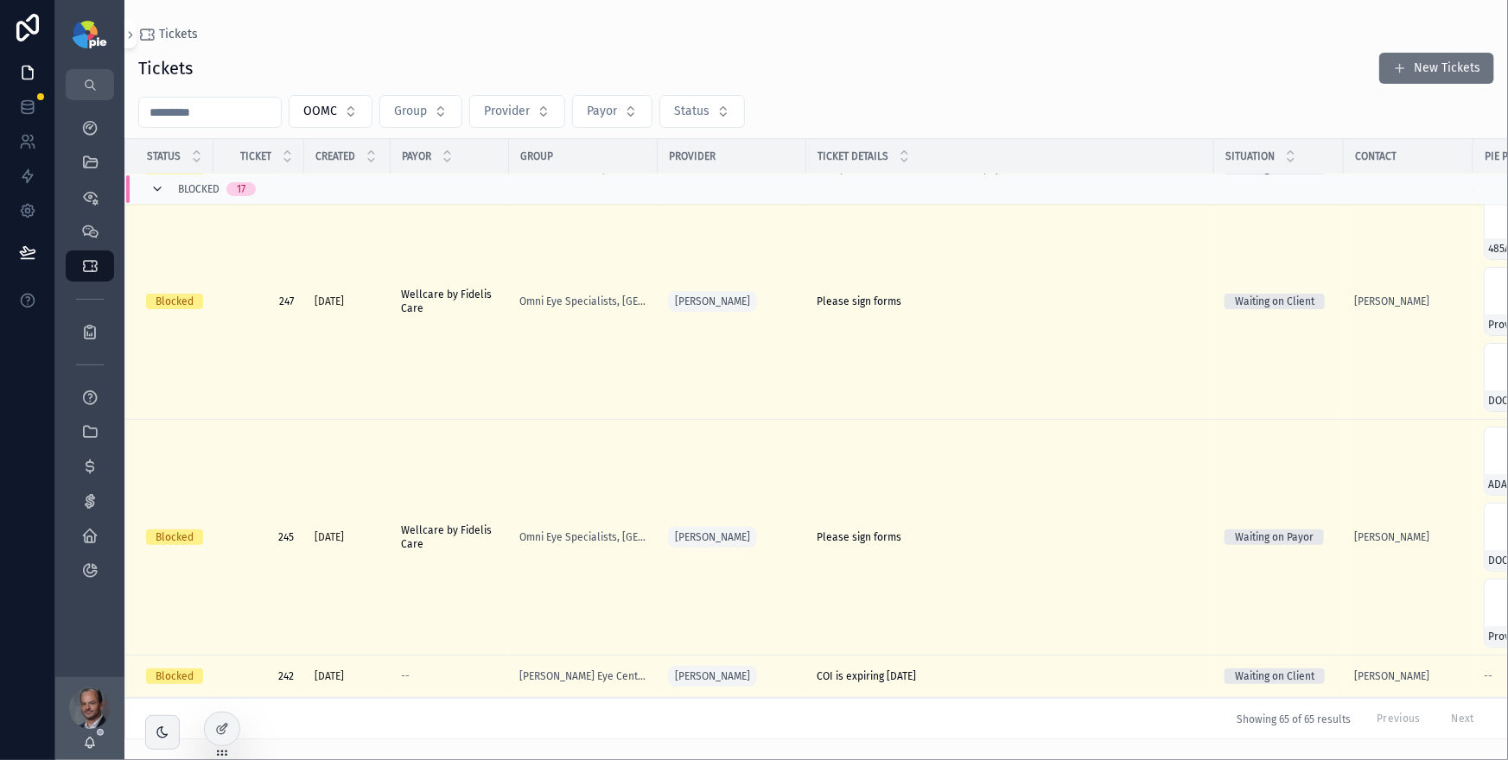
click at [160, 188] on icon "scrollable content" at bounding box center [157, 189] width 14 height 14
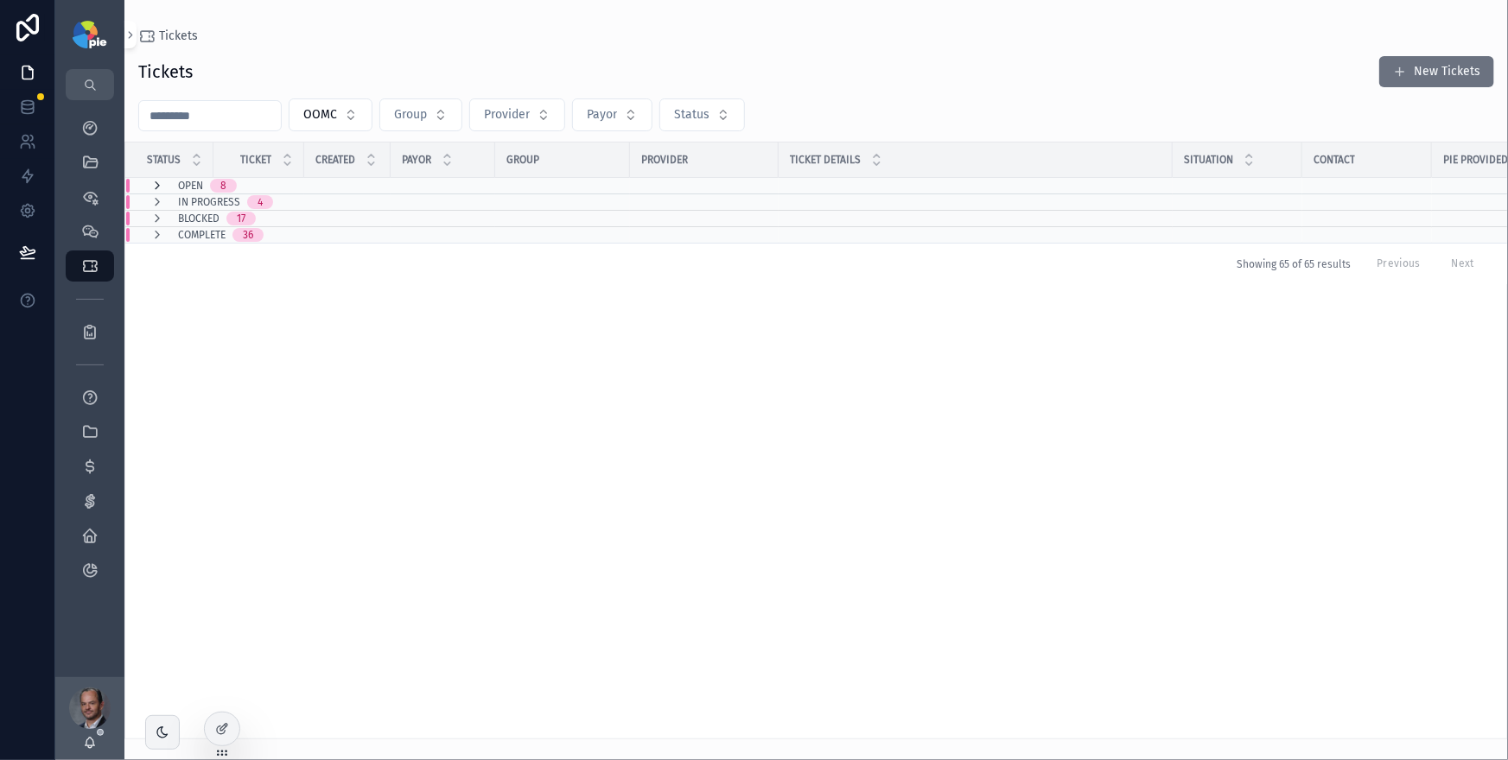
click at [162, 186] on icon "scrollable content" at bounding box center [157, 186] width 14 height 14
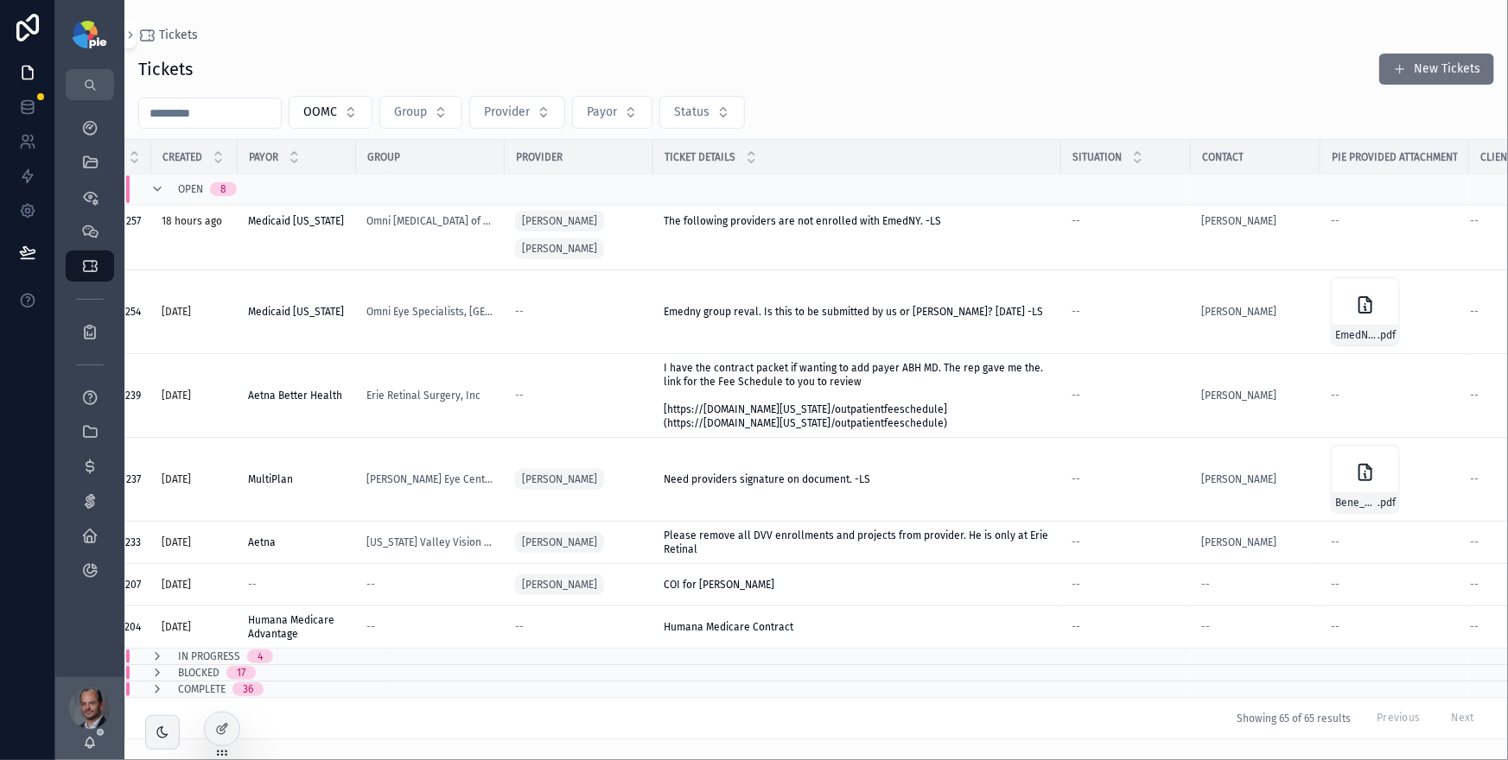
scroll to position [121, 154]
click at [864, 583] on div "COI for [PERSON_NAME] COI for [PERSON_NAME]" at bounding box center [856, 585] width 387 height 14
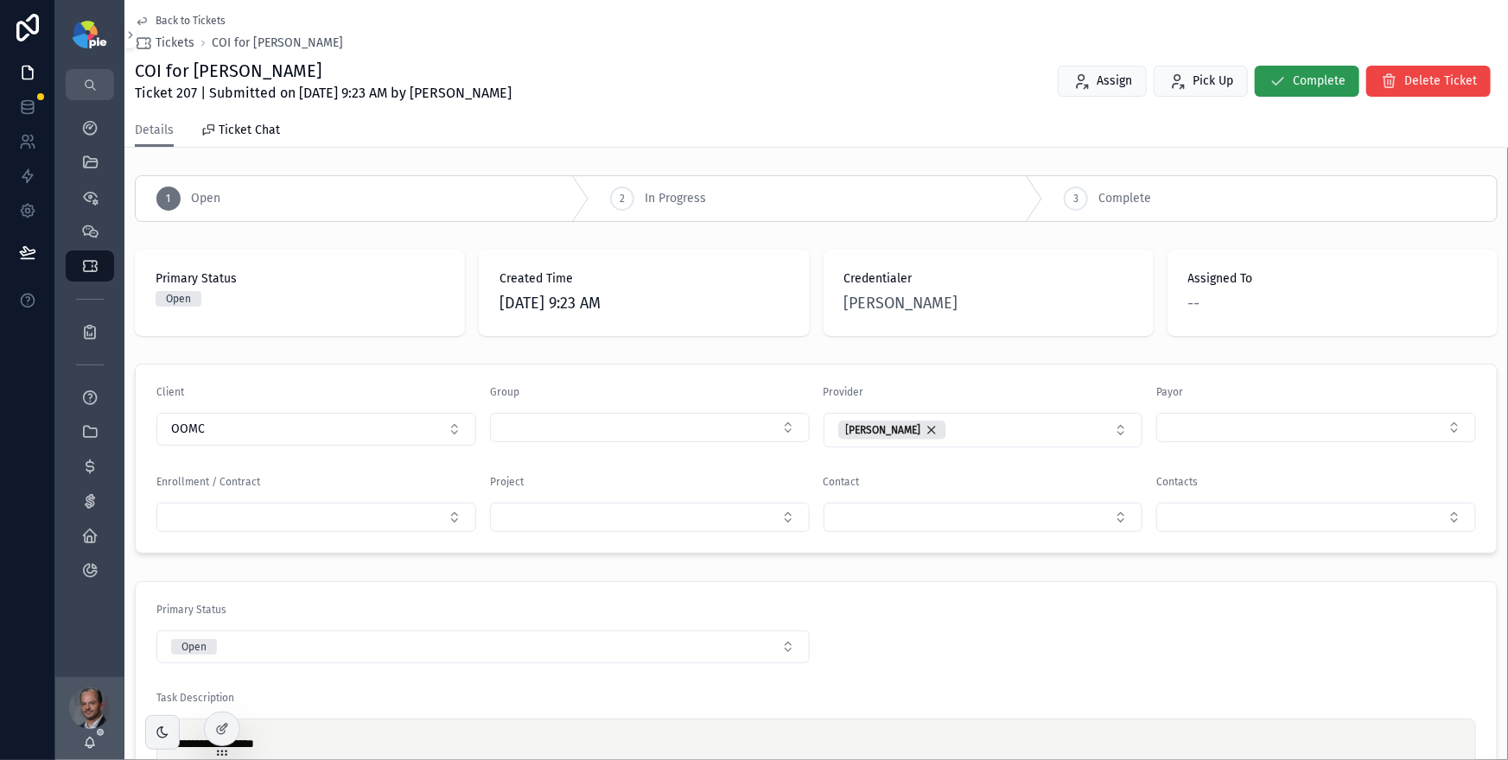
click at [1296, 81] on span "Complete" at bounding box center [1318, 81] width 53 height 17
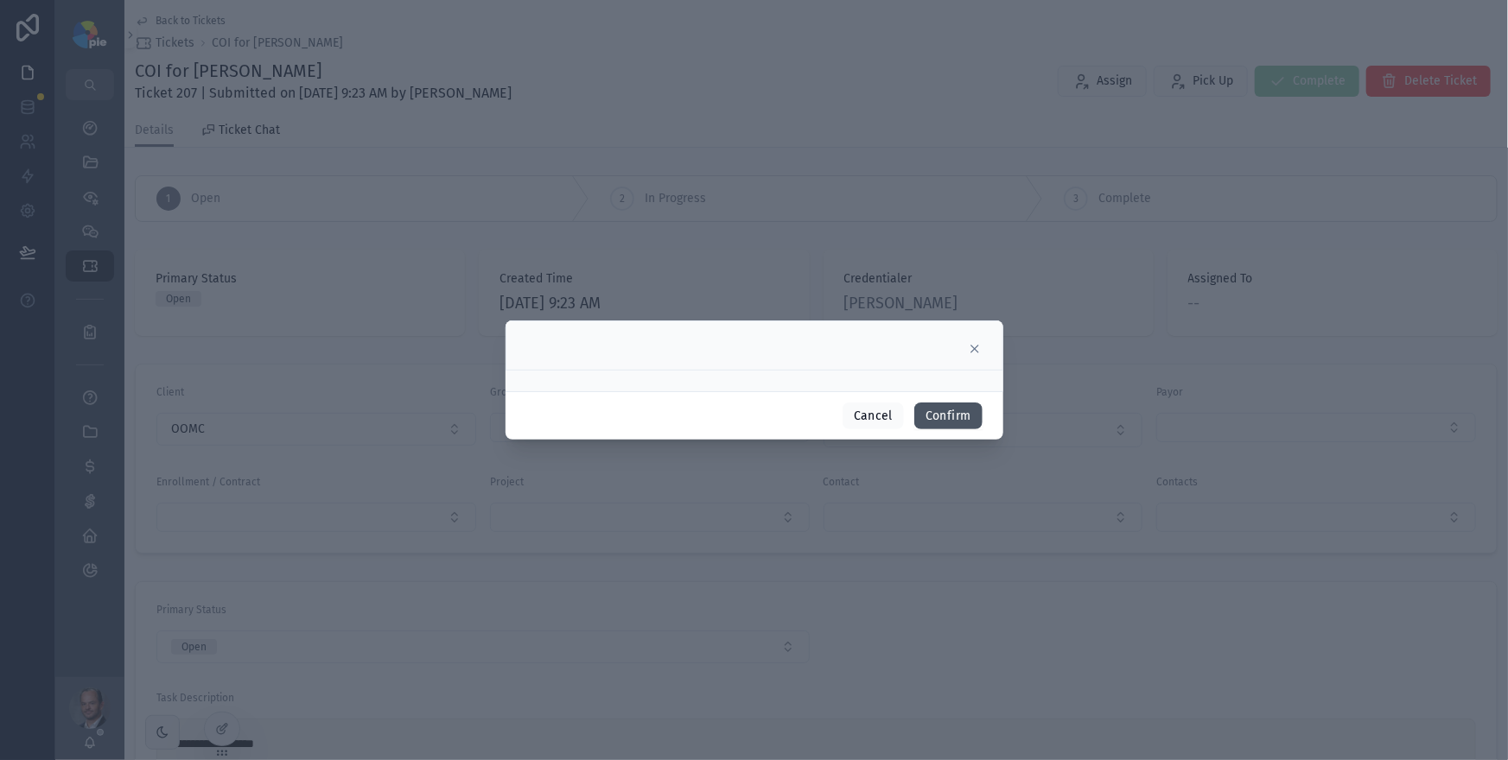
click at [960, 418] on button "Confirm" at bounding box center [947, 417] width 67 height 28
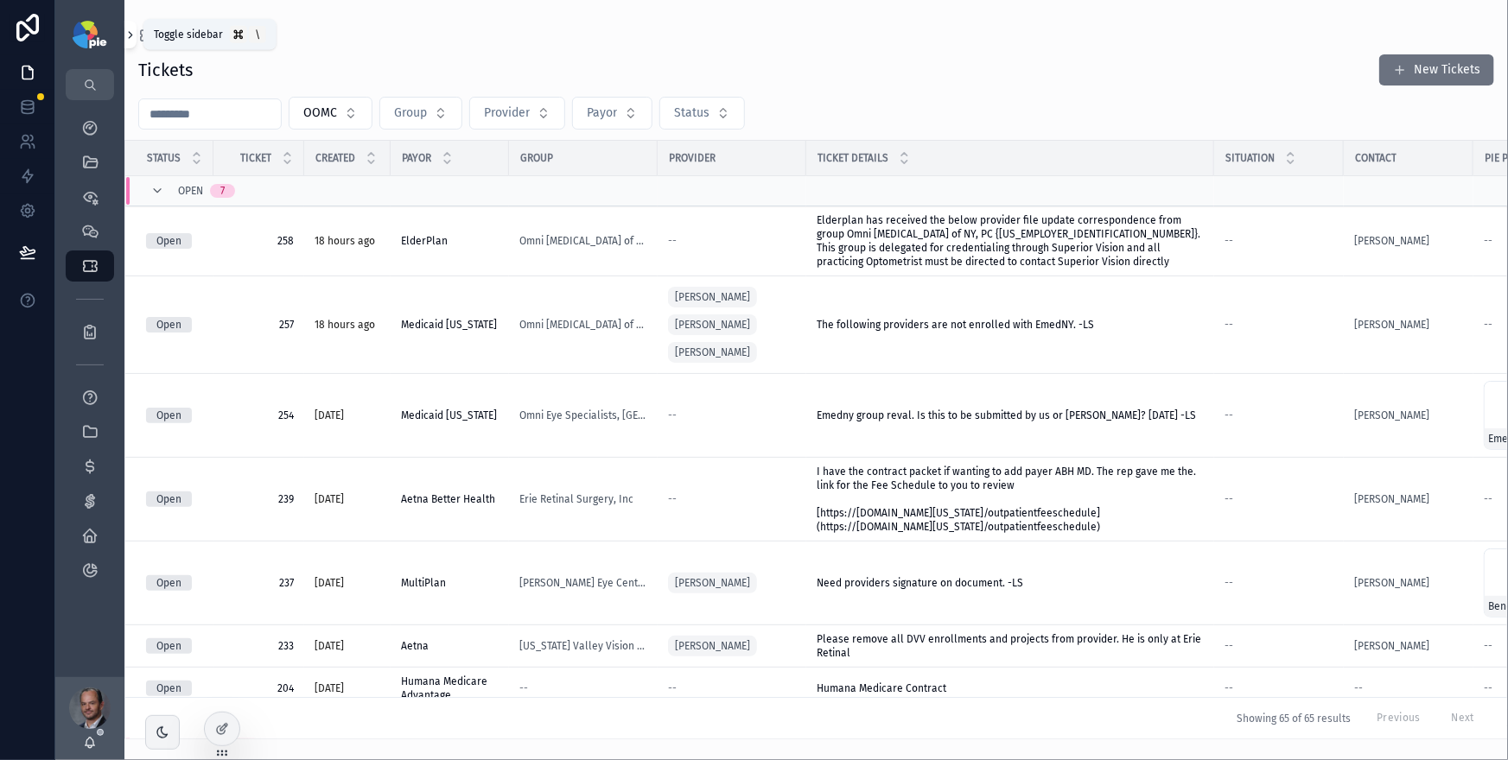
click at [128, 31] on icon "scrollable content" at bounding box center [130, 35] width 12 height 13
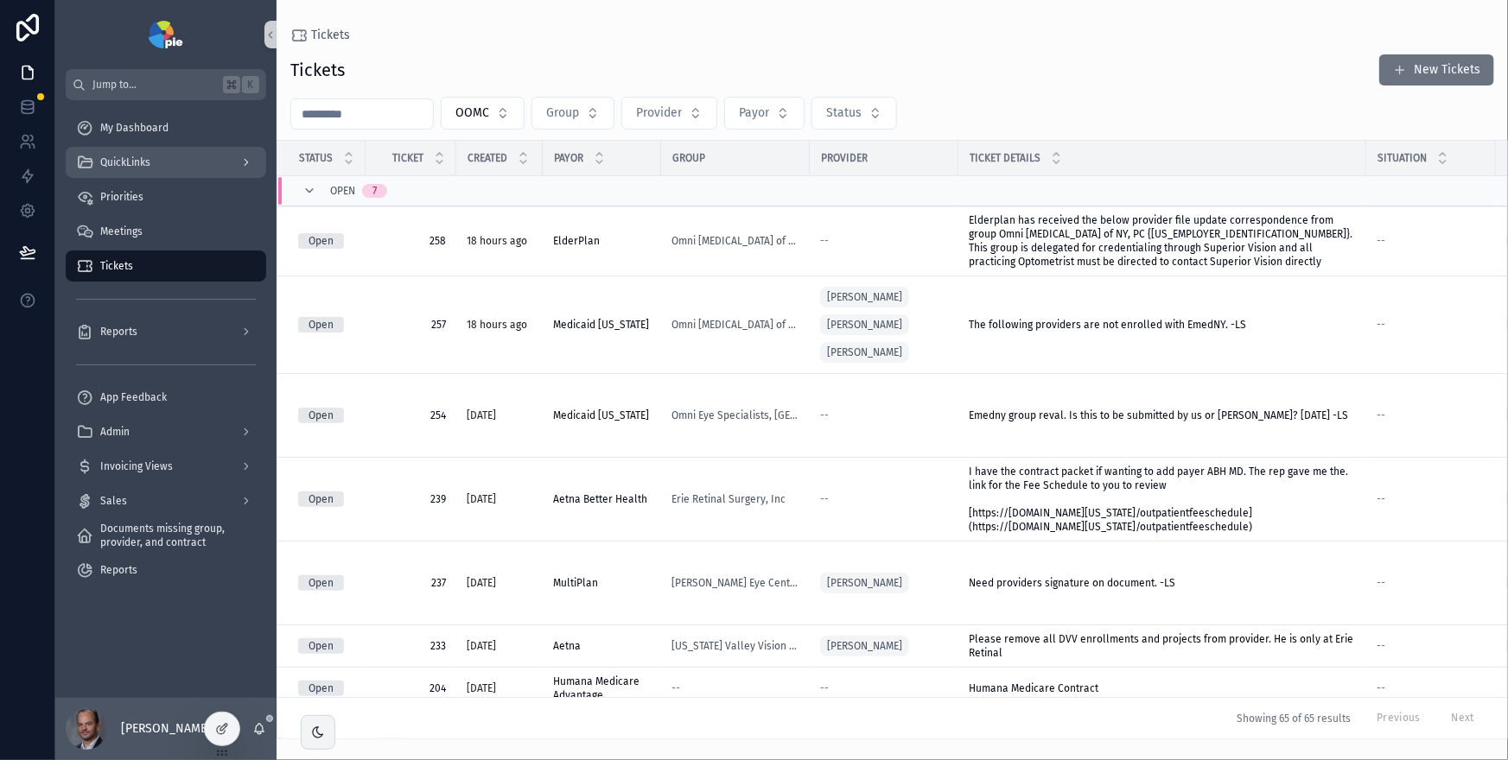
click at [135, 159] on span "QuickLinks" at bounding box center [125, 163] width 50 height 14
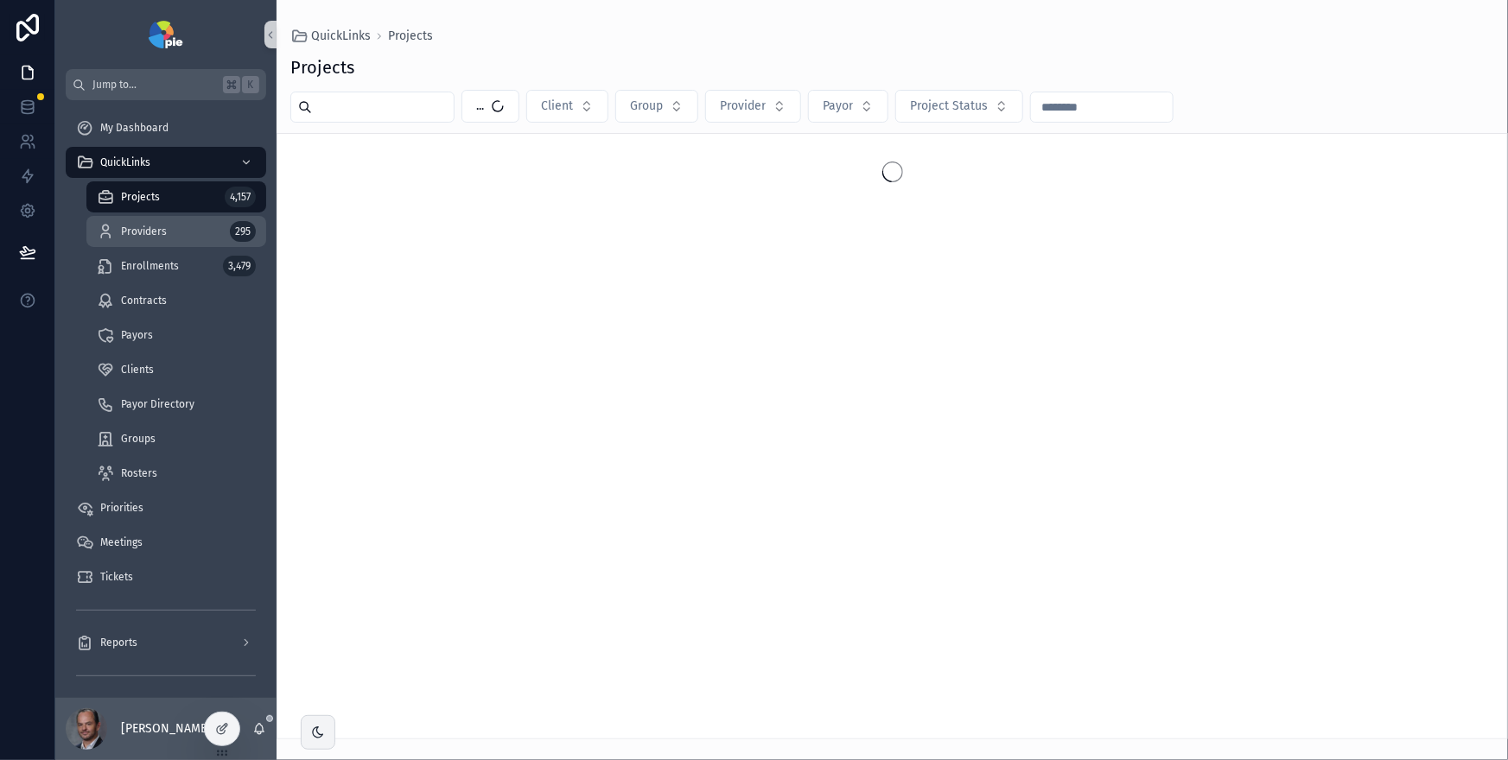
click at [169, 236] on div "Providers 295" at bounding box center [176, 232] width 159 height 28
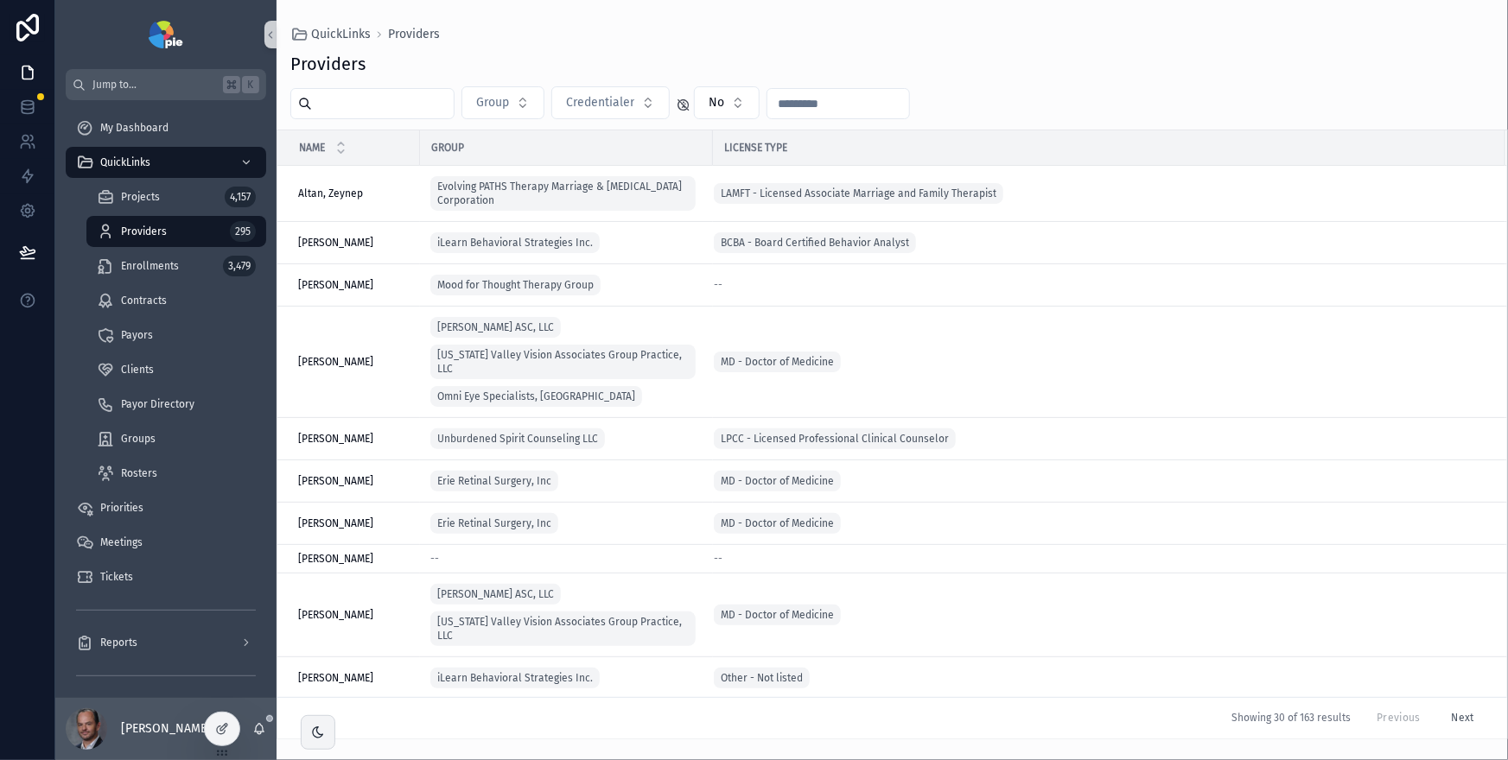
click at [378, 104] on input "scrollable content" at bounding box center [383, 104] width 142 height 24
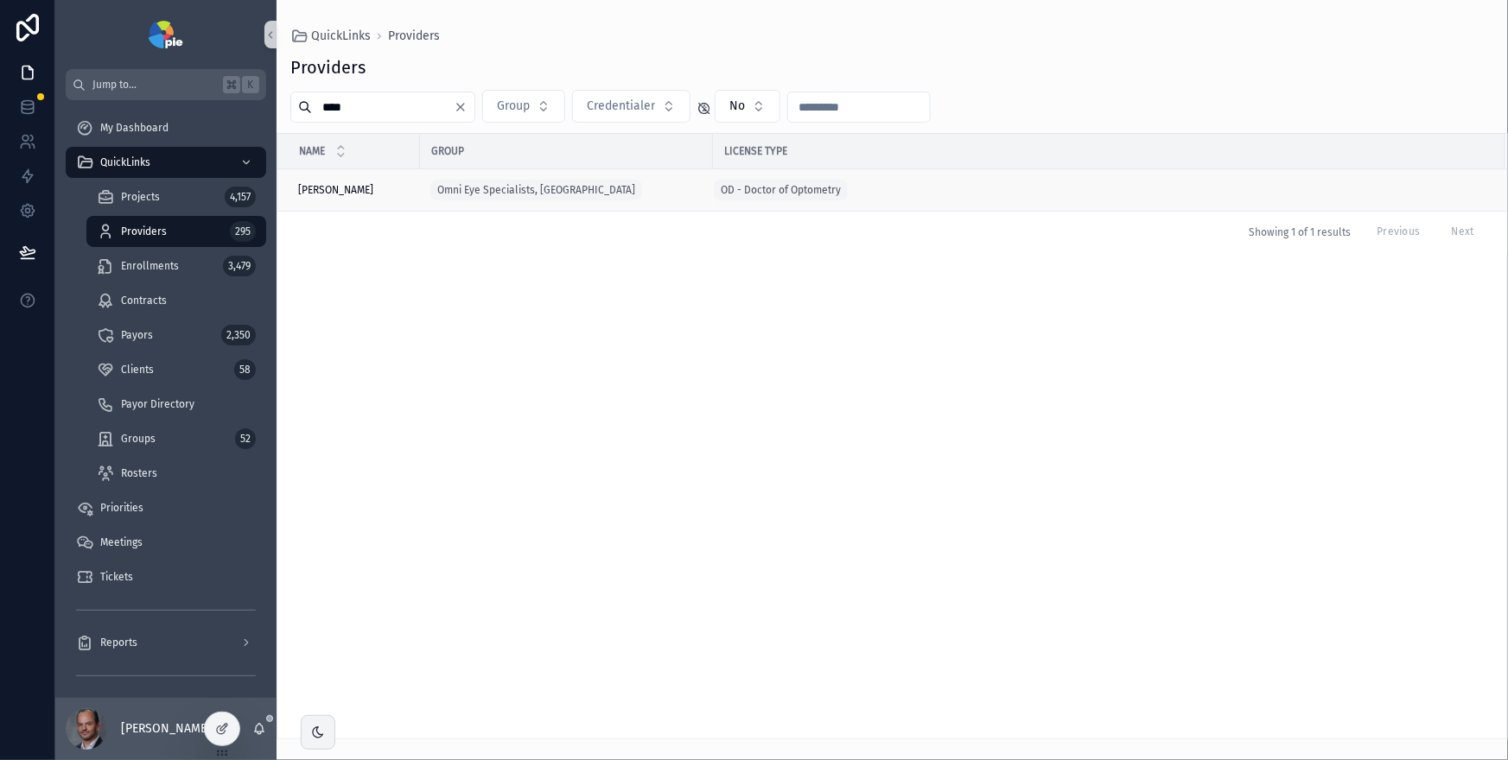
type input "****"
click at [615, 194] on div "Omni Eye Specialists, [GEOGRAPHIC_DATA]" at bounding box center [566, 190] width 272 height 28
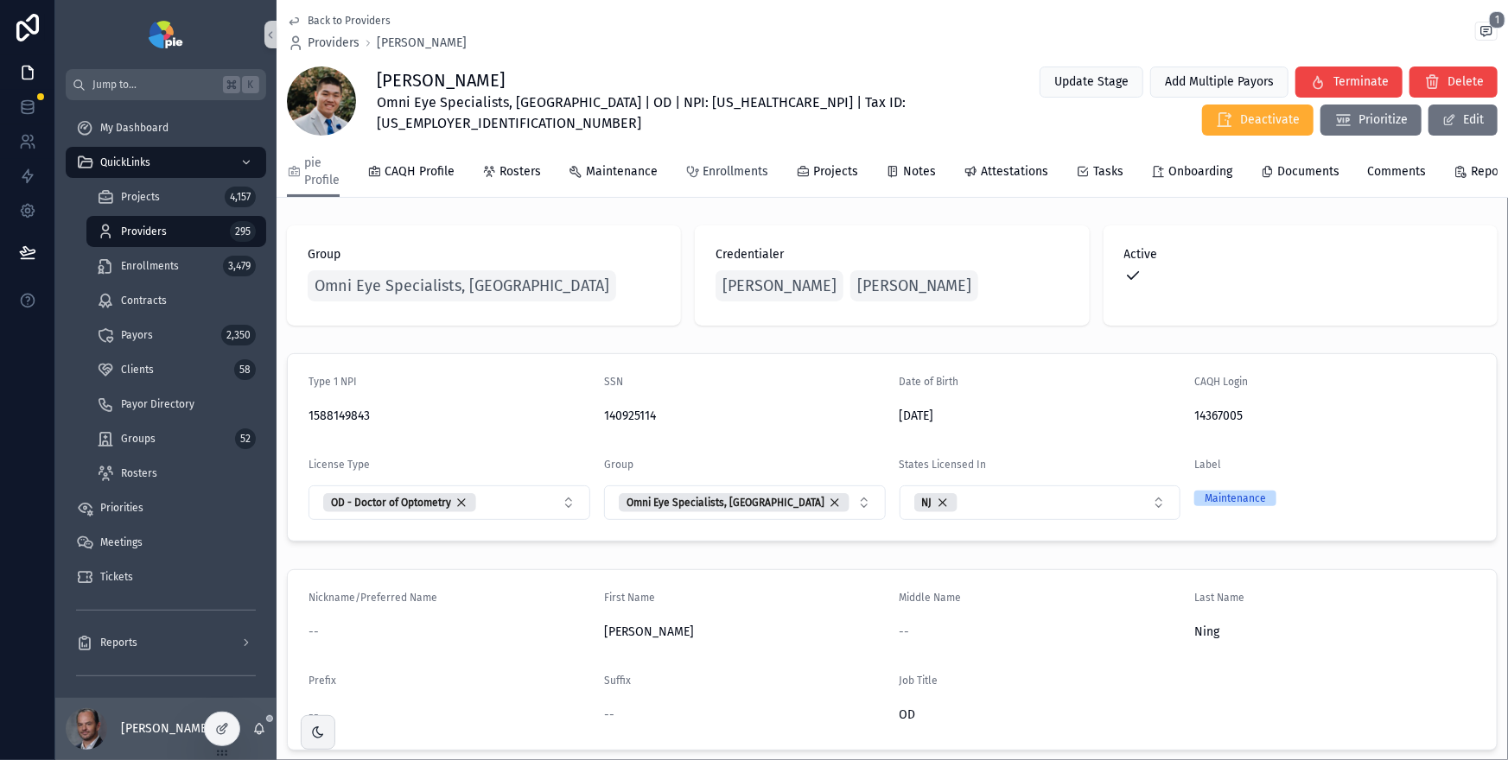
click at [741, 175] on span "Enrollments" at bounding box center [735, 171] width 66 height 17
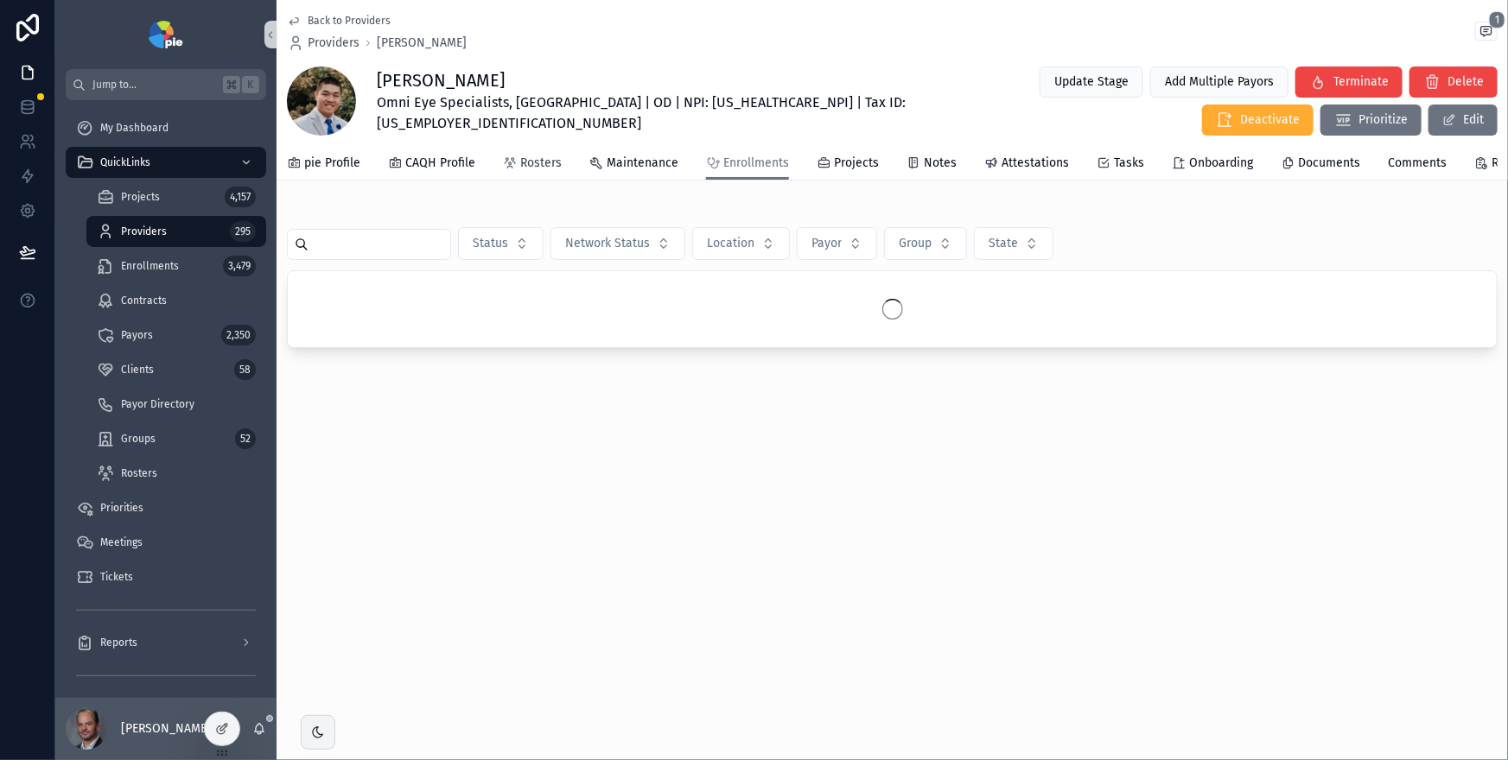
click at [512, 165] on icon "scrollable content" at bounding box center [510, 163] width 14 height 14
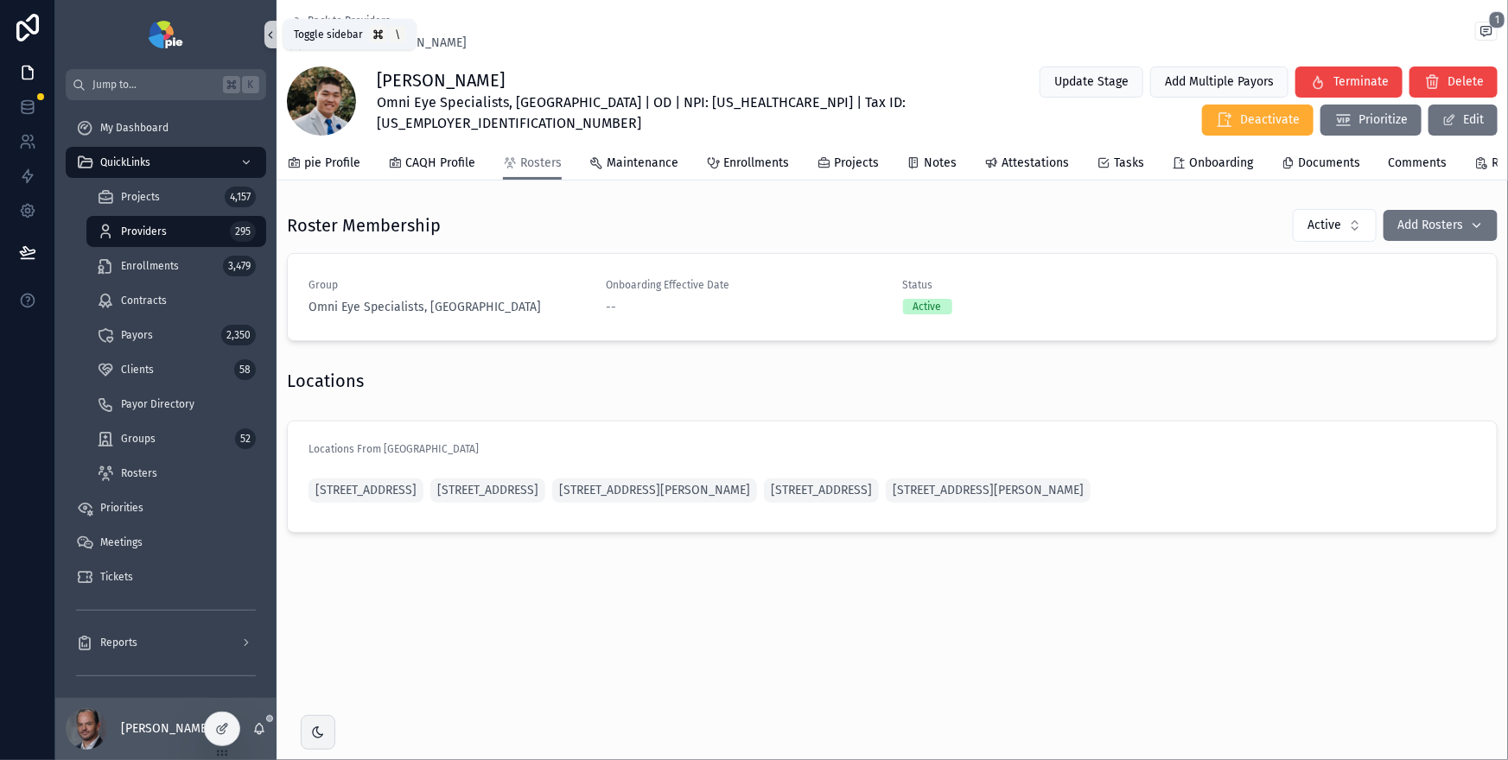
click at [268, 35] on icon "scrollable content" at bounding box center [270, 35] width 12 height 13
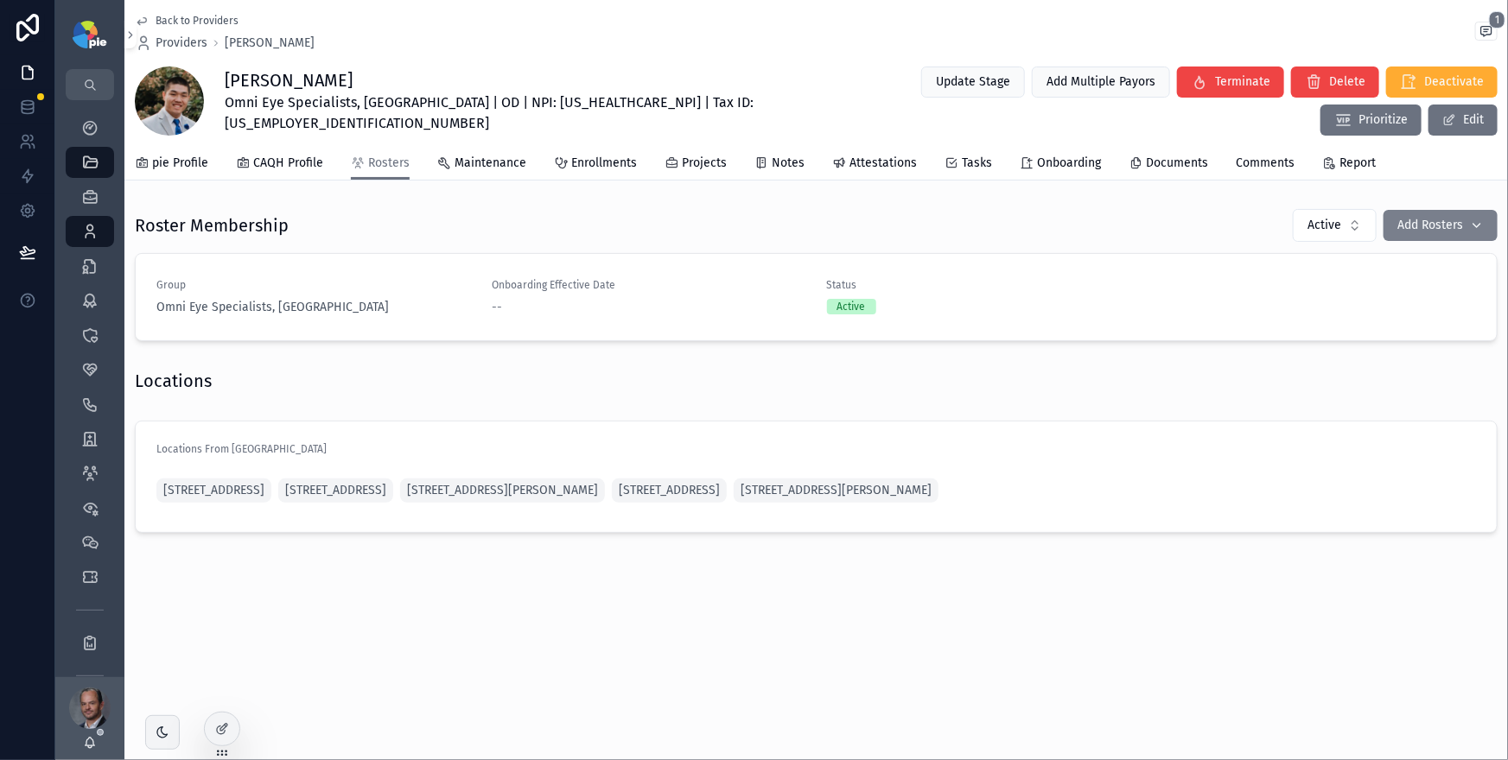
click at [1432, 232] on button "Add Rosters" at bounding box center [1440, 225] width 114 height 31
type input "****"
click at [1148, 204] on div "Roster Membership Active Add Rosters Group Omni Eye Specialists, [GEOGRAPHIC_DA…" at bounding box center [815, 274] width 1383 height 147
click at [130, 32] on icon "scrollable content" at bounding box center [130, 35] width 3 height 6
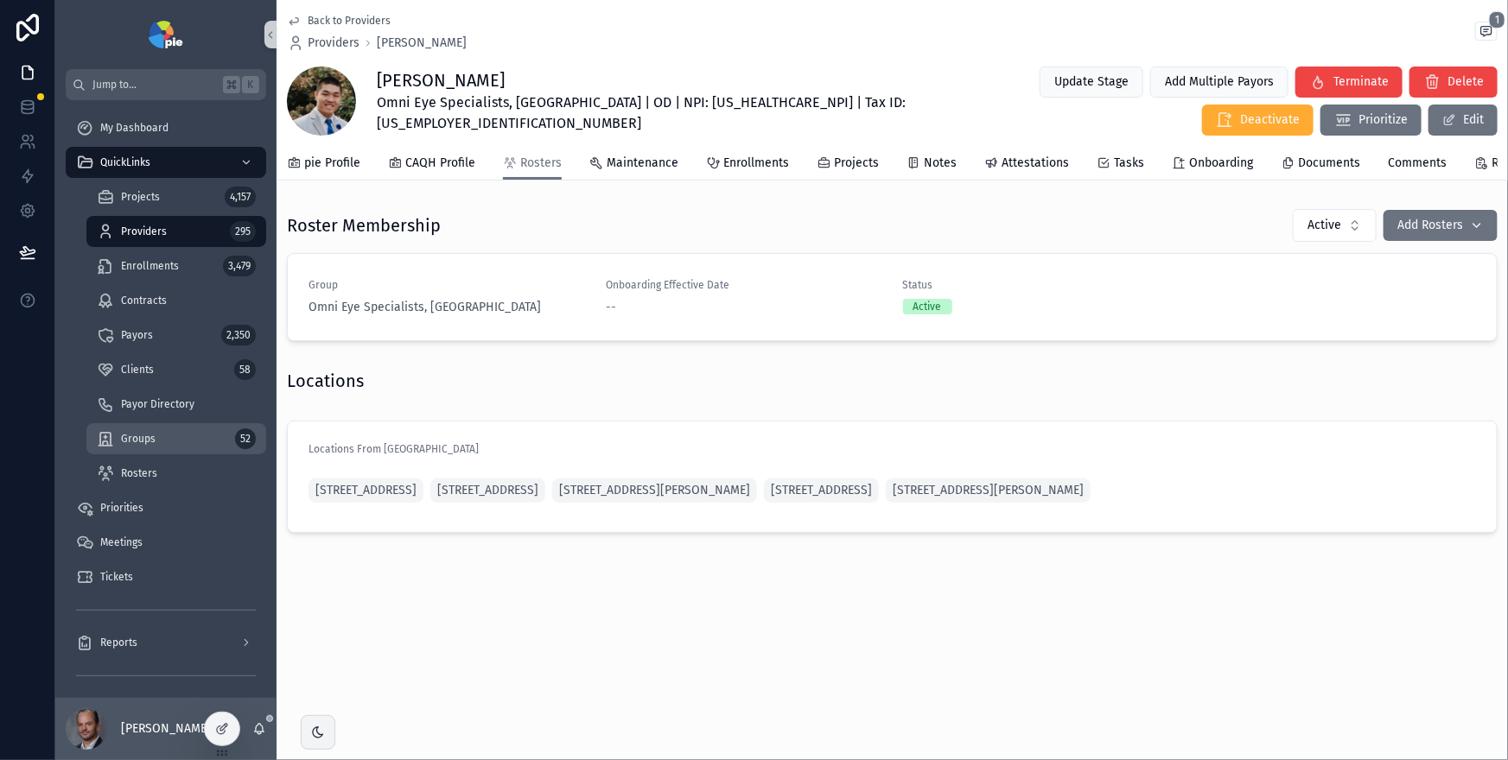
click at [146, 440] on span "Groups" at bounding box center [138, 439] width 35 height 14
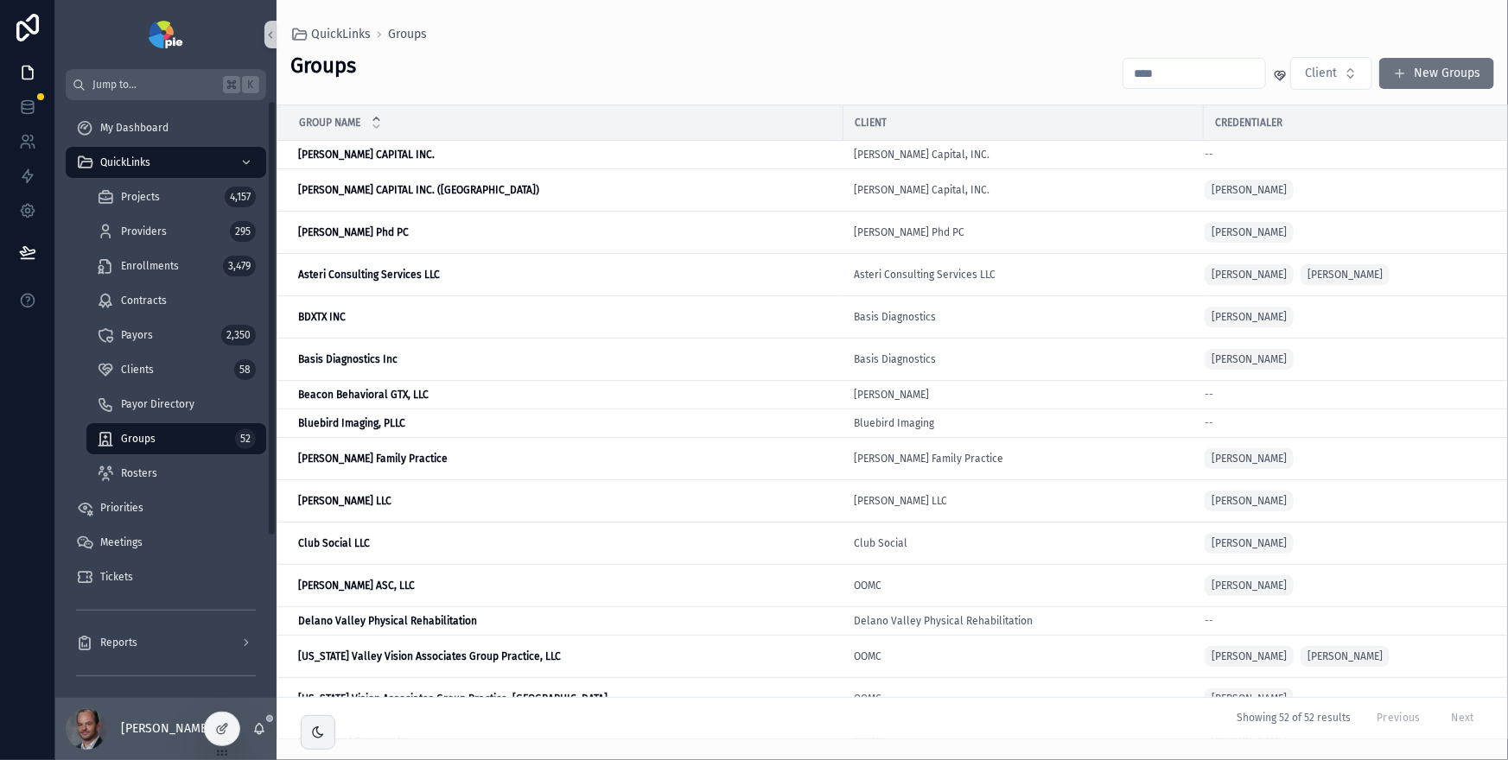
click at [1181, 76] on input "scrollable content" at bounding box center [1194, 73] width 142 height 24
type input "*"
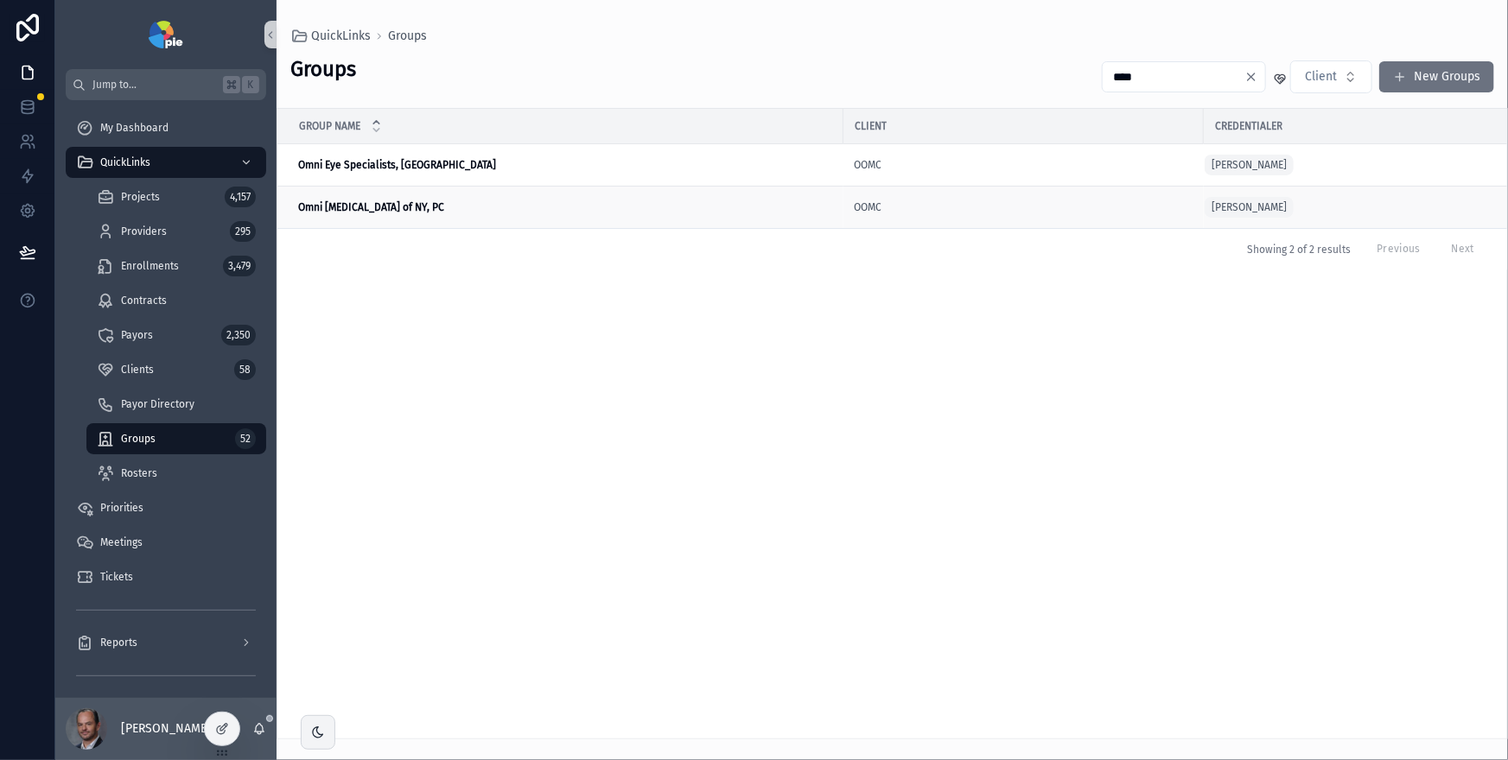
type input "****"
click at [413, 207] on strong "Omni [MEDICAL_DATA] of NY, PC" at bounding box center [371, 207] width 146 height 12
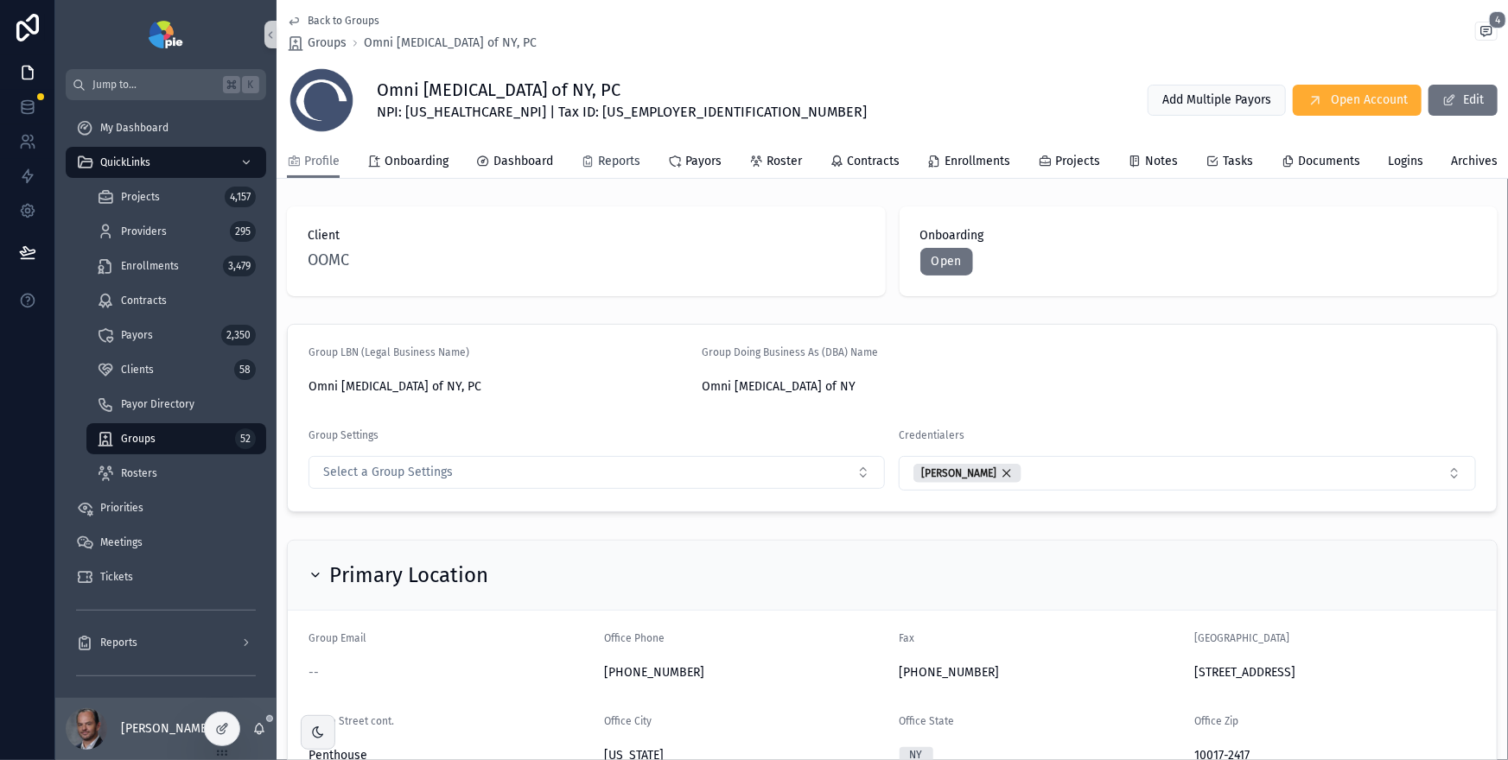
click at [608, 161] on span "Reports" at bounding box center [619, 161] width 42 height 17
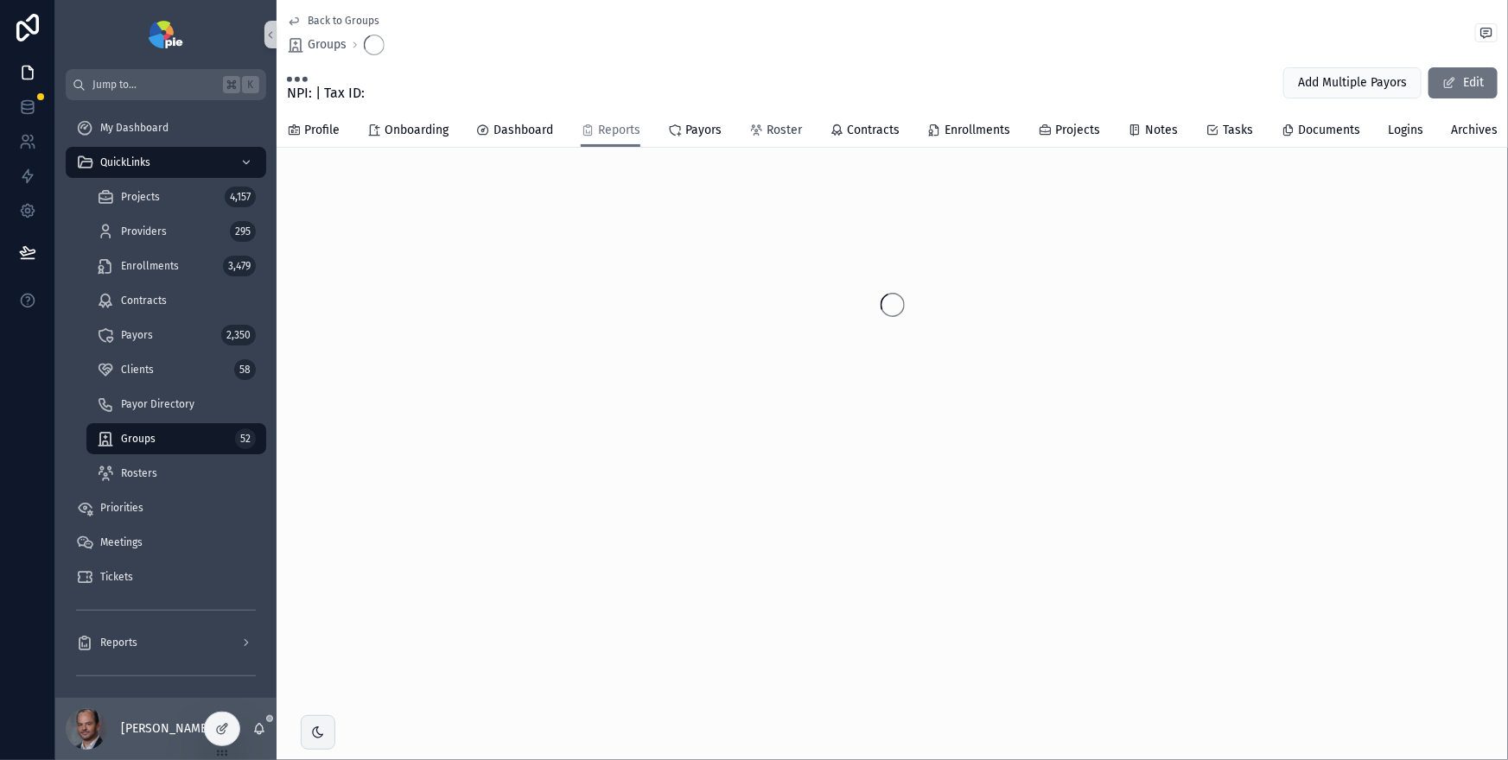
click at [766, 127] on span "Roster" at bounding box center [783, 130] width 35 height 17
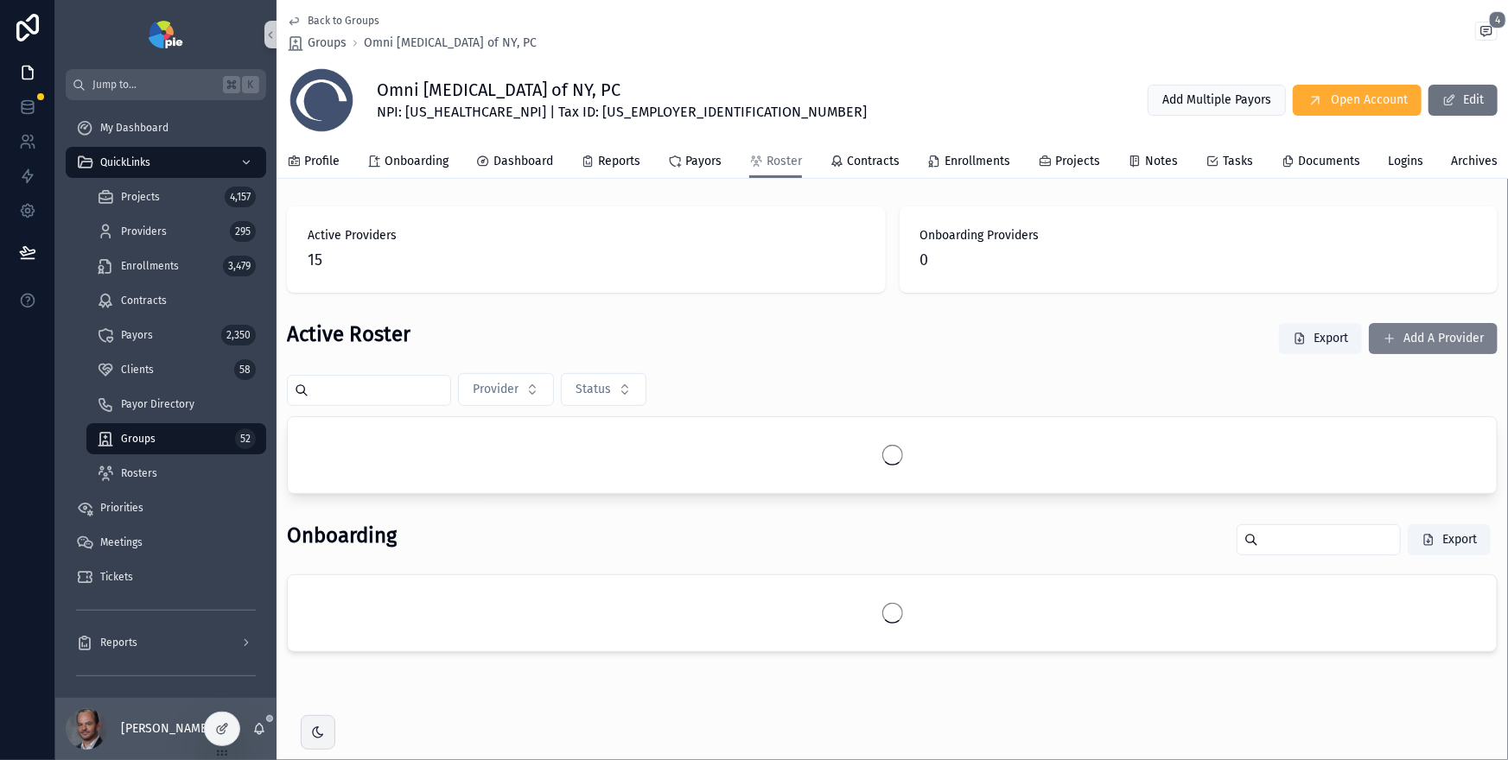
click at [1413, 336] on button "Add A Provider" at bounding box center [1432, 338] width 129 height 31
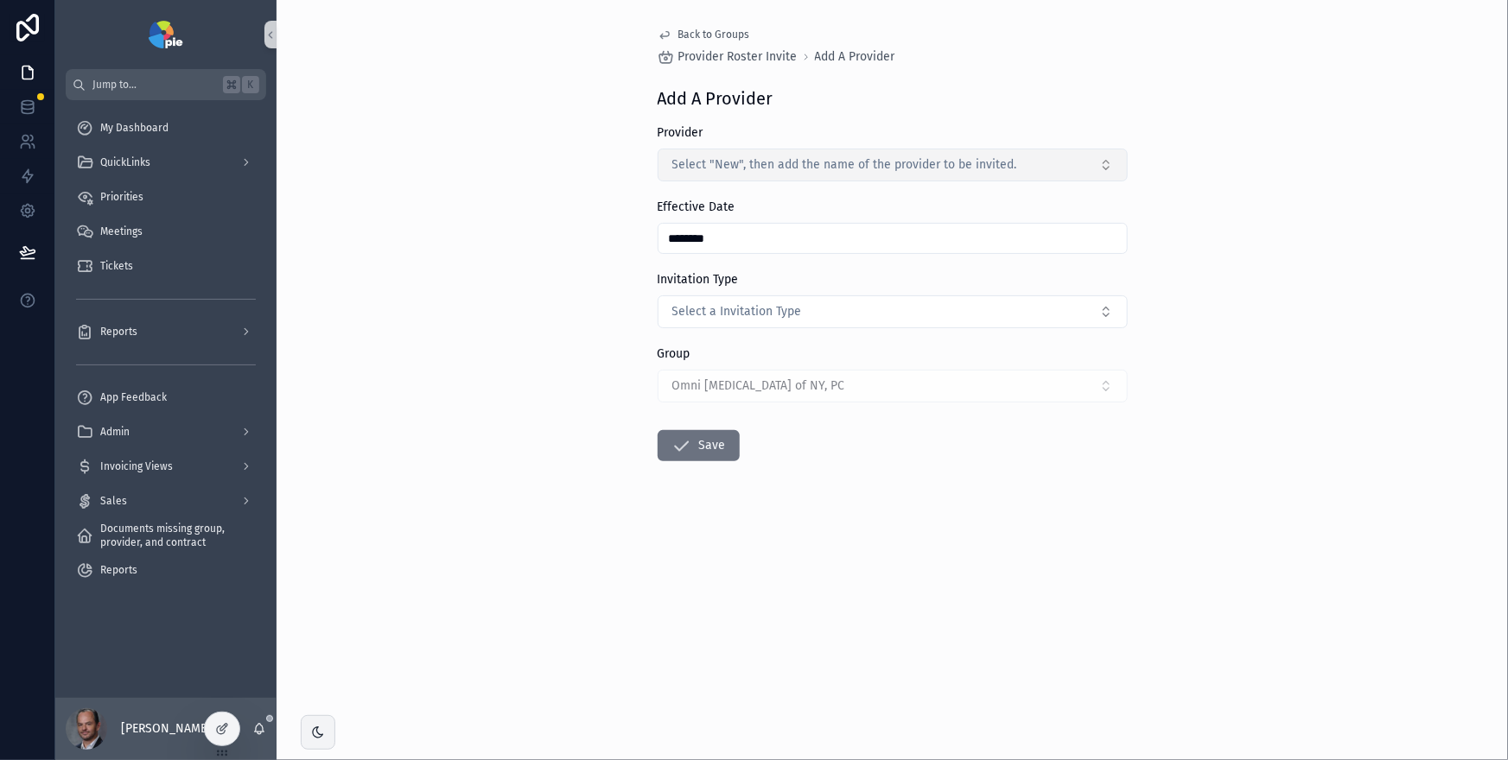
click at [829, 164] on span "Select "New", then add the name of the provider to be invited." at bounding box center [844, 164] width 345 height 17
click at [999, 117] on div "Back to Groups Provider Roster Invite Add A Provider Add A Provider Provider Se…" at bounding box center [893, 286] width 498 height 572
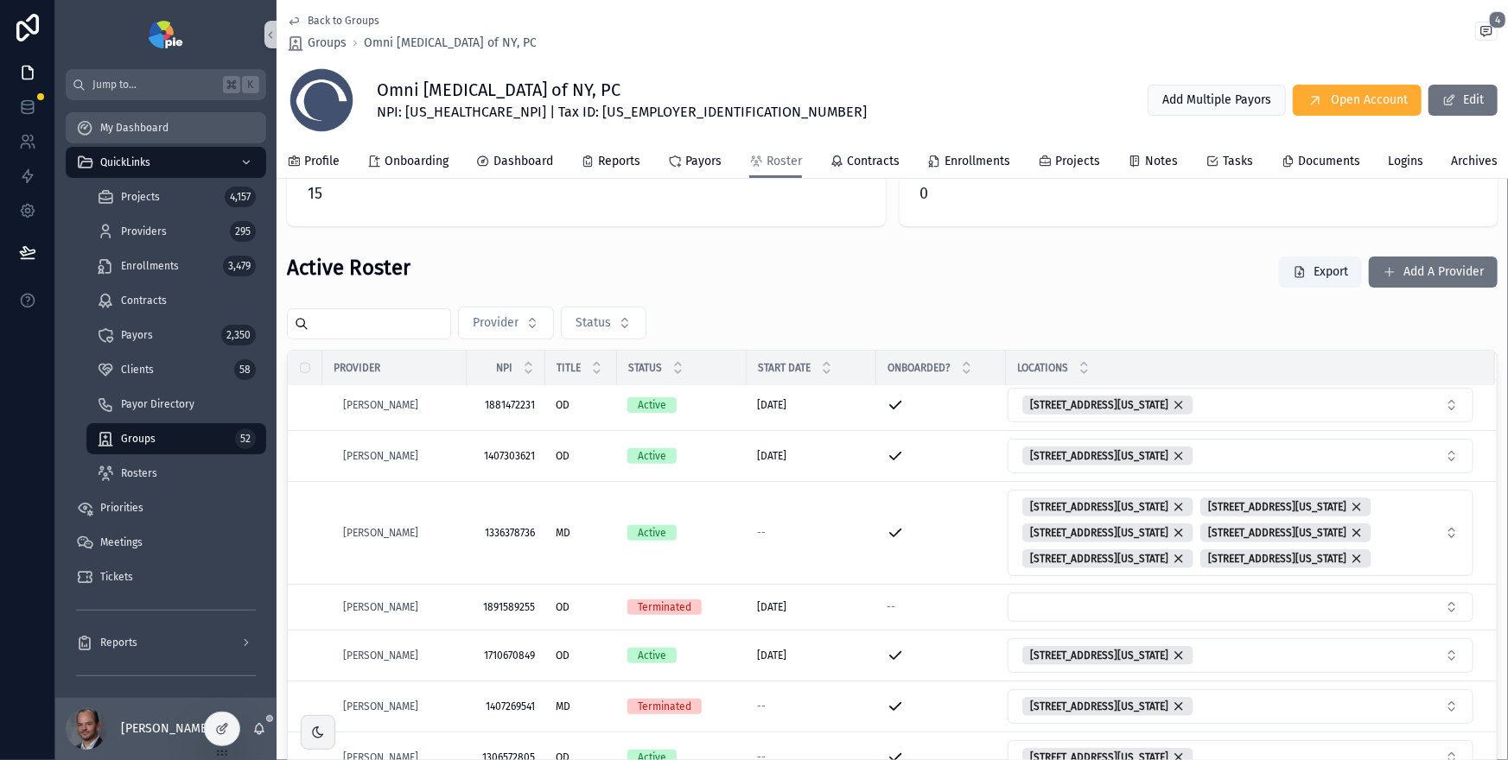
scroll to position [718, 0]
